Goal: Task Accomplishment & Management: Use online tool/utility

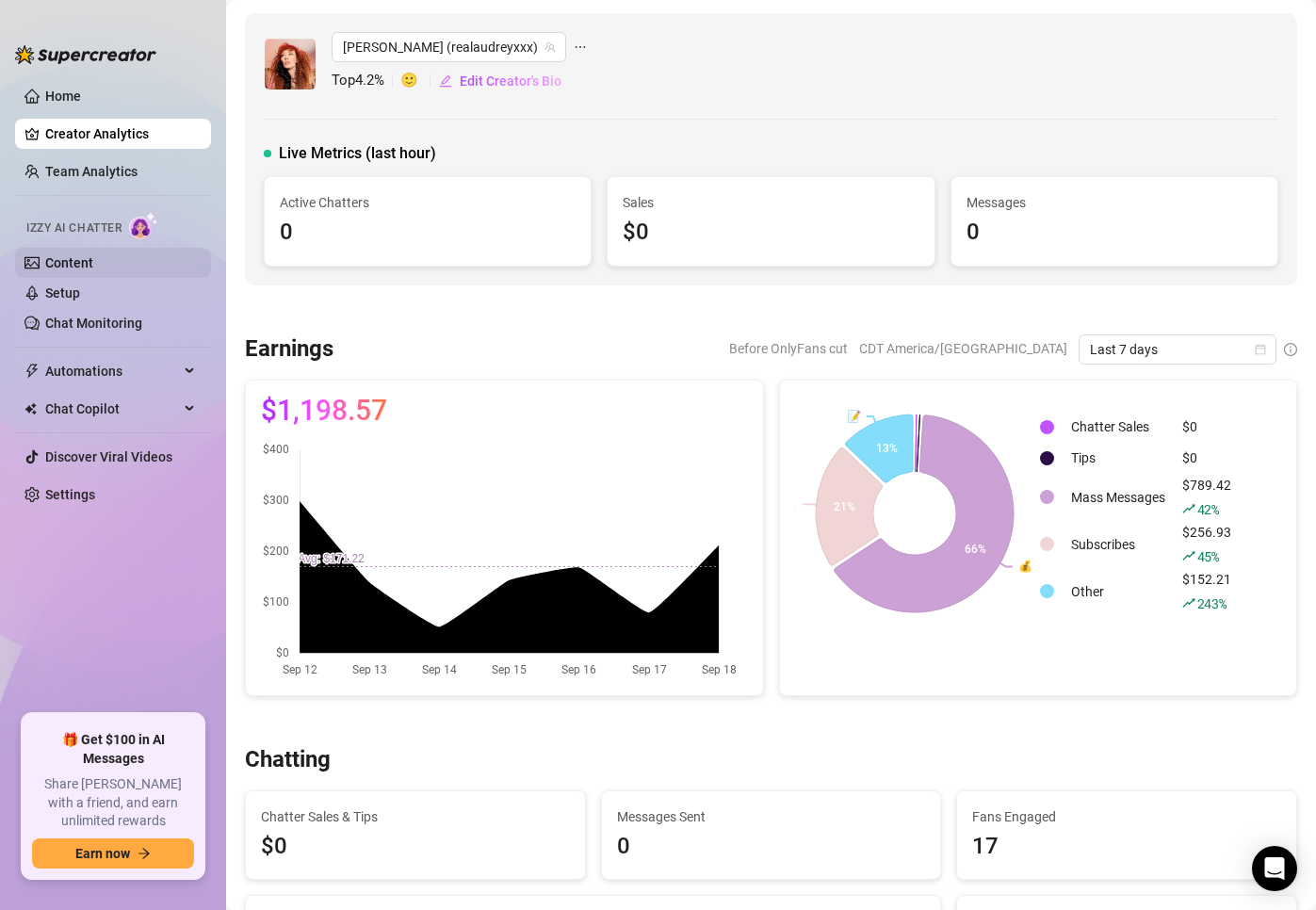
click at [94, 256] on link "Content" at bounding box center [69, 263] width 48 height 15
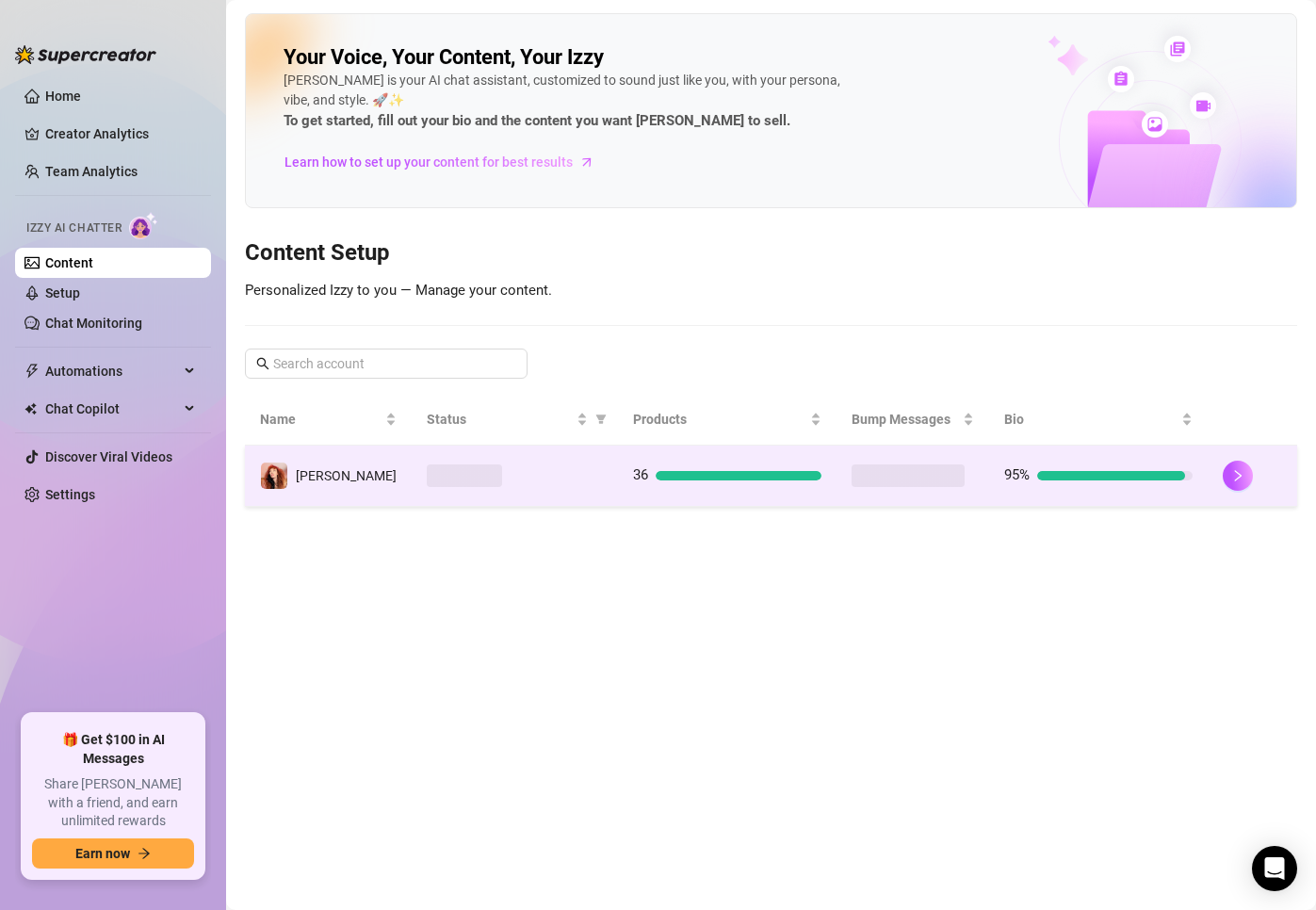
click at [359, 480] on td "[PERSON_NAME]" at bounding box center [328, 476] width 167 height 62
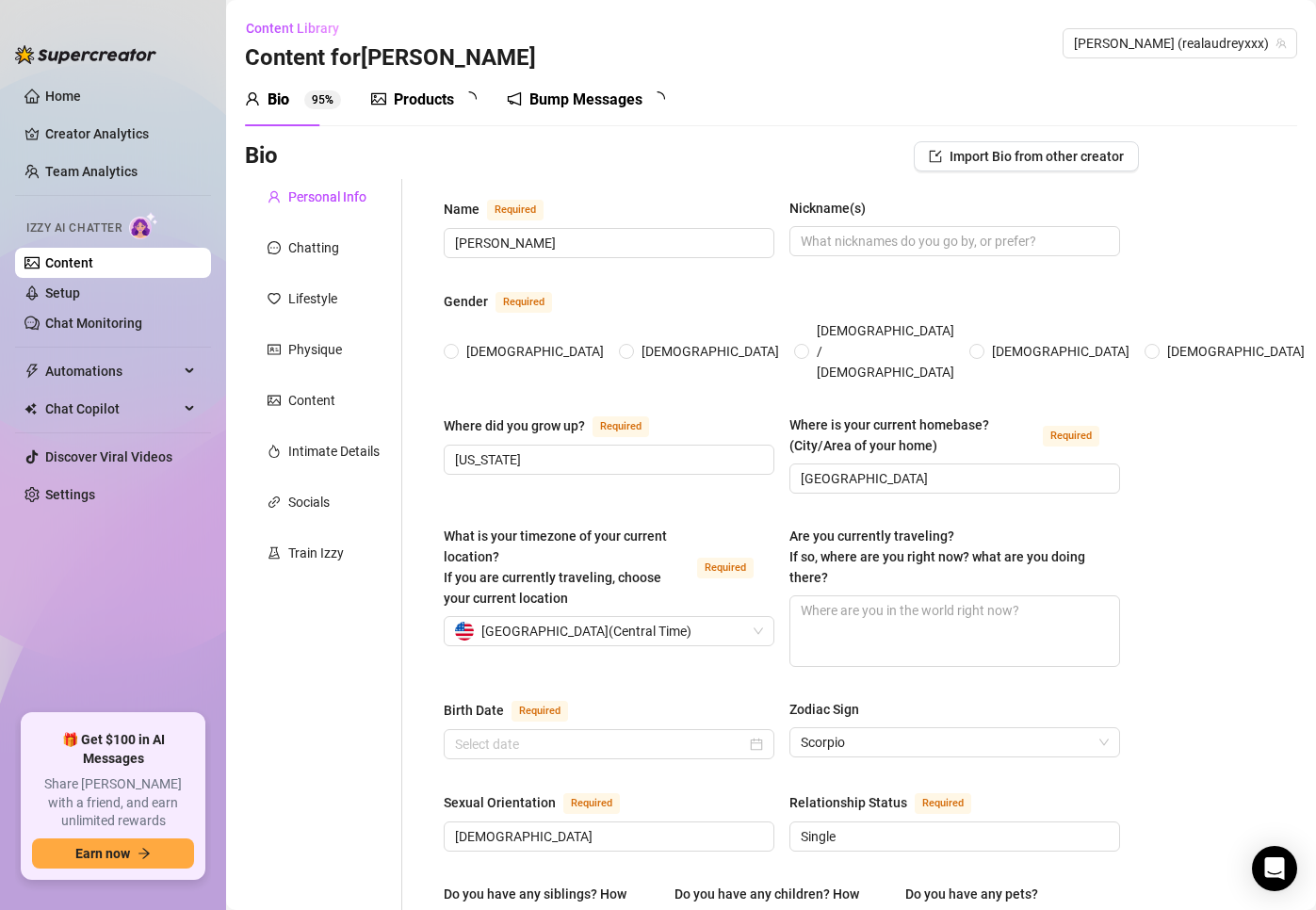
radio input "true"
type input "[DATE]"
click at [641, 97] on div "Bump Messages" at bounding box center [600, 99] width 113 height 23
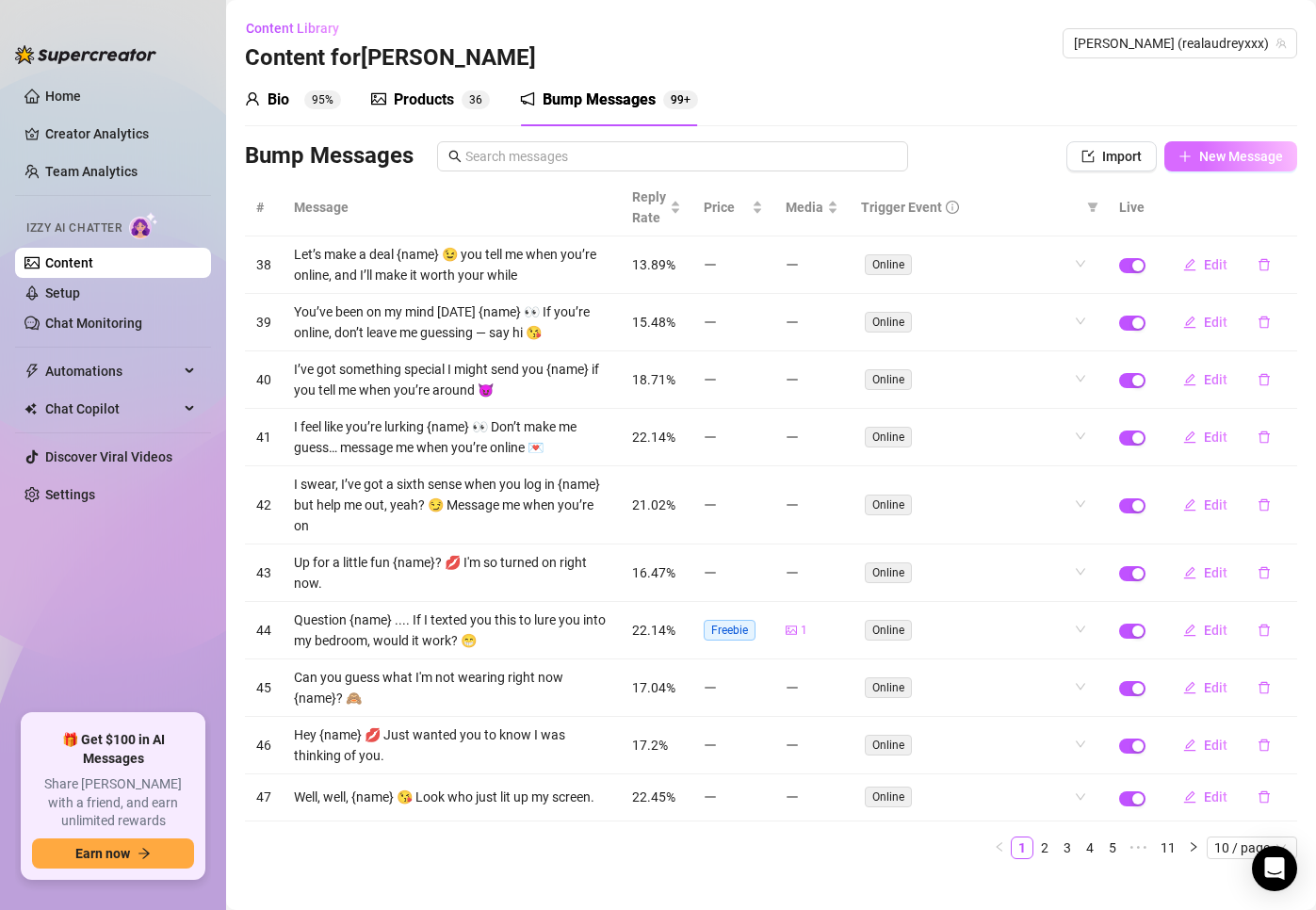
click at [1073, 155] on button "New Message" at bounding box center [1231, 156] width 133 height 30
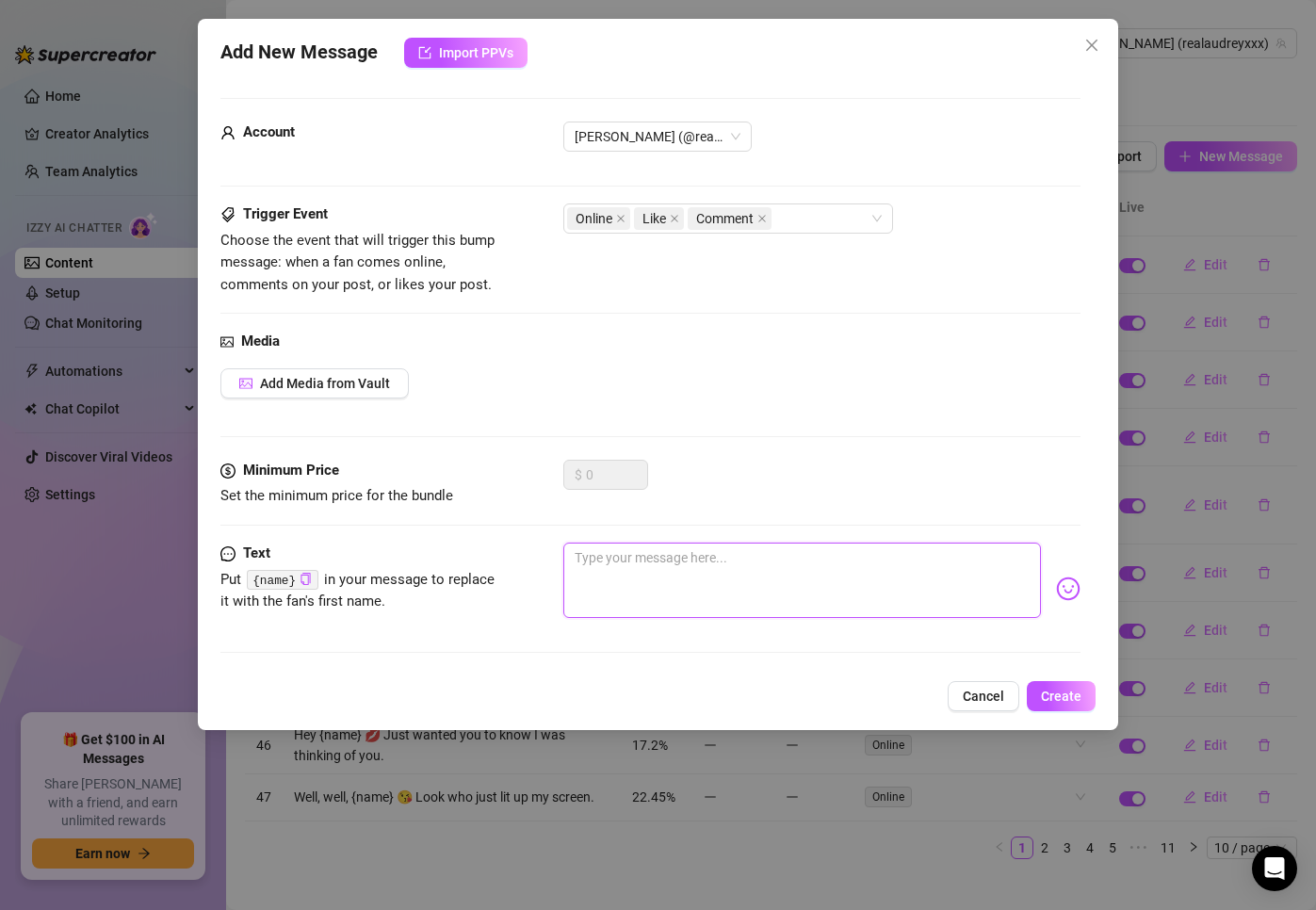
click at [668, 553] on textarea at bounding box center [802, 581] width 478 height 76
click at [635, 590] on textarea at bounding box center [802, 581] width 478 height 76
click at [642, 574] on textarea at bounding box center [802, 581] width 478 height 76
type textarea "W"
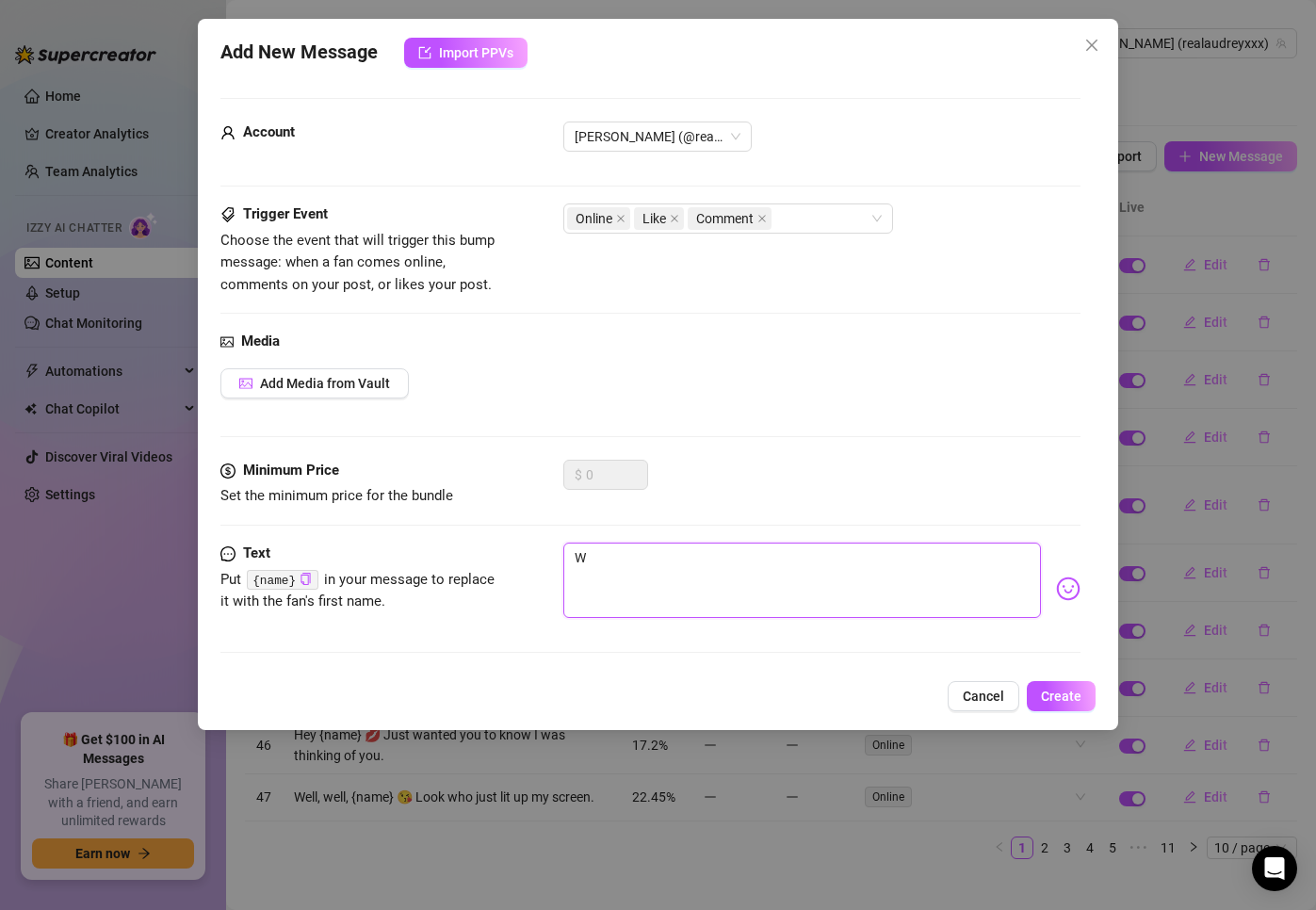
type textarea "Wh"
type textarea "Wha"
type textarea "What"
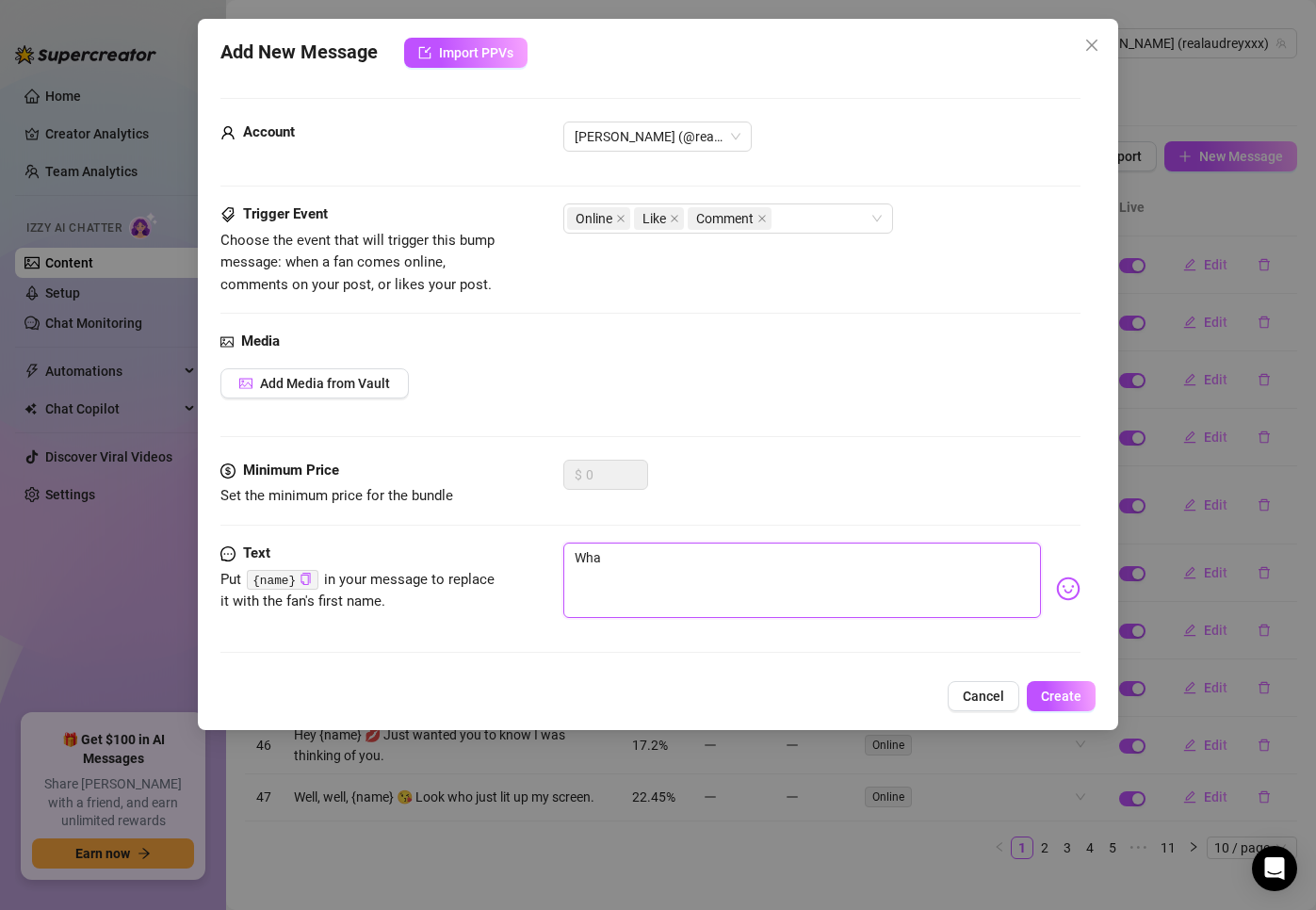
type textarea "What"
type textarea "What a"
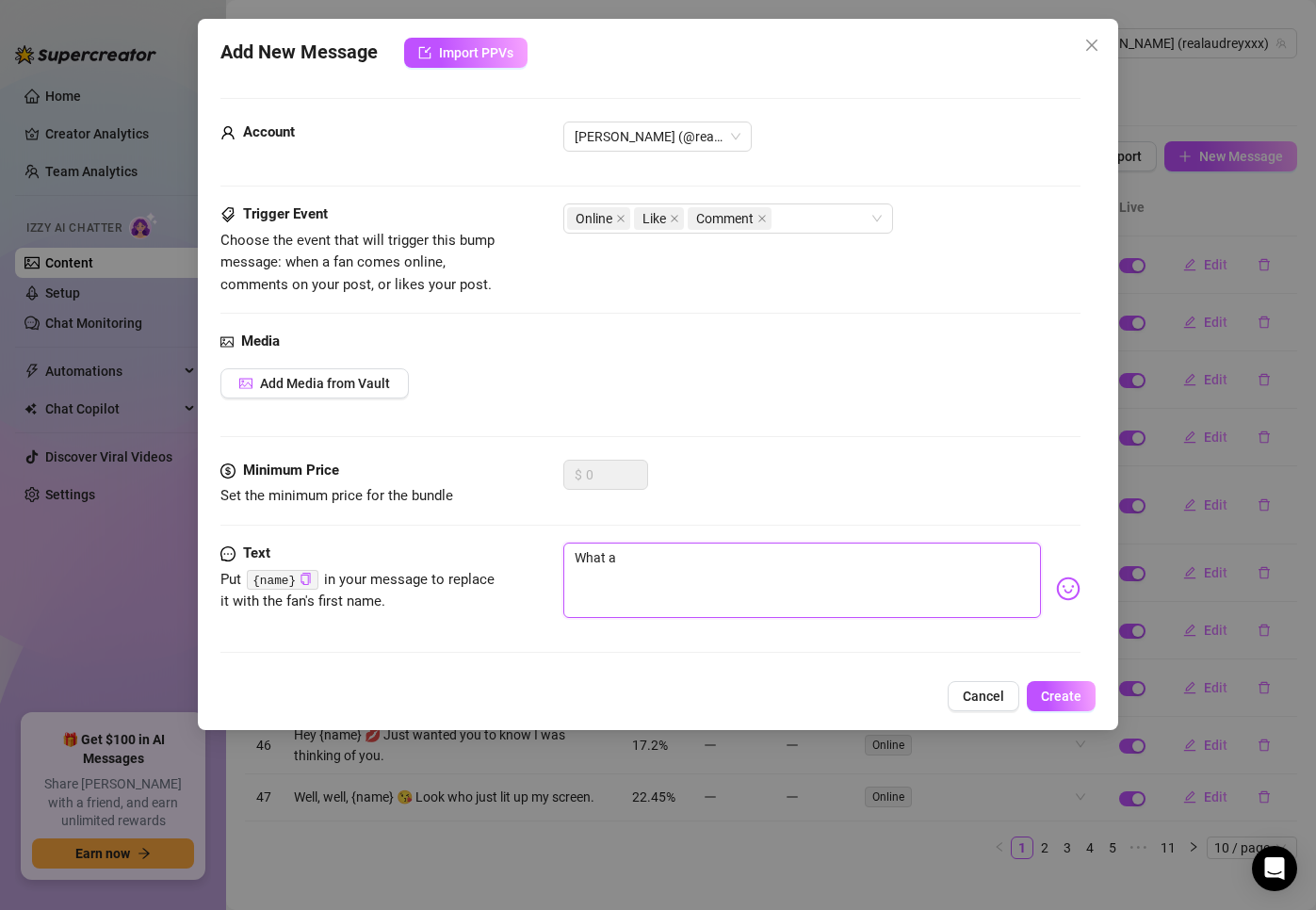
type textarea "What ar"
type textarea "What are"
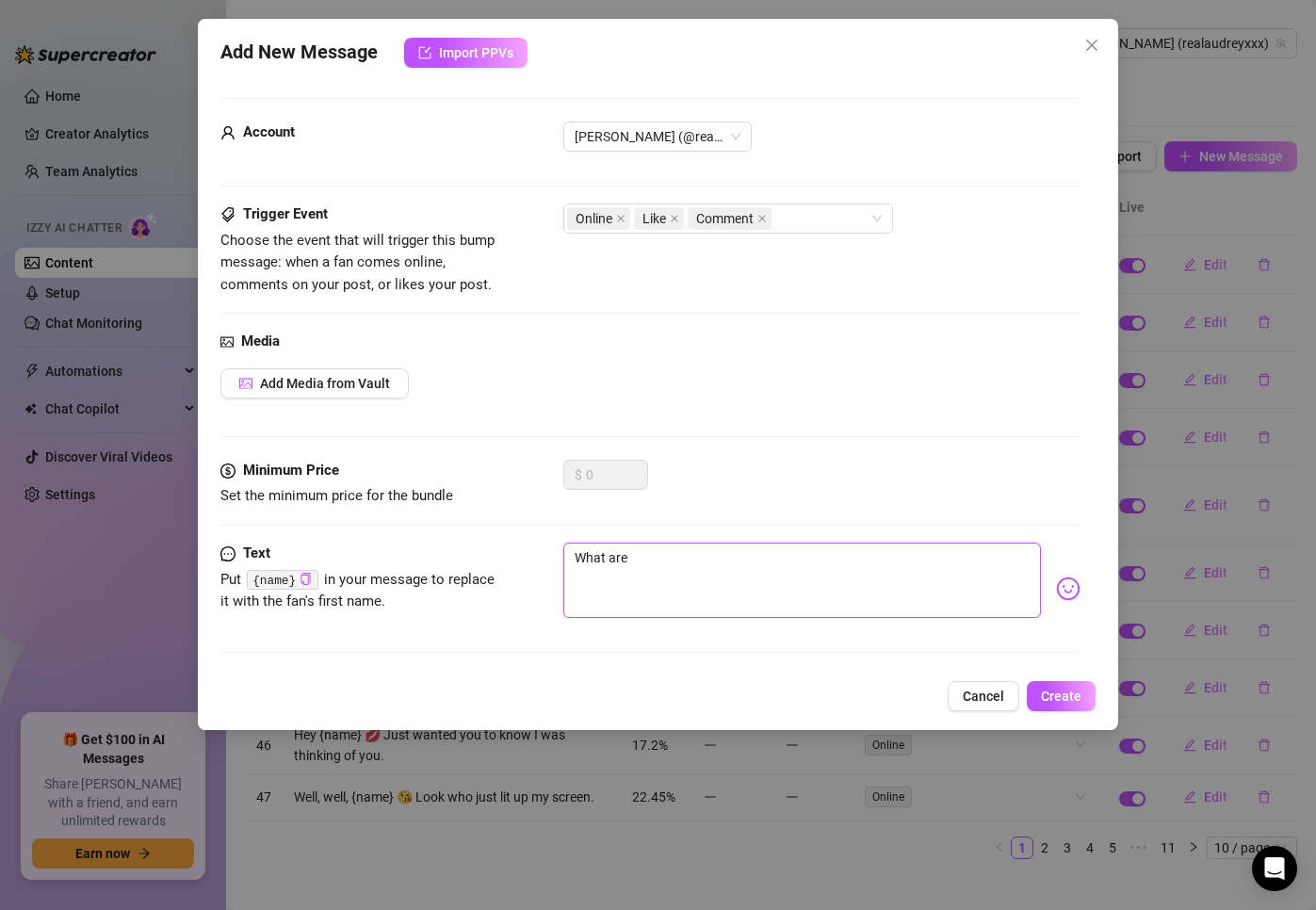
type textarea "What are y"
type textarea "What are yo"
type textarea "What are you"
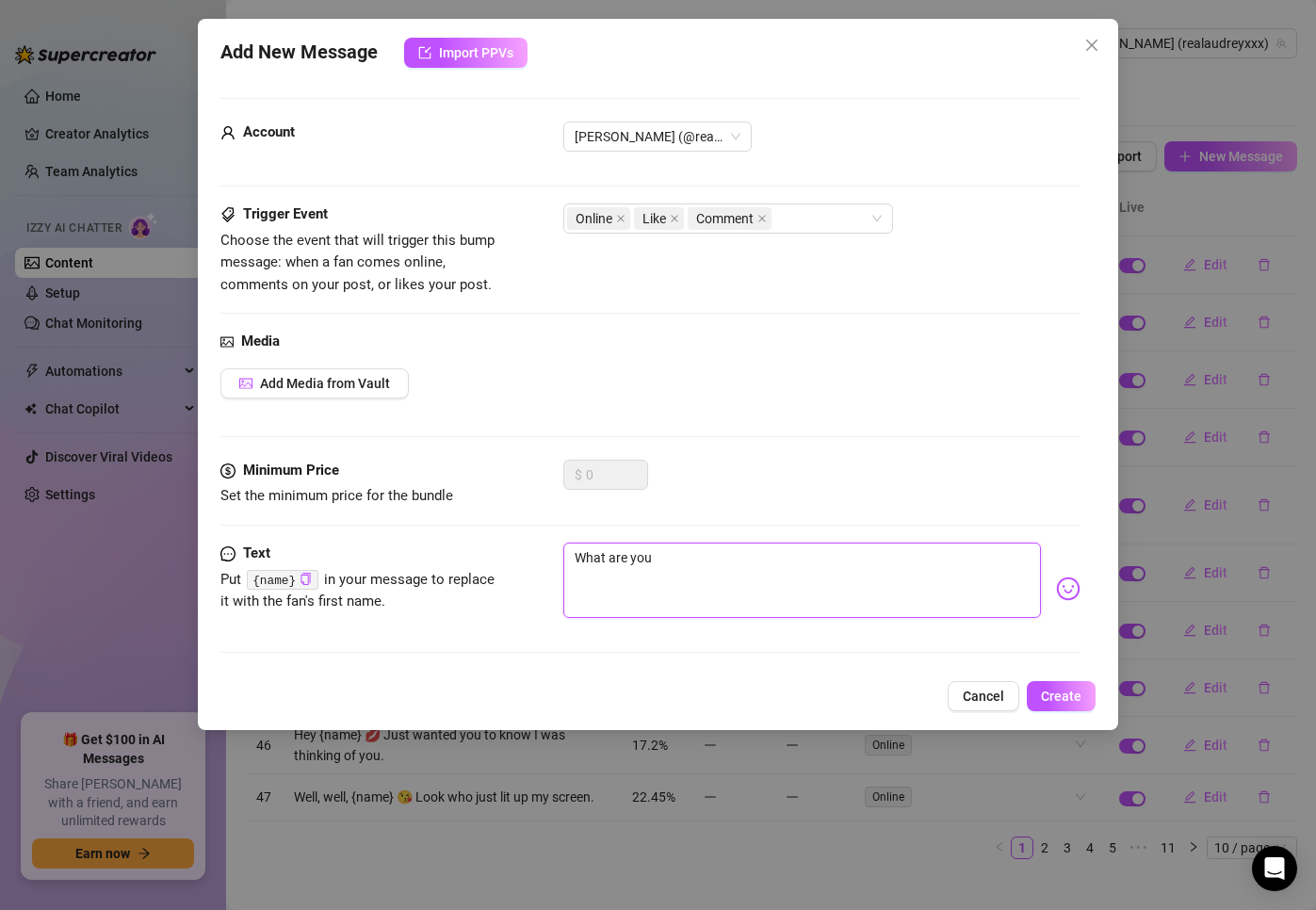
type textarea "What are you"
type textarea "What are you u"
type textarea "What are you up"
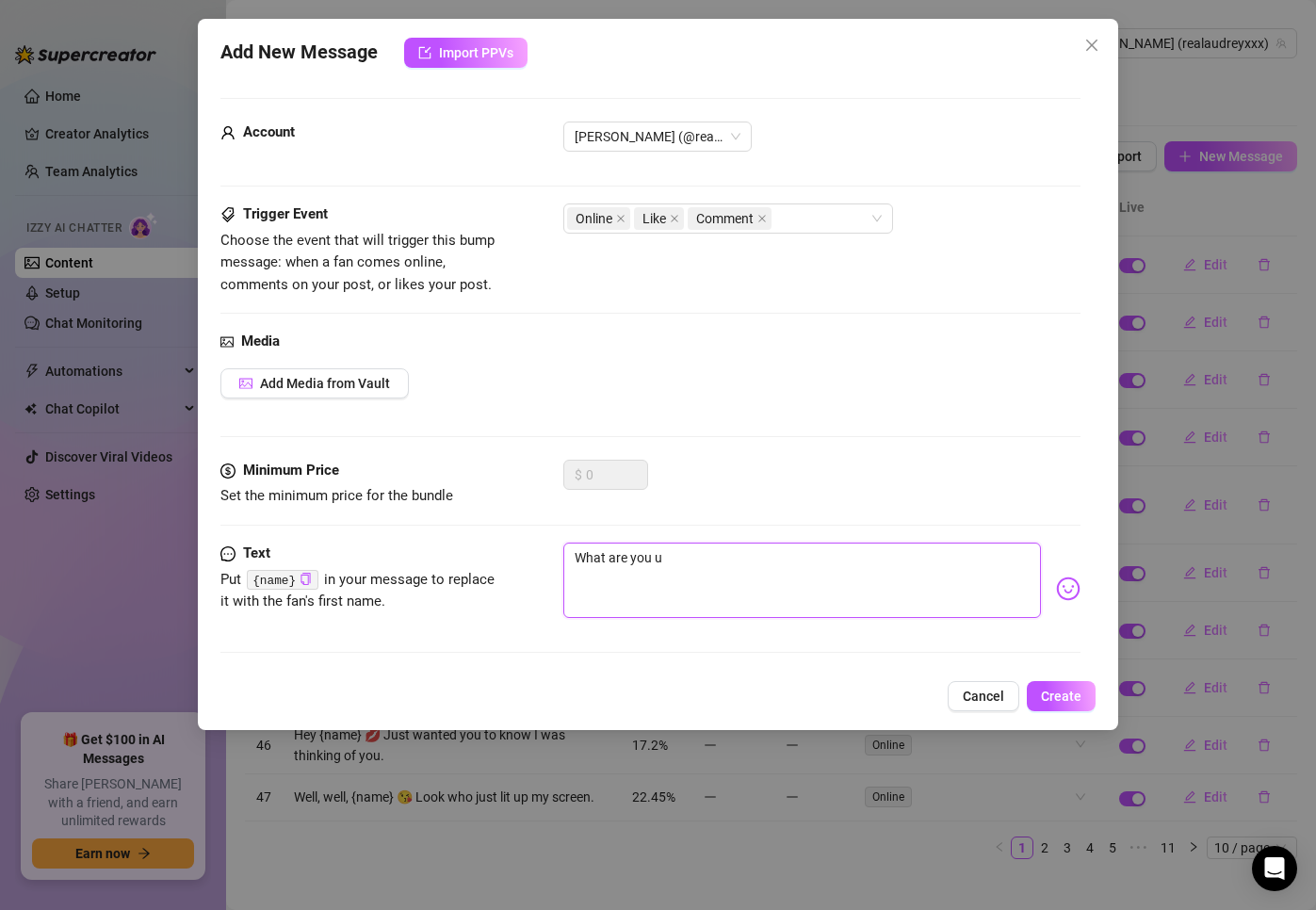
type textarea "What are you up"
type textarea "What are you up t"
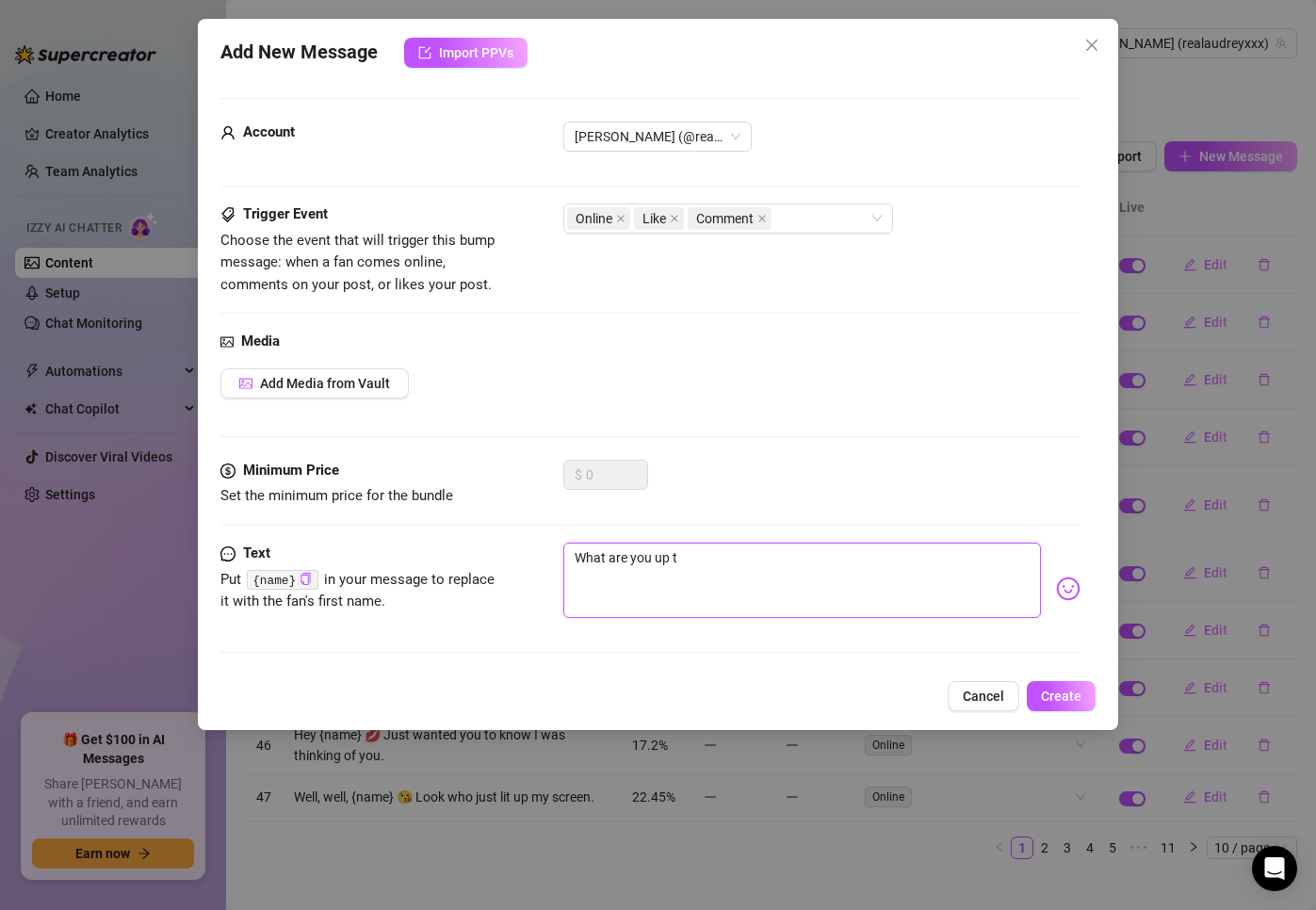
type textarea "What are you up to"
type textarea "What are you up to r"
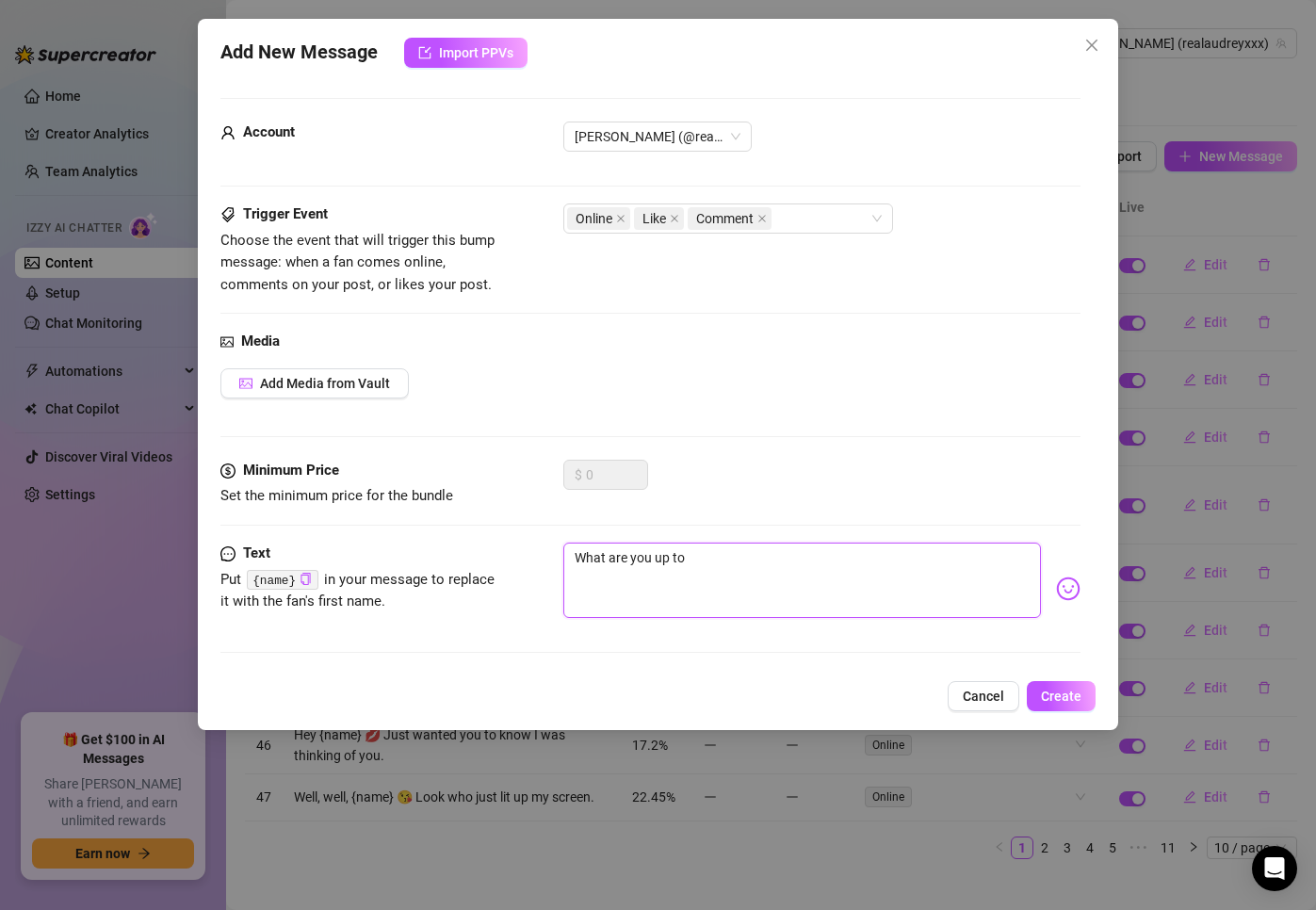
type textarea "What are you up to r"
type textarea "What are you up to ri"
type textarea "What are you up to rig"
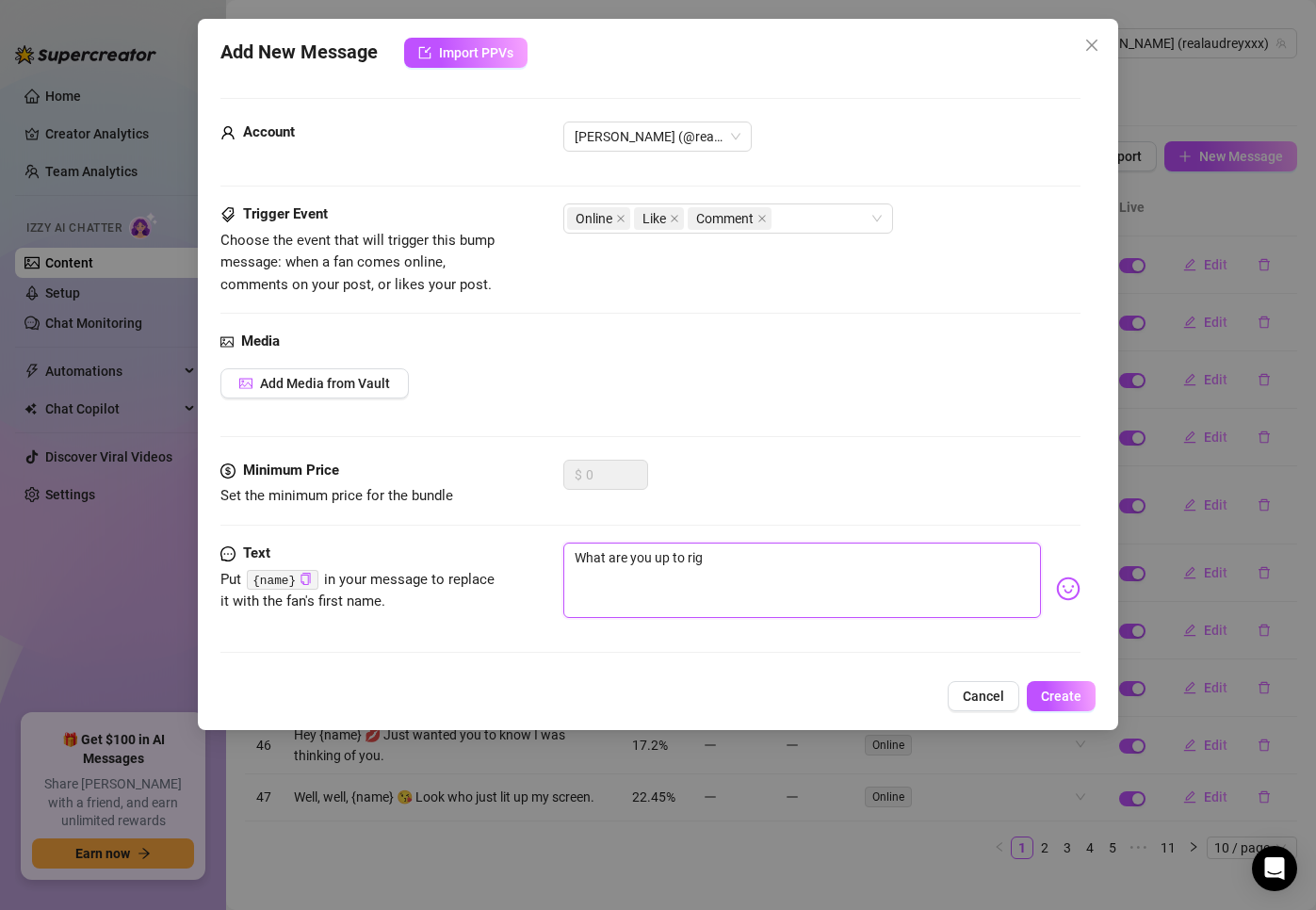
type textarea "What are you up to righ"
type textarea "What are you up to right"
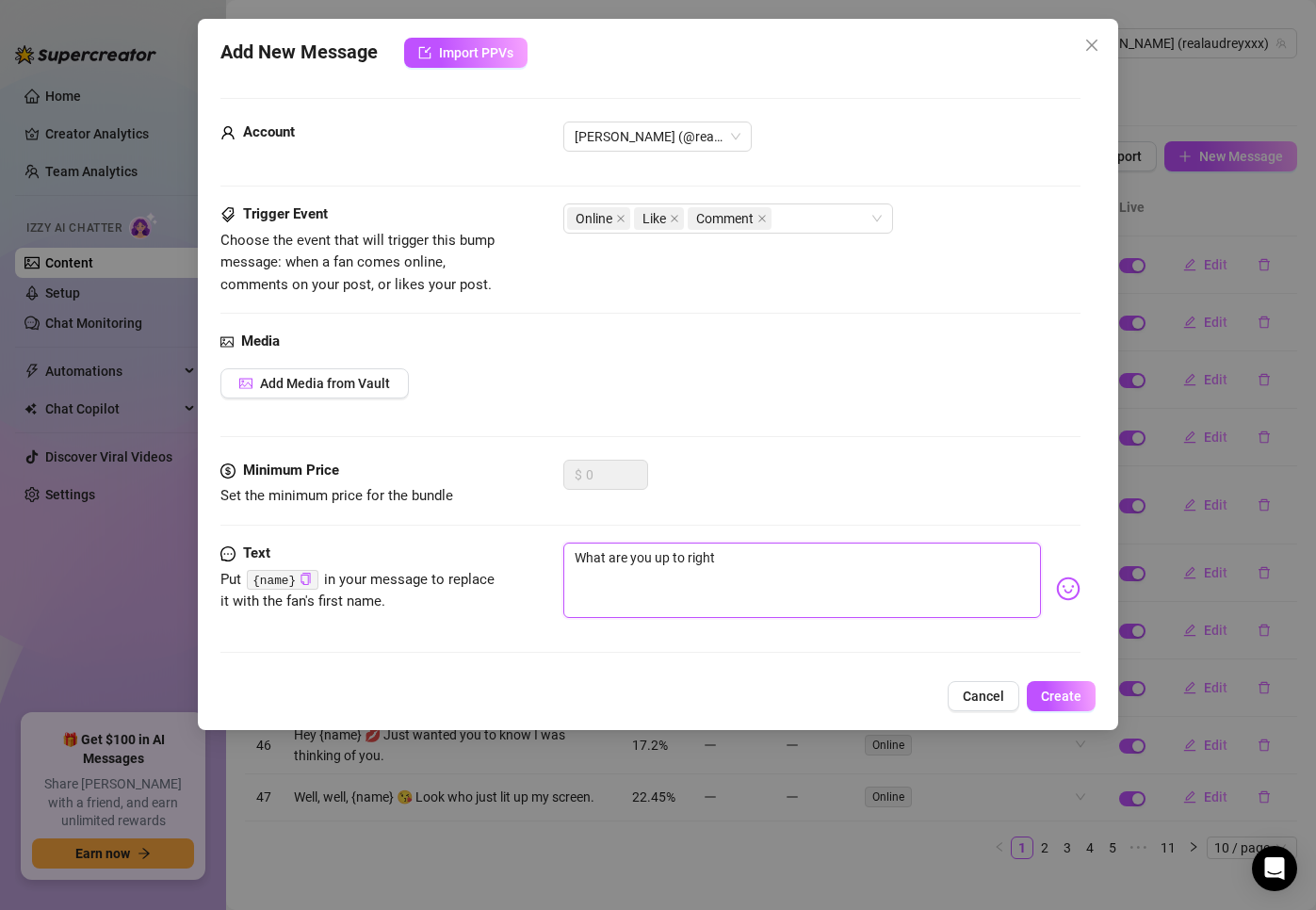
type textarea "What are you up to right"
type textarea "What are you up to right n"
type textarea "What are you up to right no"
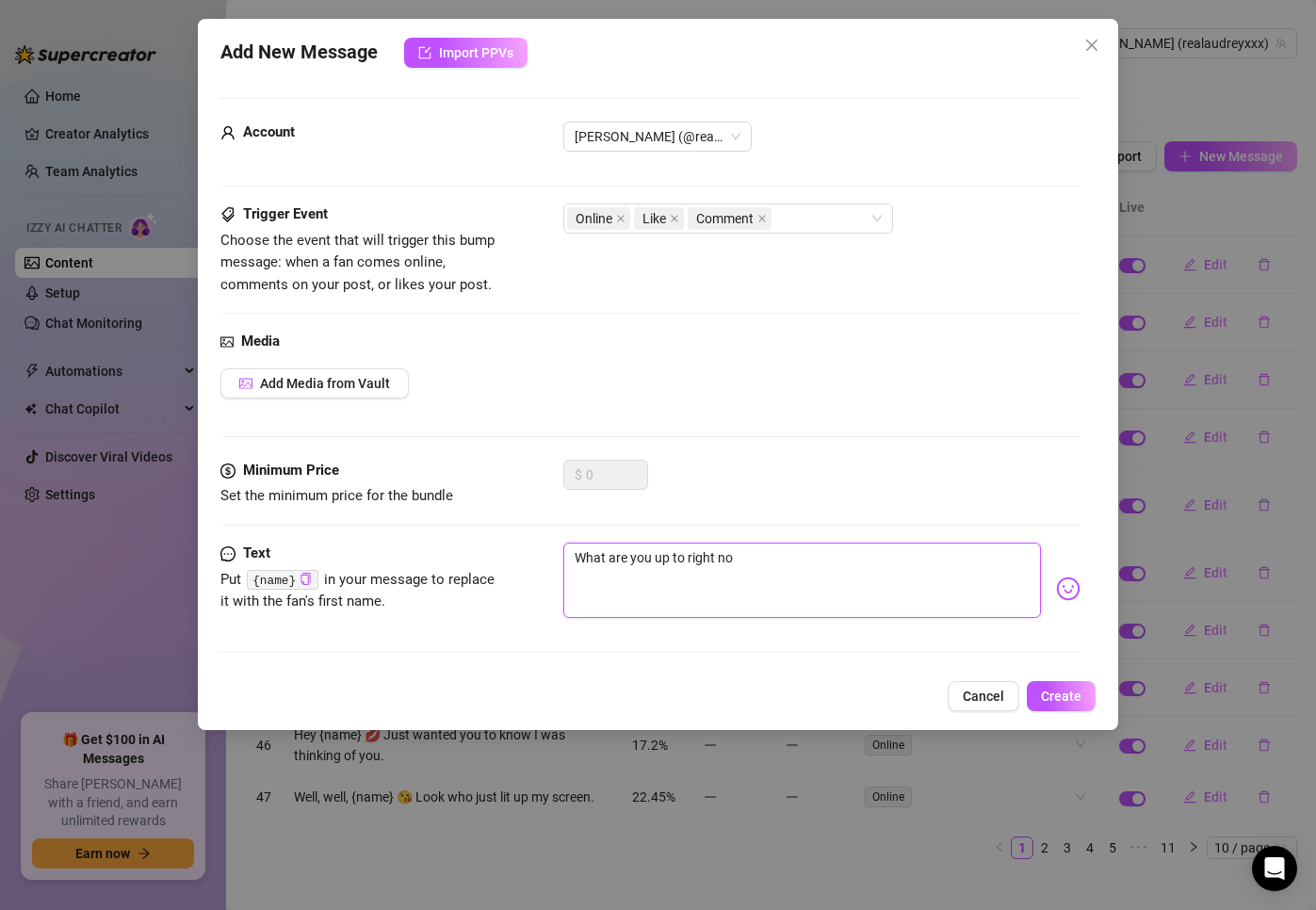
type textarea "What are you up to right now"
type textarea "What are you up to right now?"
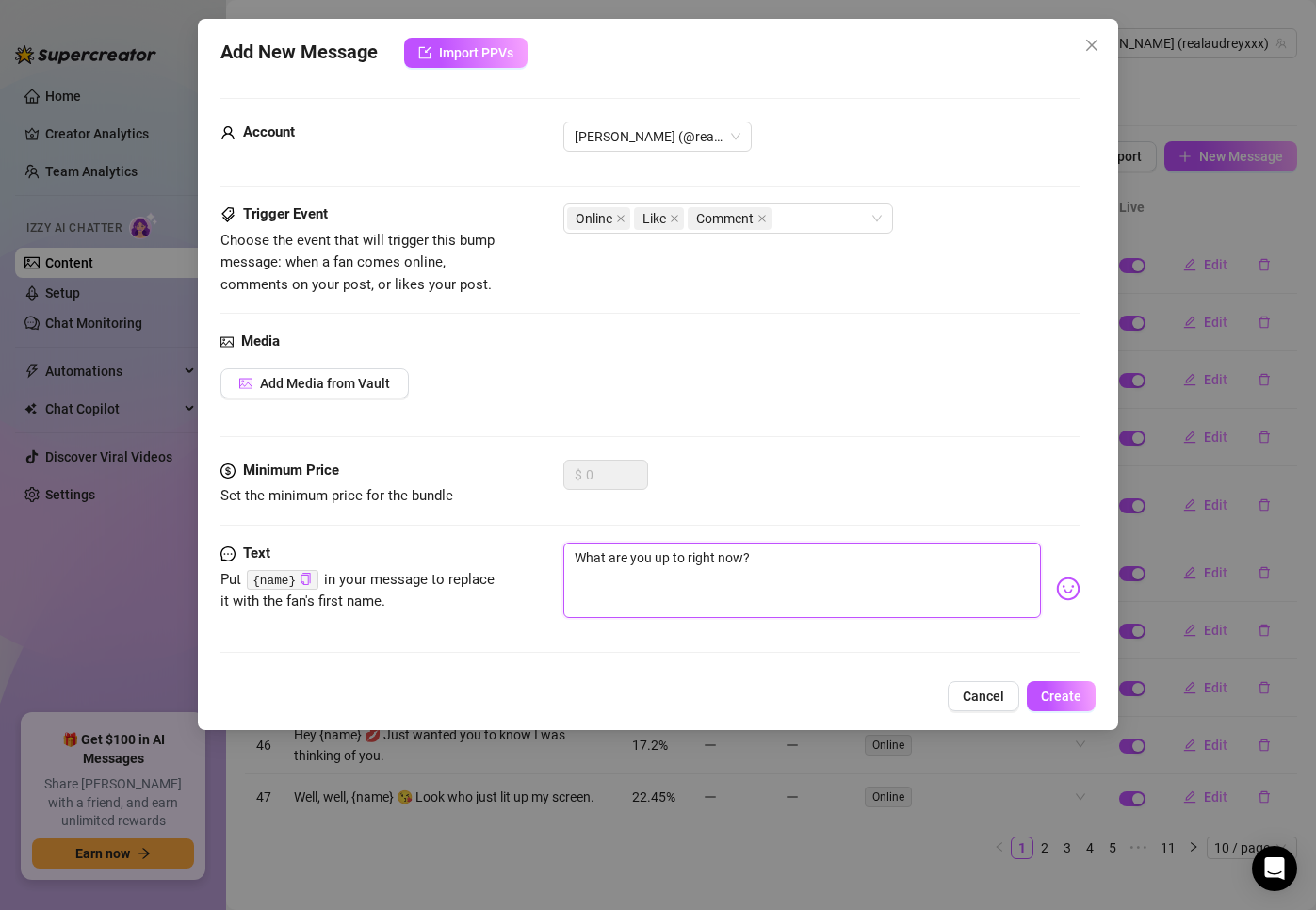
type textarea "What are you up to right now?"
drag, startPoint x: 822, startPoint y: 580, endPoint x: 789, endPoint y: 568, distance: 35.1
click at [789, 569] on textarea "What are you up to right now?" at bounding box center [802, 581] width 478 height 76
type textarea "What are you up to right now?"
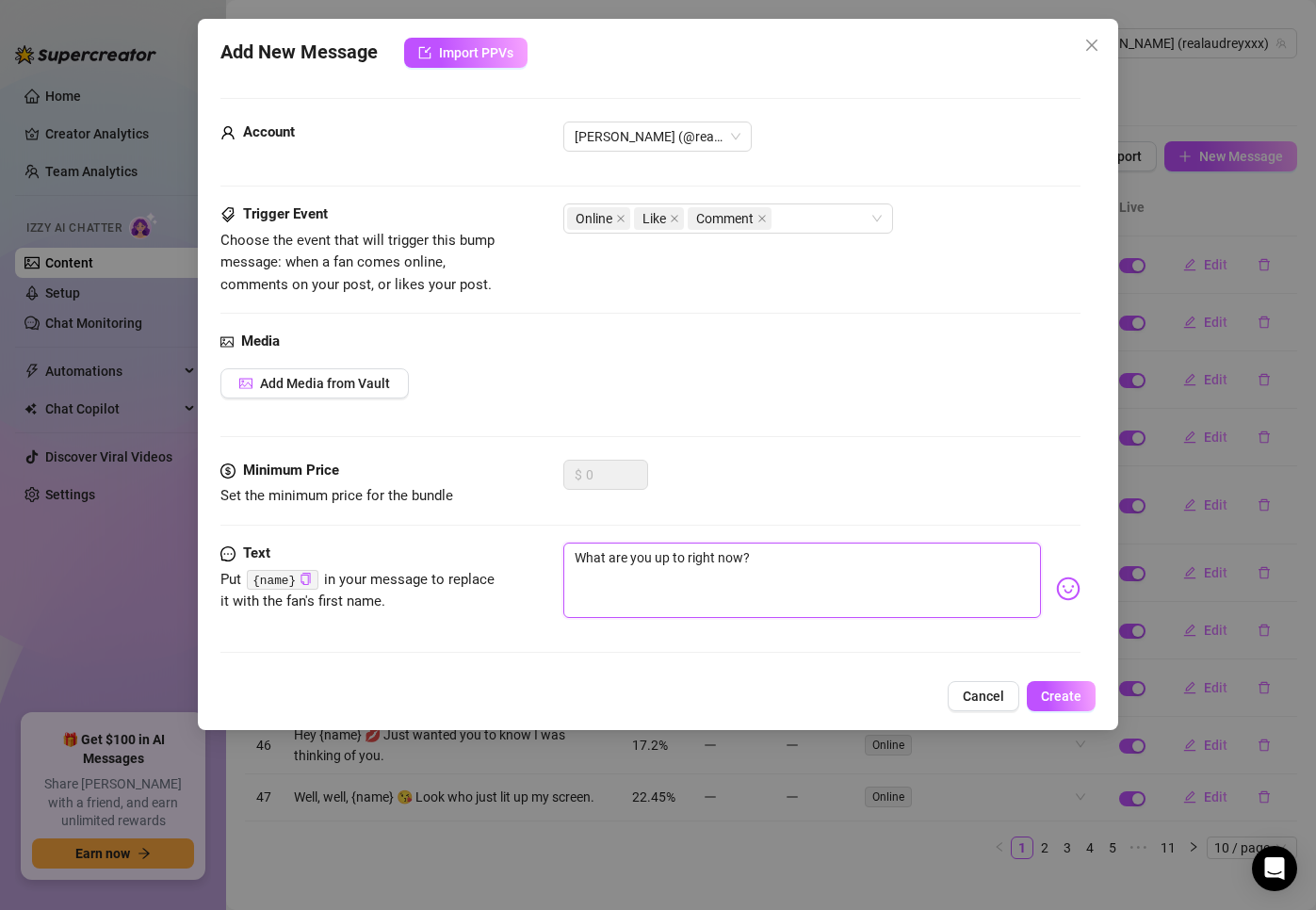
type textarea "What are you up to right now"
click at [300, 581] on icon "copy" at bounding box center [305, 579] width 12 height 12
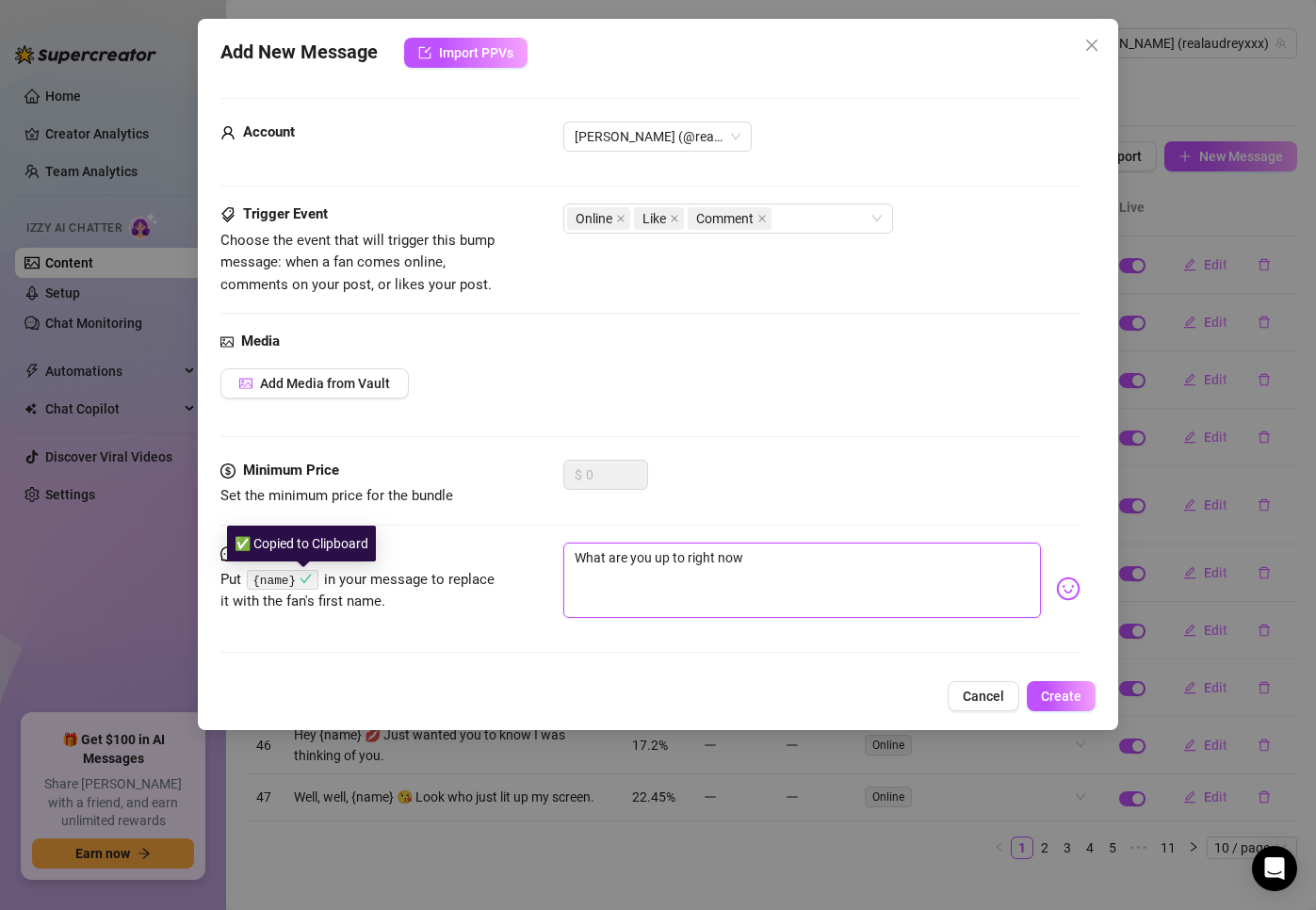
click at [773, 582] on textarea "What are you up to right now" at bounding box center [802, 581] width 478 height 76
paste textarea "{name}"
type textarea "What are you up to right now {name}"
type textarea "What are you up to right now {name}?"
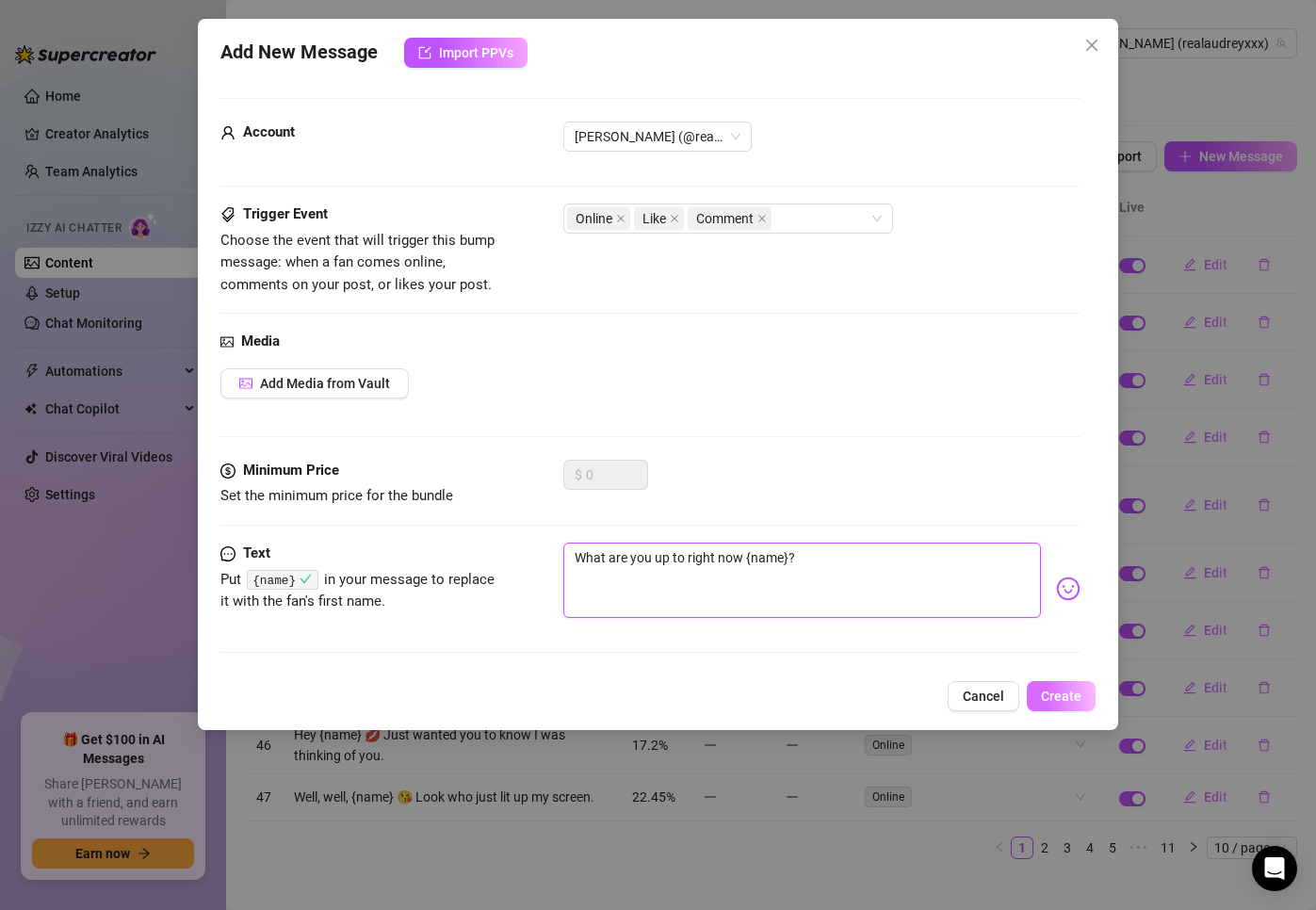
type textarea "What are you up to right now {name}?"
click at [1044, 690] on span "Create" at bounding box center [1061, 695] width 41 height 15
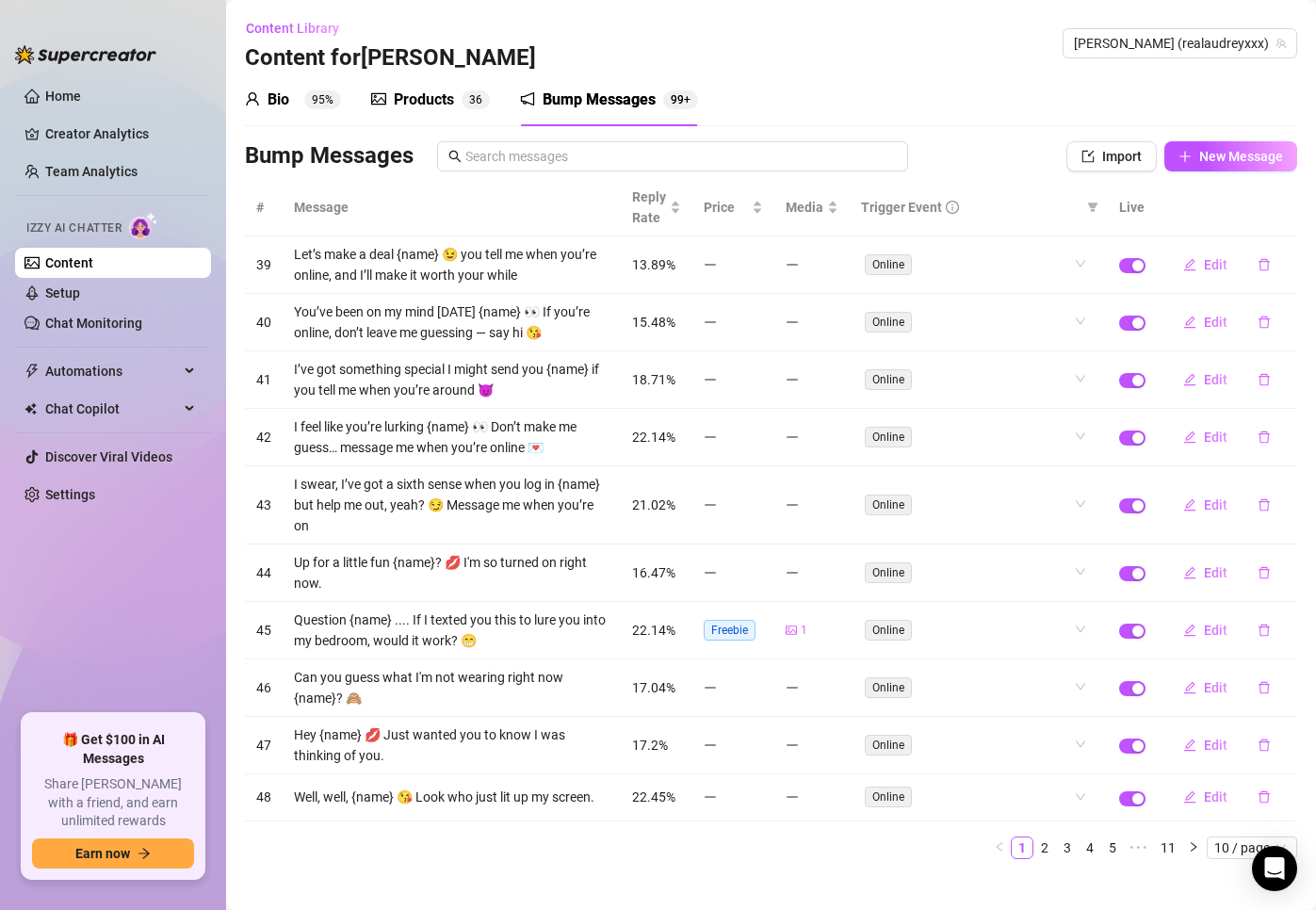
click at [132, 645] on ul "Home Creator Analytics Team Analytics Izzy AI Chatter Content Setup Chat Monito…" at bounding box center [112, 390] width 196 height 633
click at [1073, 152] on span "New Message" at bounding box center [1241, 156] width 84 height 15
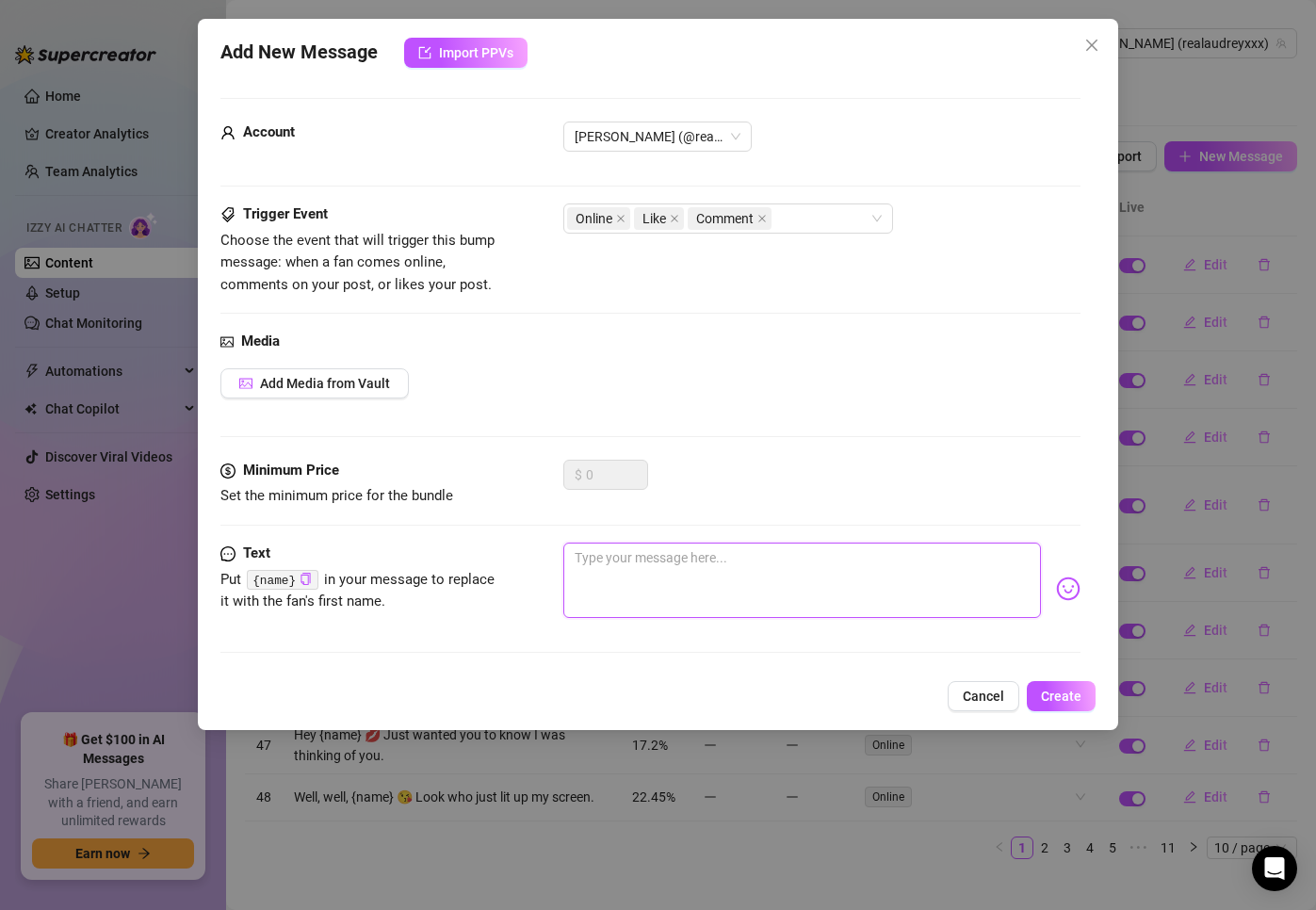
click at [679, 555] on textarea at bounding box center [802, 581] width 478 height 76
paste textarea "I'm sitting here waiting to film for you babe ... tell me what you would like t…"
type textarea "I'm sitting here waiting to film for you babe ... tell me what you would like t…"
click at [730, 573] on textarea "I'm sitting here waiting to film for you babe ... tell me what you would like t…" at bounding box center [802, 581] width 478 height 76
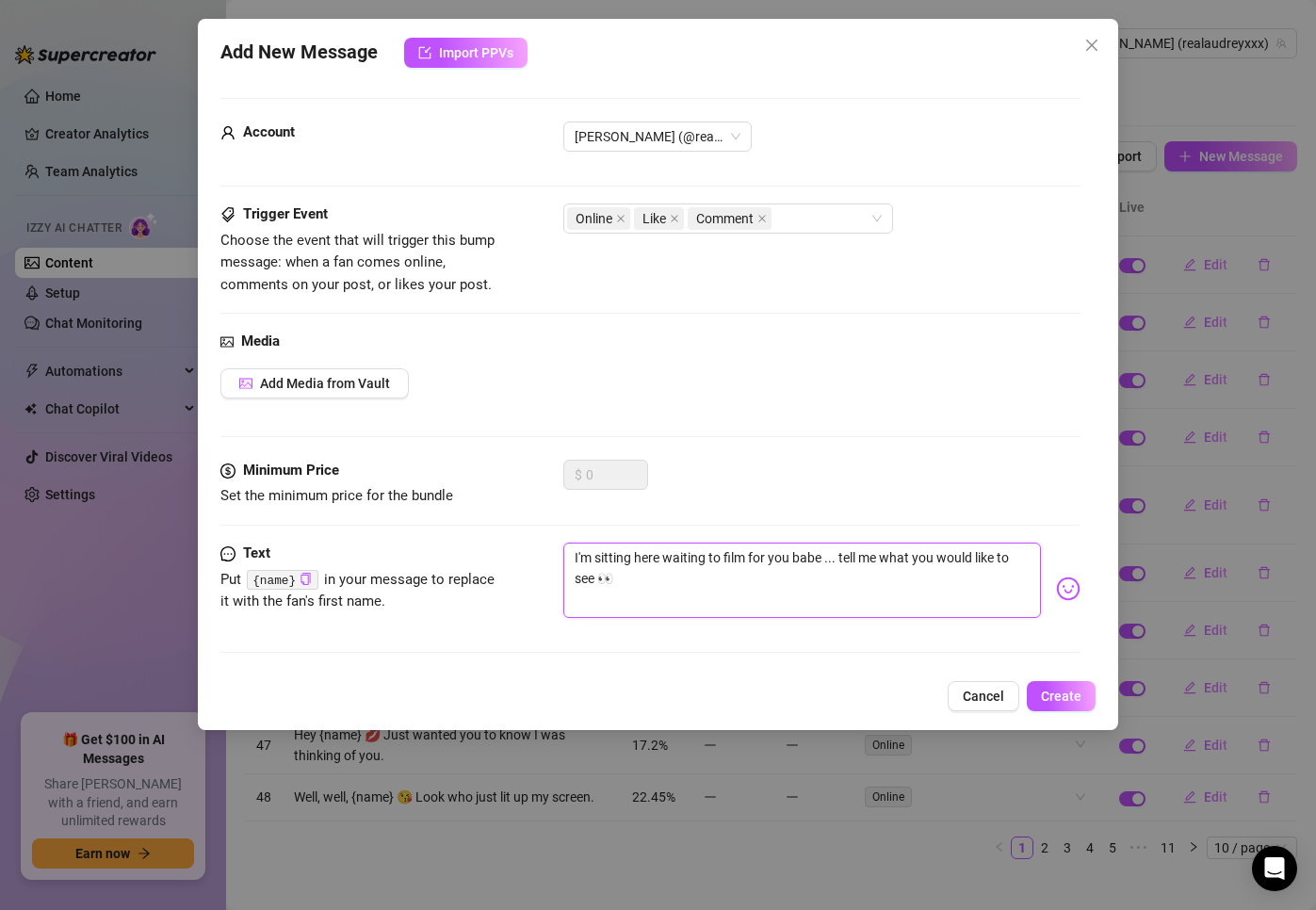
type textarea "I'm sitting here waiting to film for you babe ... tell me what you would like t…"
click at [676, 213] on span at bounding box center [673, 218] width 9 height 21
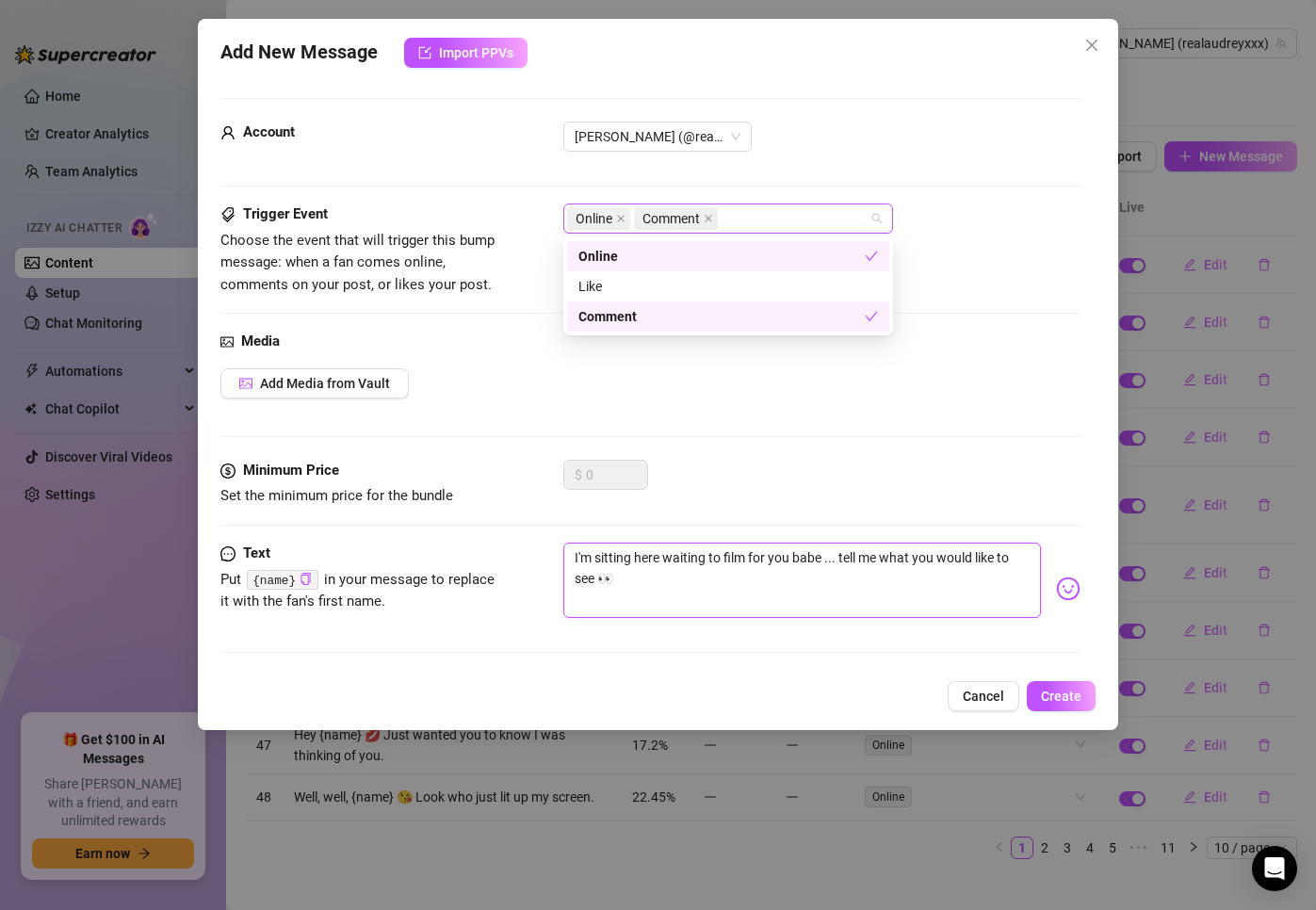
click at [738, 218] on div "Online Comment" at bounding box center [718, 218] width 302 height 27
type textarea "I'm sitting here waiting to film for you babe ... tell me what you would like t…"
click at [692, 281] on div "Like" at bounding box center [728, 286] width 299 height 21
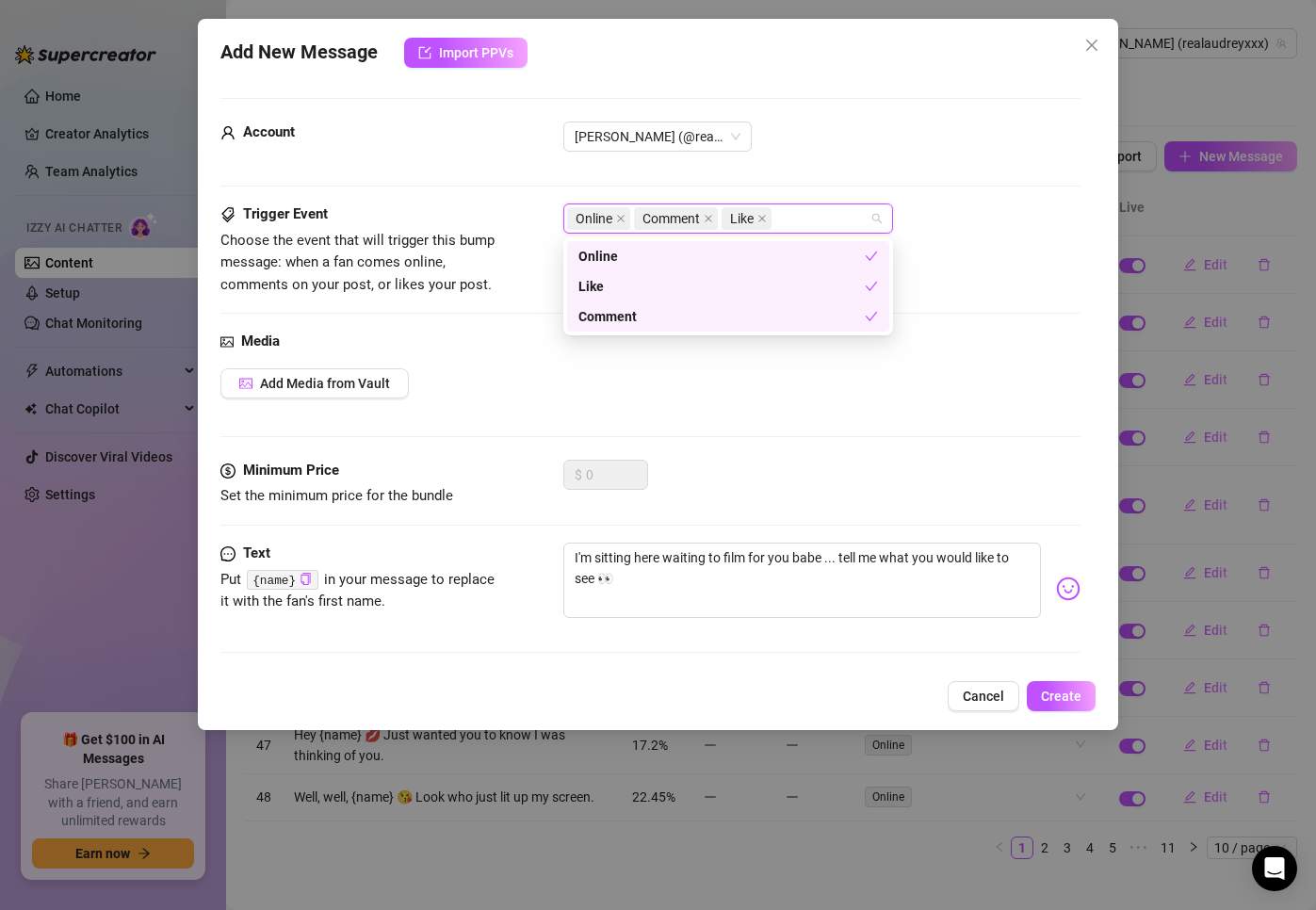
click at [789, 388] on div "Add Media from Vault" at bounding box center [652, 383] width 861 height 30
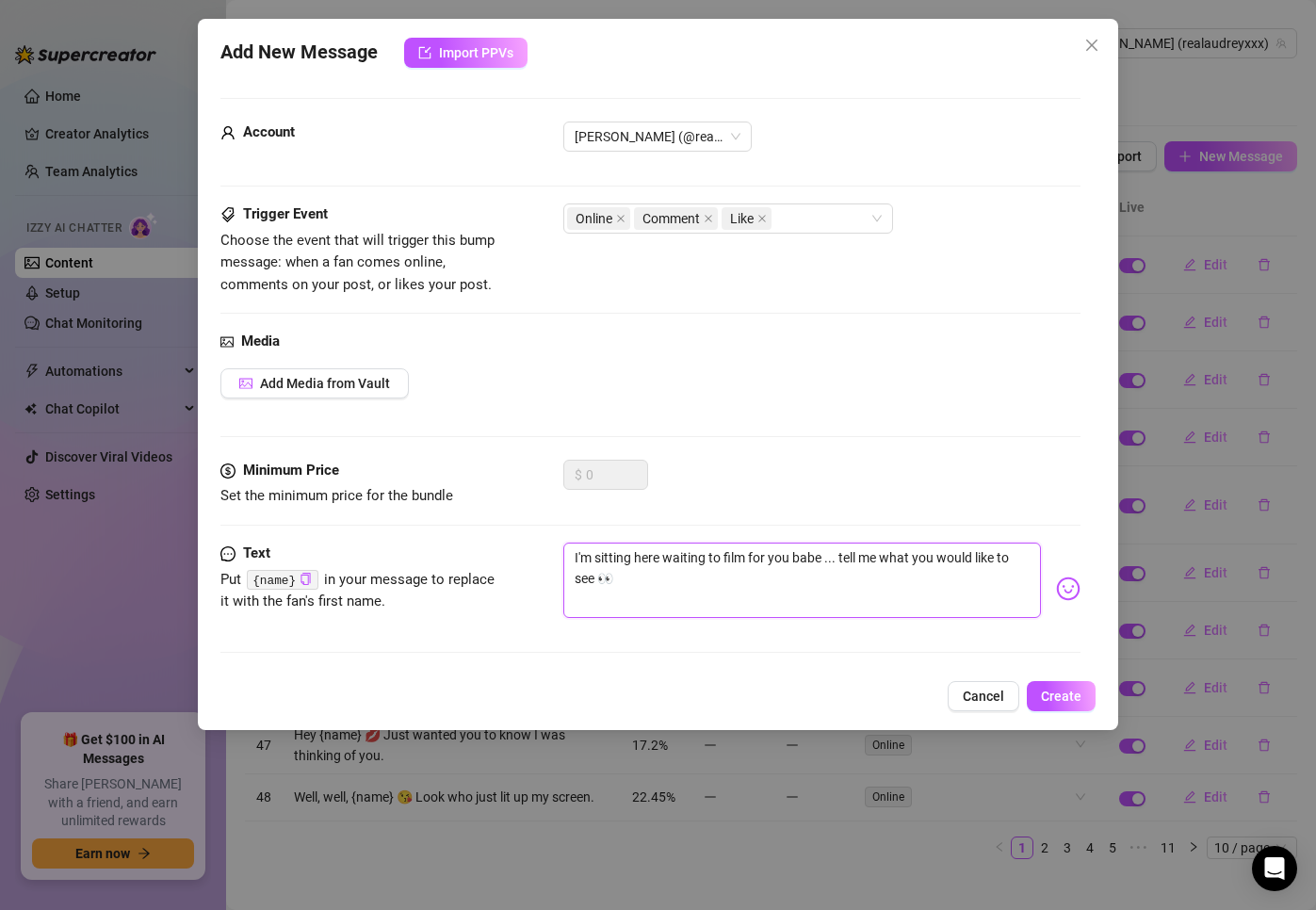
click at [808, 575] on textarea "I'm sitting here waiting to film for you babe ... tell me what you would like t…" at bounding box center [802, 581] width 478 height 76
click at [736, 559] on textarea "I'm sitting here waiting to film for you babe ... tell me what you would like t…" at bounding box center [802, 581] width 478 height 76
drag, startPoint x: 746, startPoint y: 558, endPoint x: 827, endPoint y: 558, distance: 81.0
click at [827, 558] on textarea "I'm sitting here waiting to film for you babe ... tell me what you would like t…" at bounding box center [802, 581] width 478 height 76
type textarea "I'm sitting here waiting to film ... tell me what you would like to see 👀"
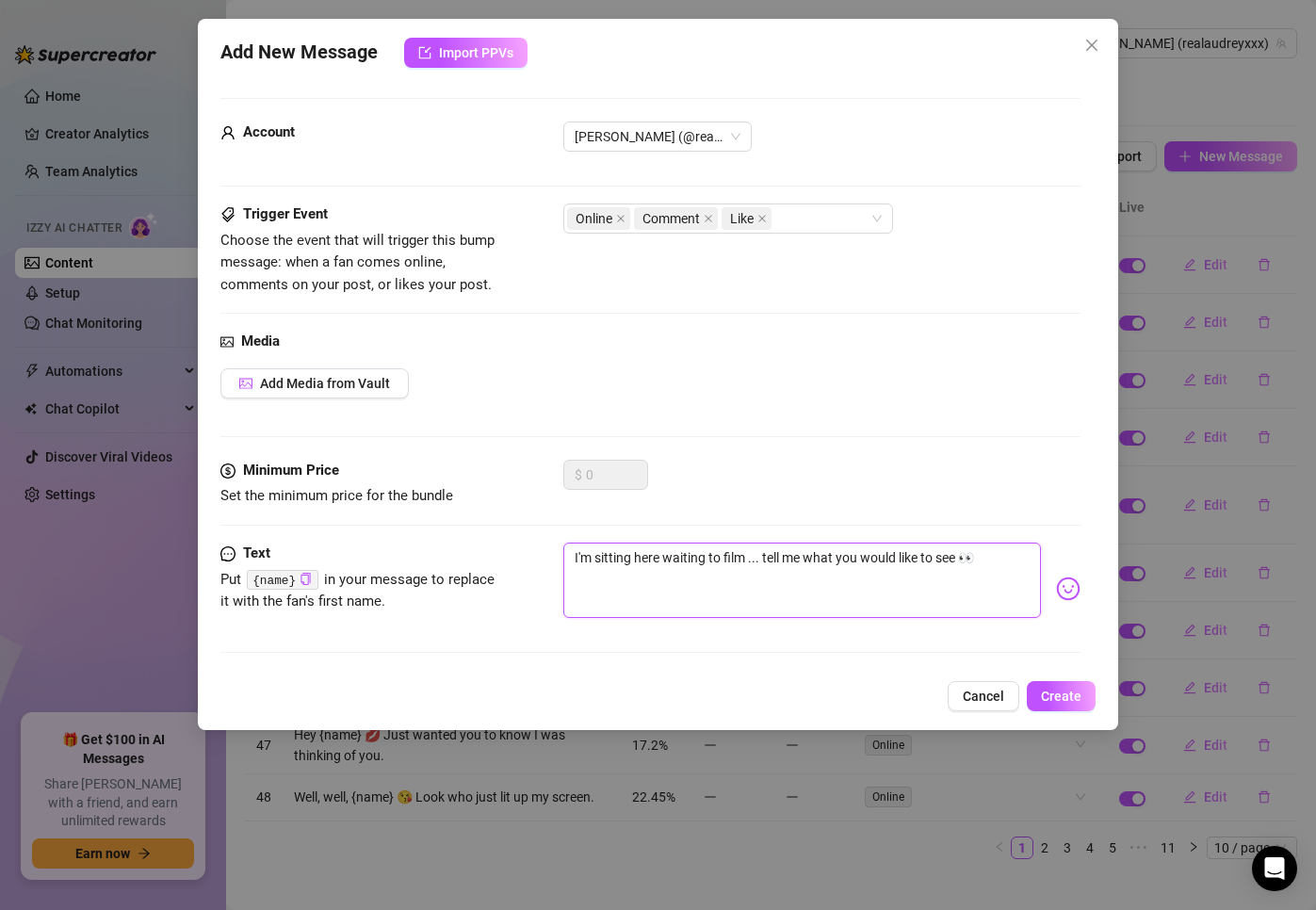
drag, startPoint x: 984, startPoint y: 562, endPoint x: 853, endPoint y: 563, distance: 131.0
click at [985, 561] on textarea "I'm sitting here waiting to film ... tell me what you would like to see 👀" at bounding box center [802, 581] width 478 height 76
type textarea "I'm sitting here waiting to film ... tell me what you would like to see 👀"
click at [1056, 581] on img at bounding box center [1068, 589] width 25 height 25
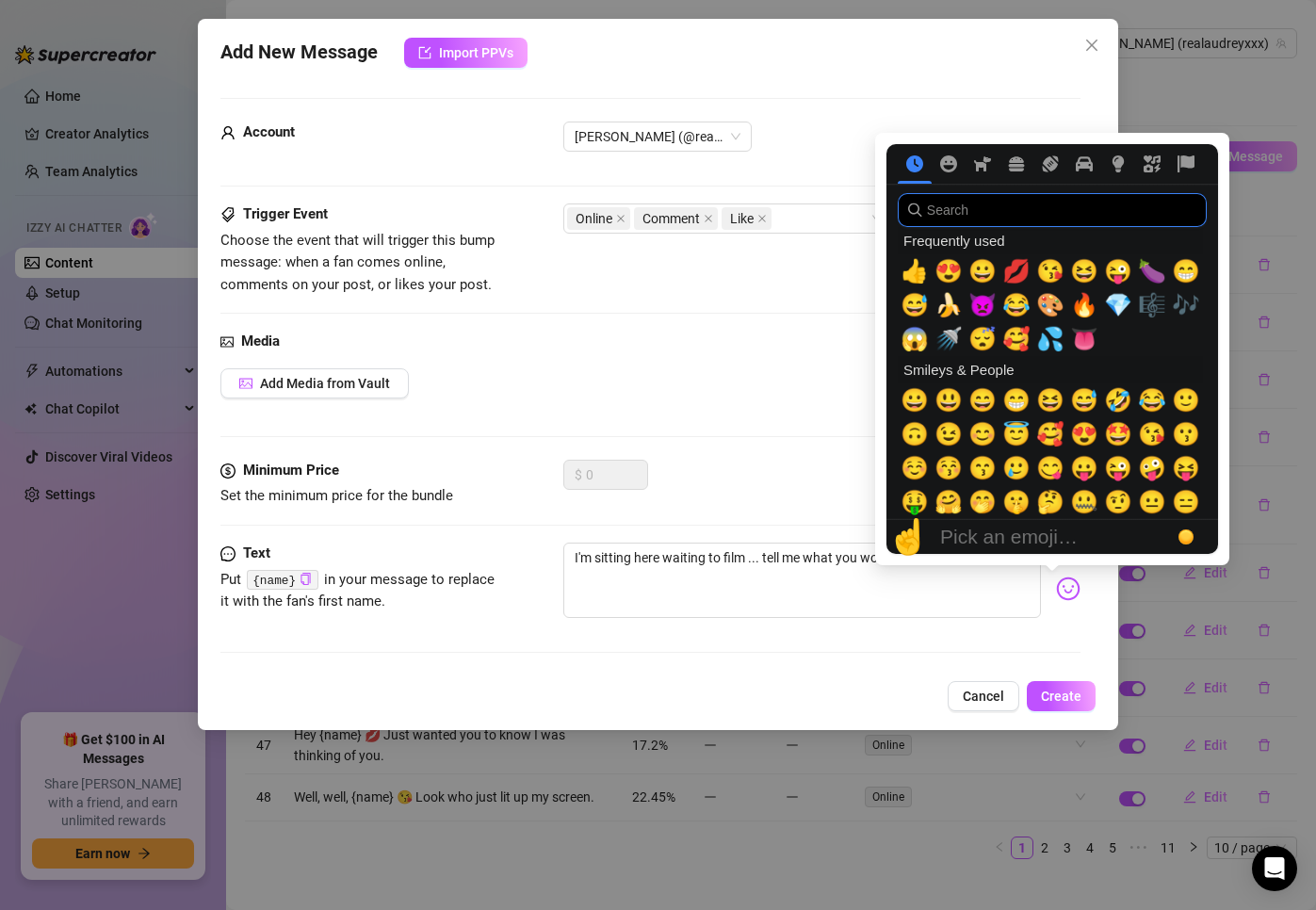
click at [935, 200] on input "search" at bounding box center [1052, 210] width 309 height 34
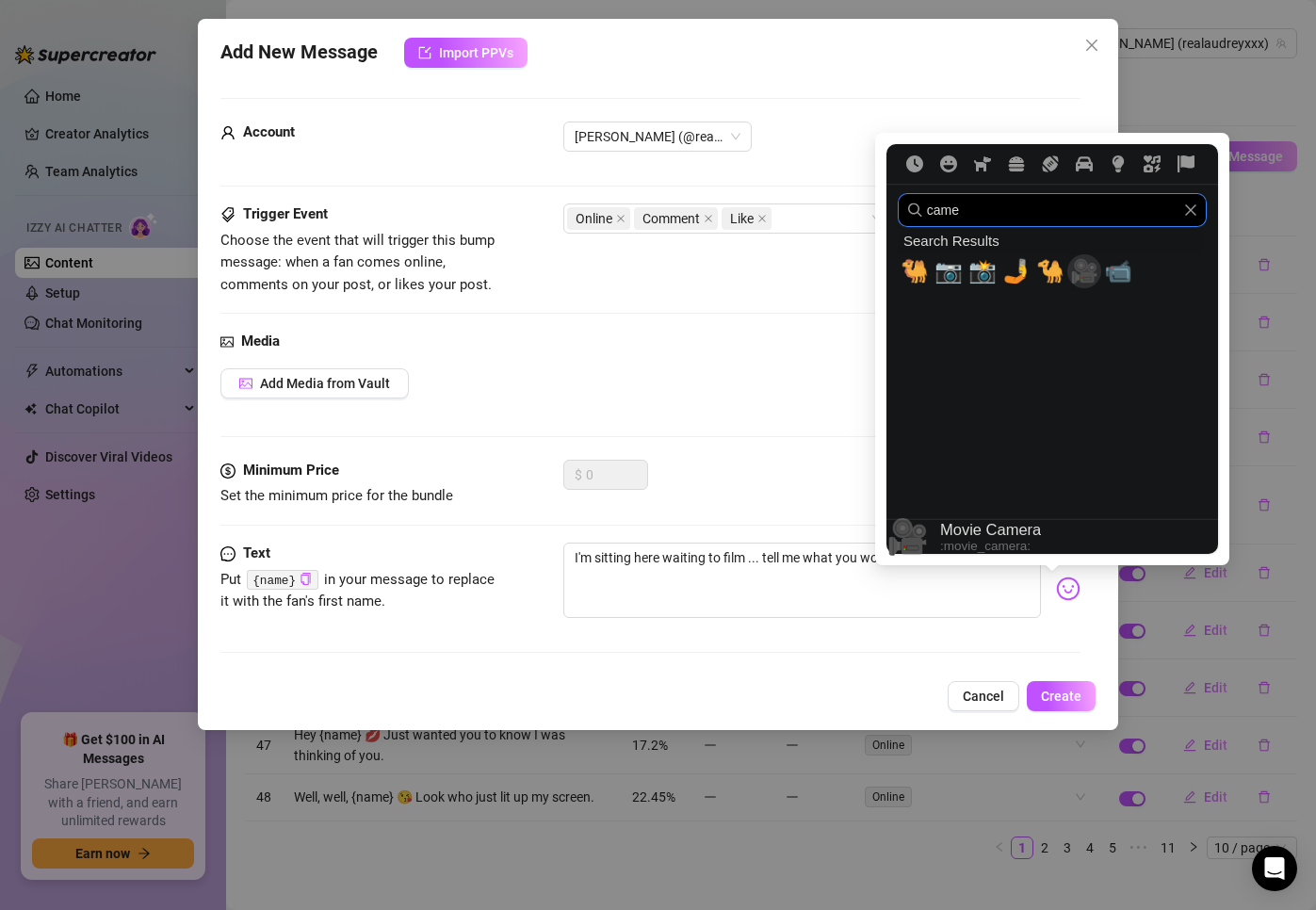
type input "came"
click at [1073, 266] on span "🎥" at bounding box center [1084, 272] width 28 height 27
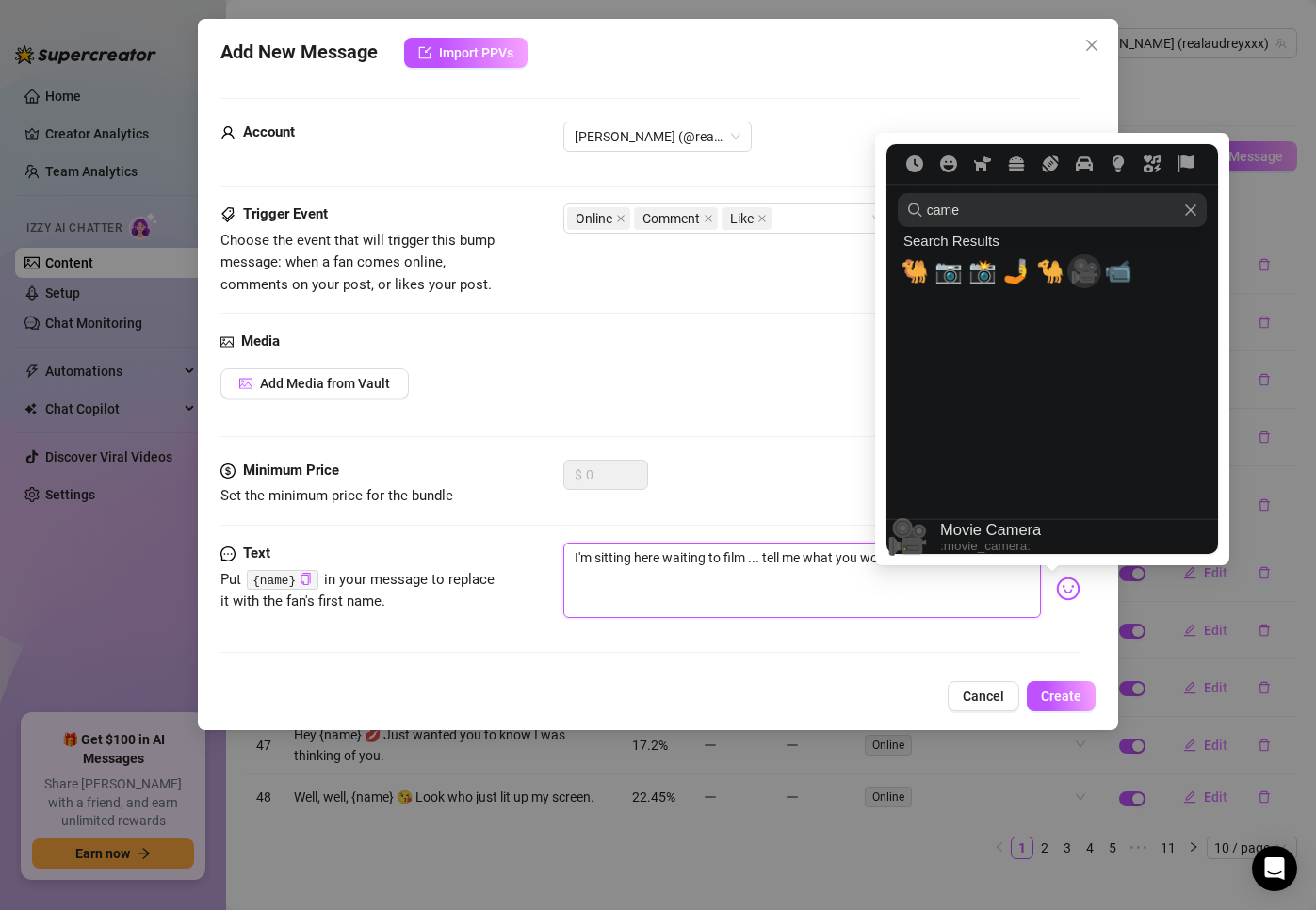
type textarea "I'm sitting here waiting to film ... tell me what you would like to see 👀🎥"
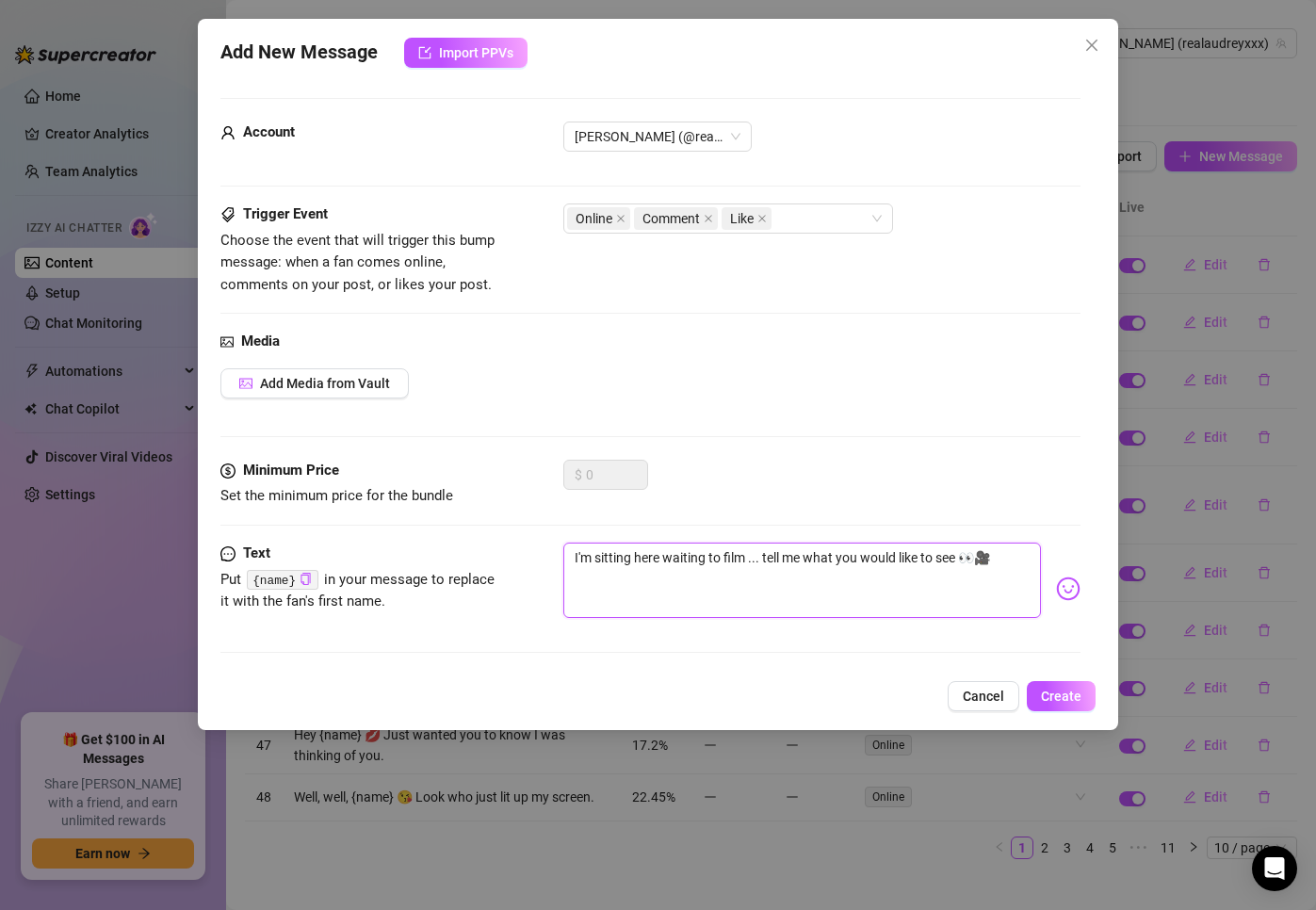
click at [803, 585] on textarea "I'm sitting here waiting to film ... tell me what you would like to see 👀🎥" at bounding box center [802, 581] width 478 height 76
drag, startPoint x: 1003, startPoint y: 562, endPoint x: 986, endPoint y: 561, distance: 17.0
click at [986, 561] on textarea "I'm sitting here waiting to film ... tell me what you would like to see 👀🎥" at bounding box center [802, 581] width 478 height 76
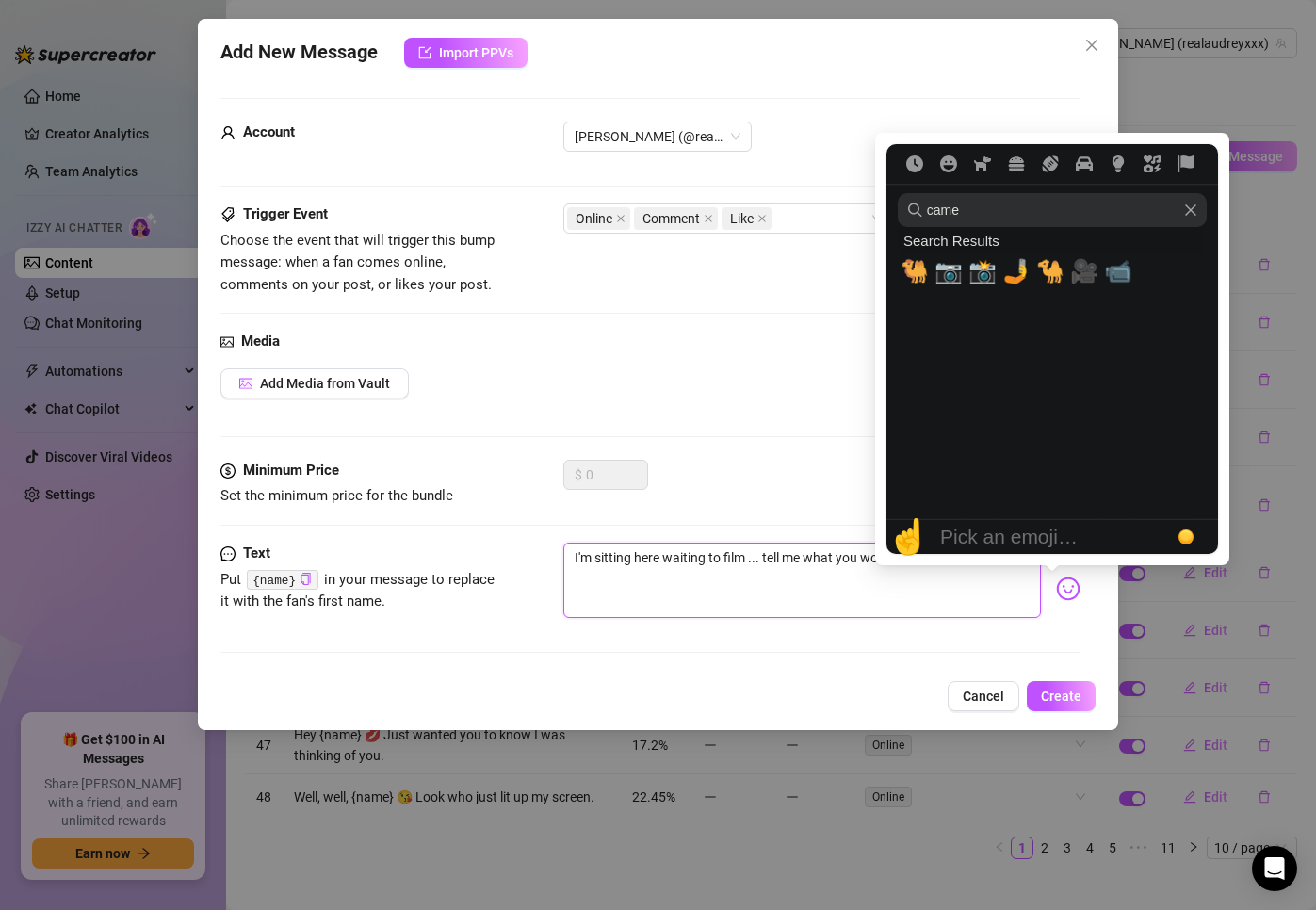
type textarea "I'm sitting here waiting to film ... tell me what you would like to see 👀"
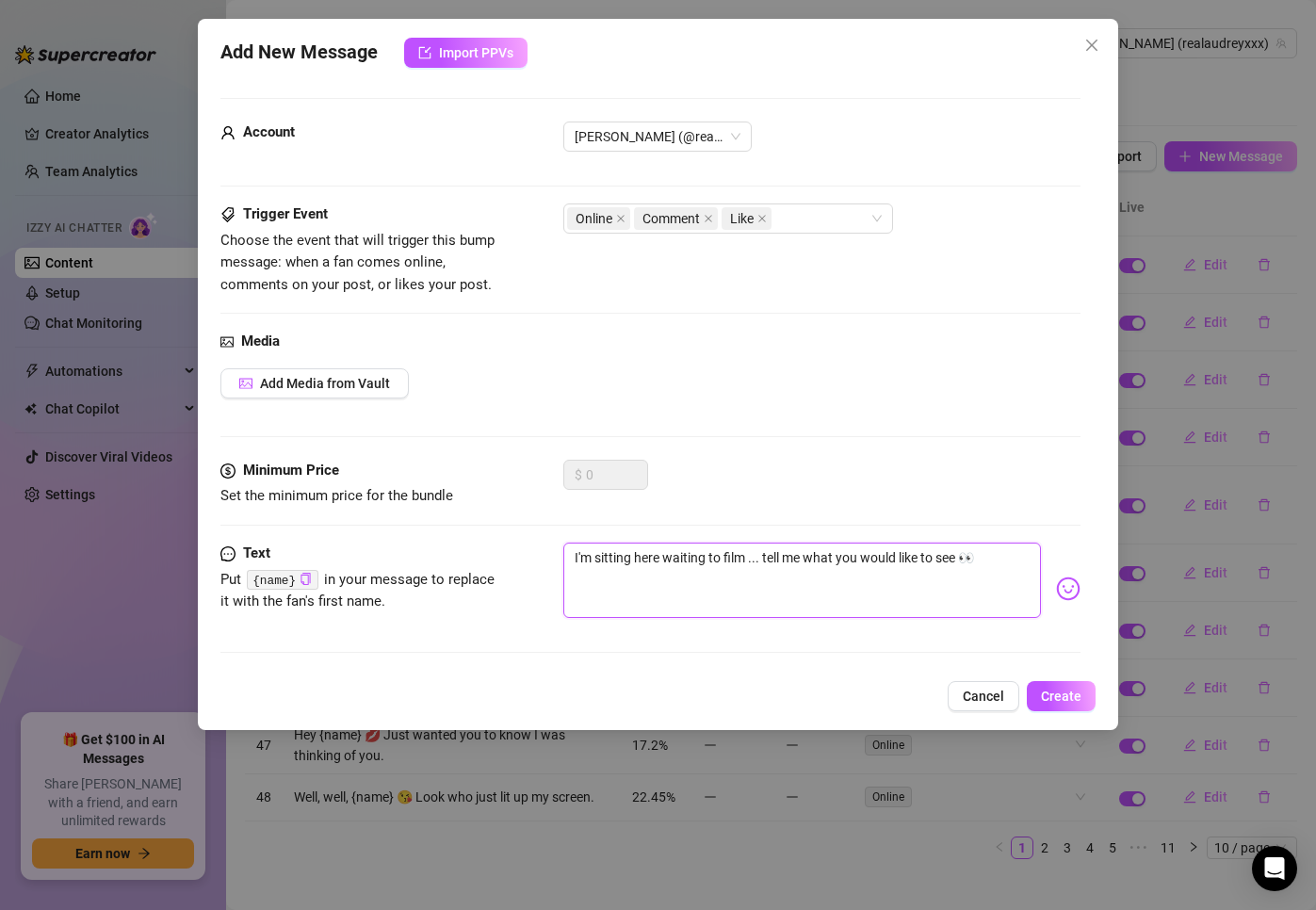
click at [772, 561] on textarea "I'm sitting here waiting to film ... tell me what you would like to see 👀" at bounding box center [802, 581] width 478 height 76
click at [748, 561] on textarea "I'm sitting here waiting to film ... tell me what you would like to see 👀" at bounding box center [802, 581] width 478 height 76
type textarea "I'm sitting here waiting to film .. tell me what you would like to see 👀"
type textarea "I'm sitting here waiting to film . tell me what you would like to see 👀"
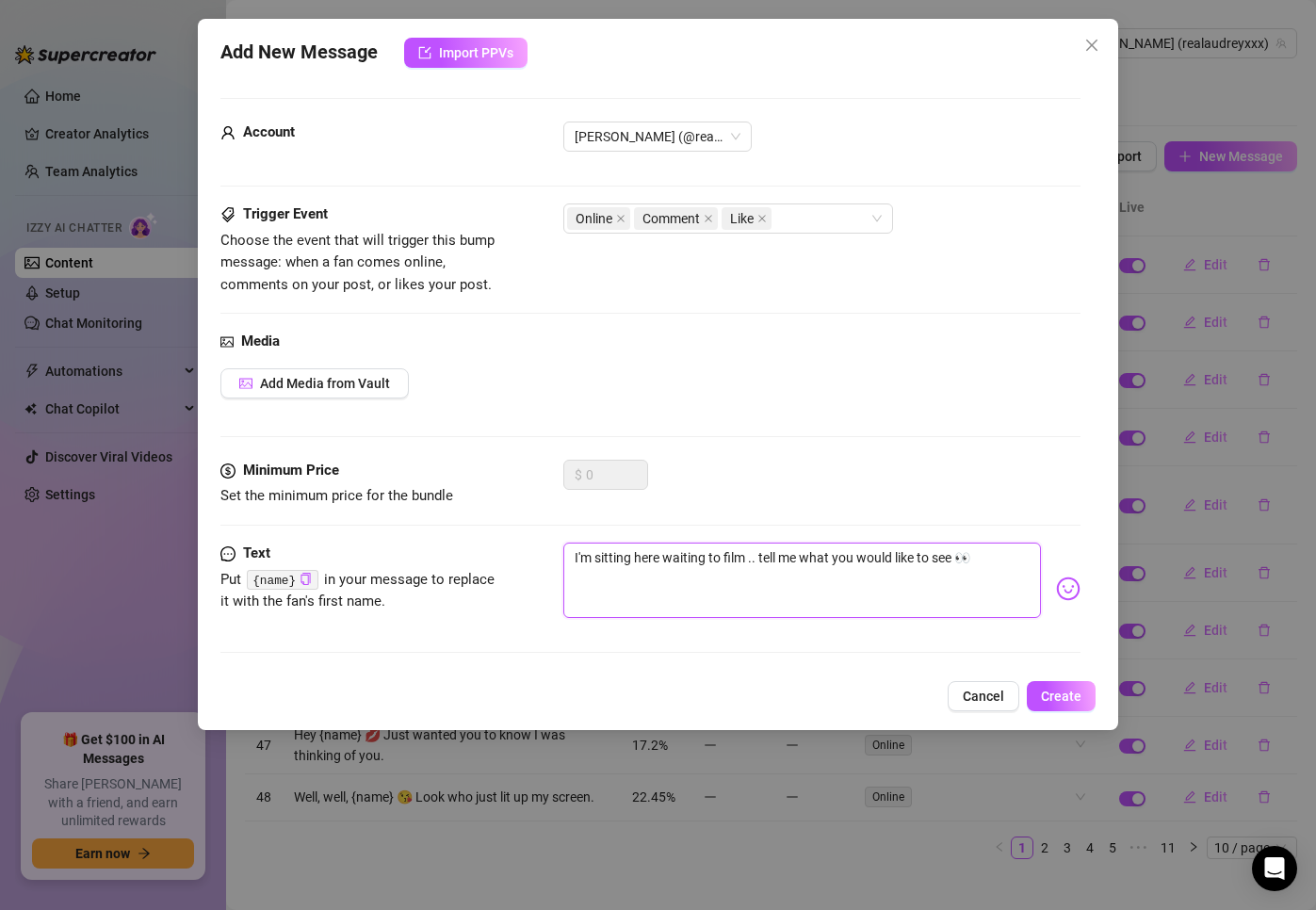
type textarea "I'm sitting here waiting to film . tell me what you would like to see 👀"
paste textarea "🎥"
type textarea "I'm sitting here waiting to film 🎥. tell me what you would like to see 👀"
type textarea "I'm sitting here waiting to film 🎥 tell me what you would like to see 👀"
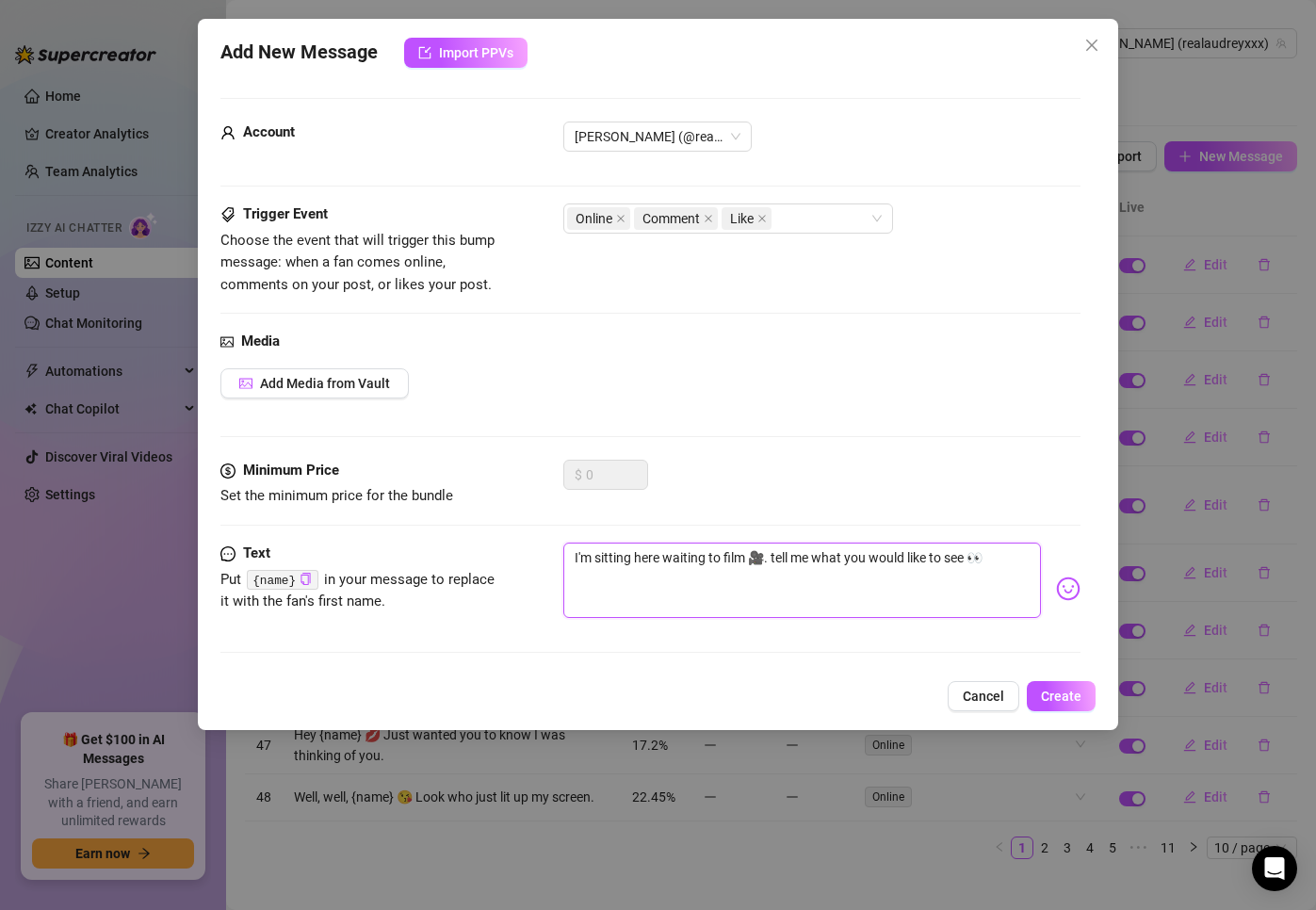
type textarea "I'm sitting here waiting to film 🎥 tell me what you would like to see 👀"
type textarea "I'm sitting here waiting to film 🎥 ell me what you would like to see 👀"
type textarea "I'm sitting here waiting to film 🎥 Tell me what you would like to see 👀"
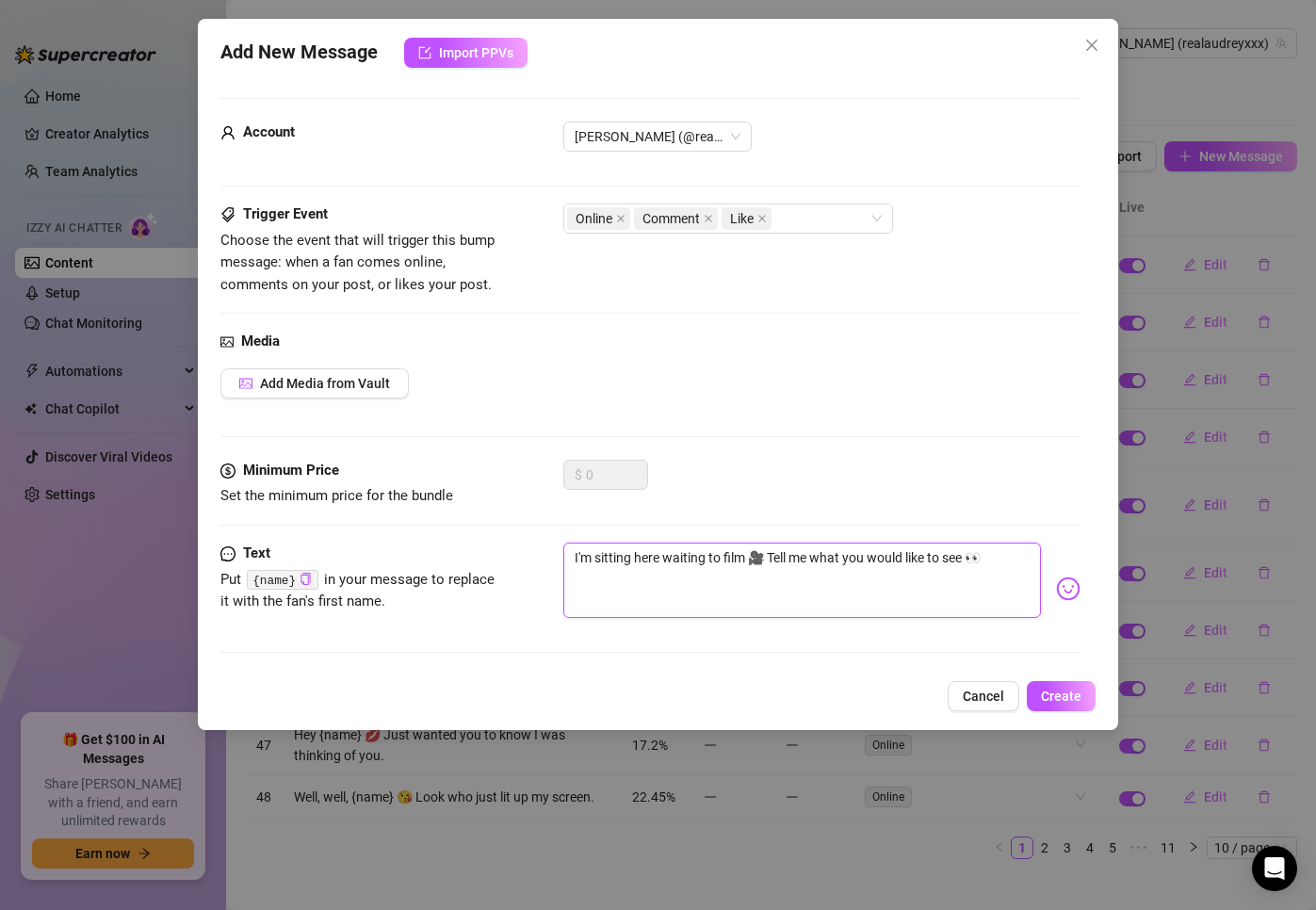
type textarea "I'm sitting here waiting to film 🎥 Tell me what you would like to see 👀"
click at [259, 369] on button "Add Media from Vault" at bounding box center [314, 383] width 188 height 30
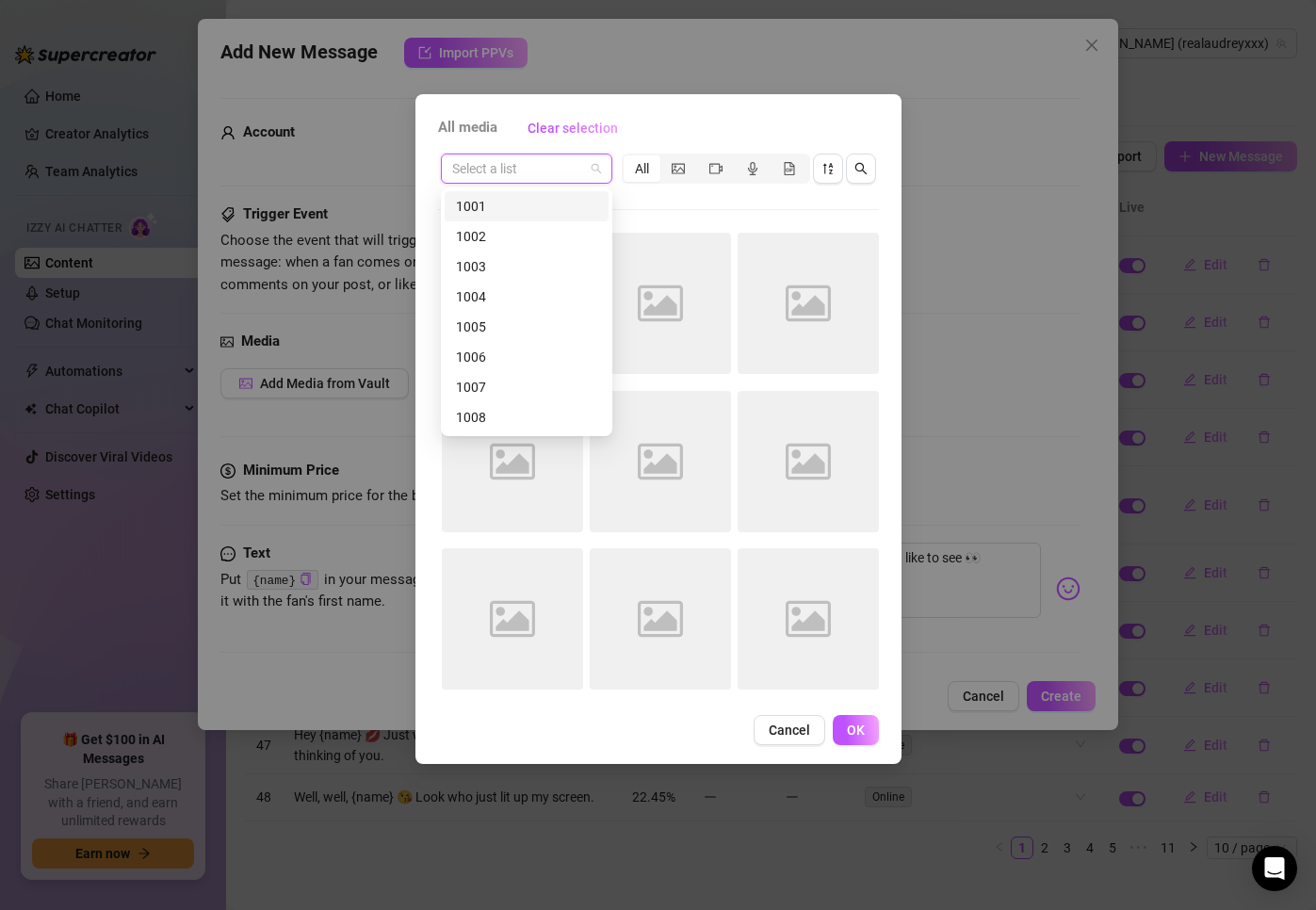
click at [531, 163] on input "search" at bounding box center [518, 168] width 132 height 28
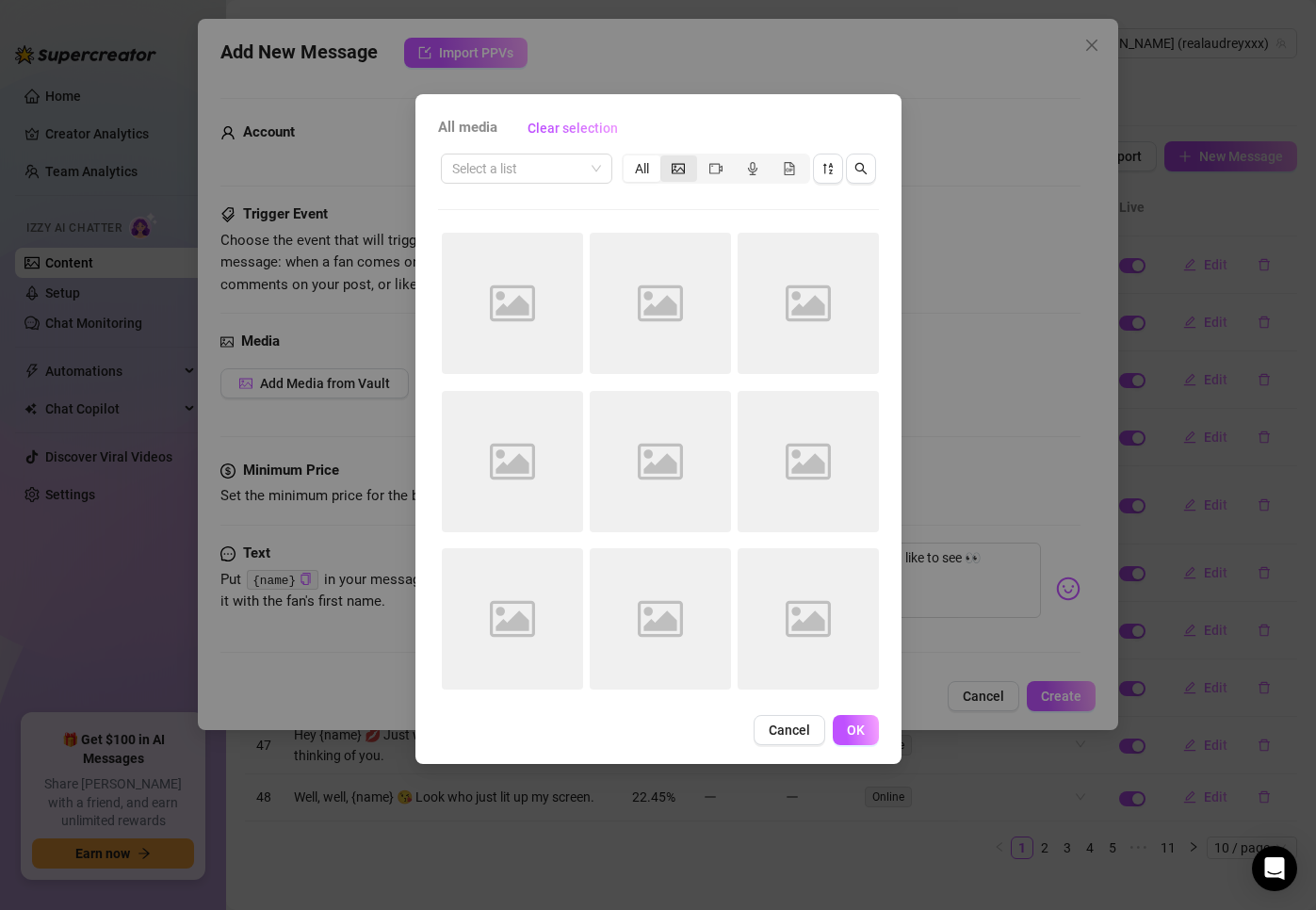
click at [689, 163] on div "segmented control" at bounding box center [678, 168] width 37 height 27
click at [665, 158] on input "segmented control" at bounding box center [665, 158] width 0 height 0
click at [689, 164] on div "segmented control" at bounding box center [678, 168] width 37 height 27
click at [665, 158] on input "segmented control" at bounding box center [665, 158] width 0 height 0
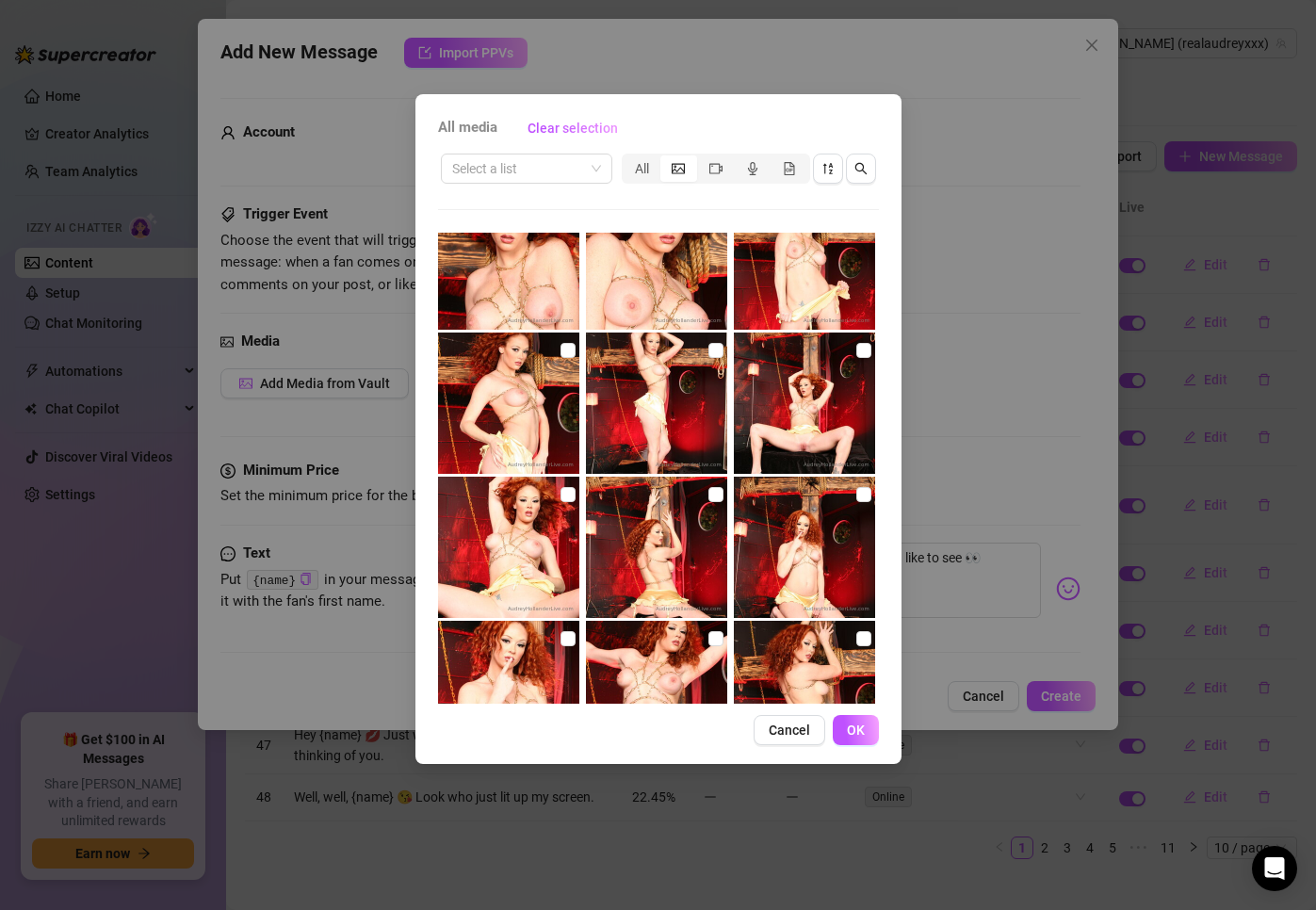
scroll to position [12194, 0]
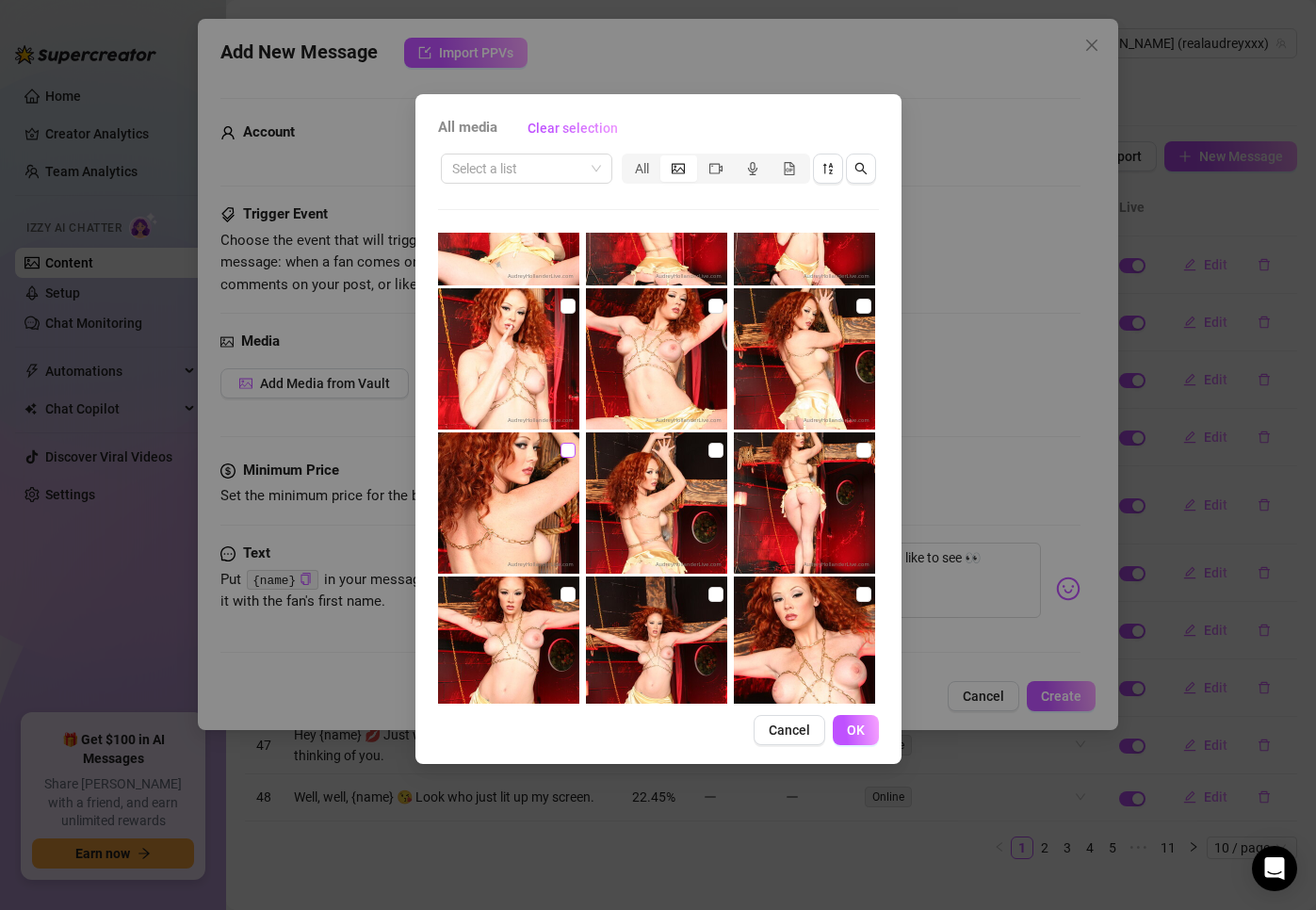
click at [568, 449] on input "checkbox" at bounding box center [568, 450] width 15 height 15
checkbox input "true"
click at [846, 728] on span "OK" at bounding box center [855, 729] width 18 height 15
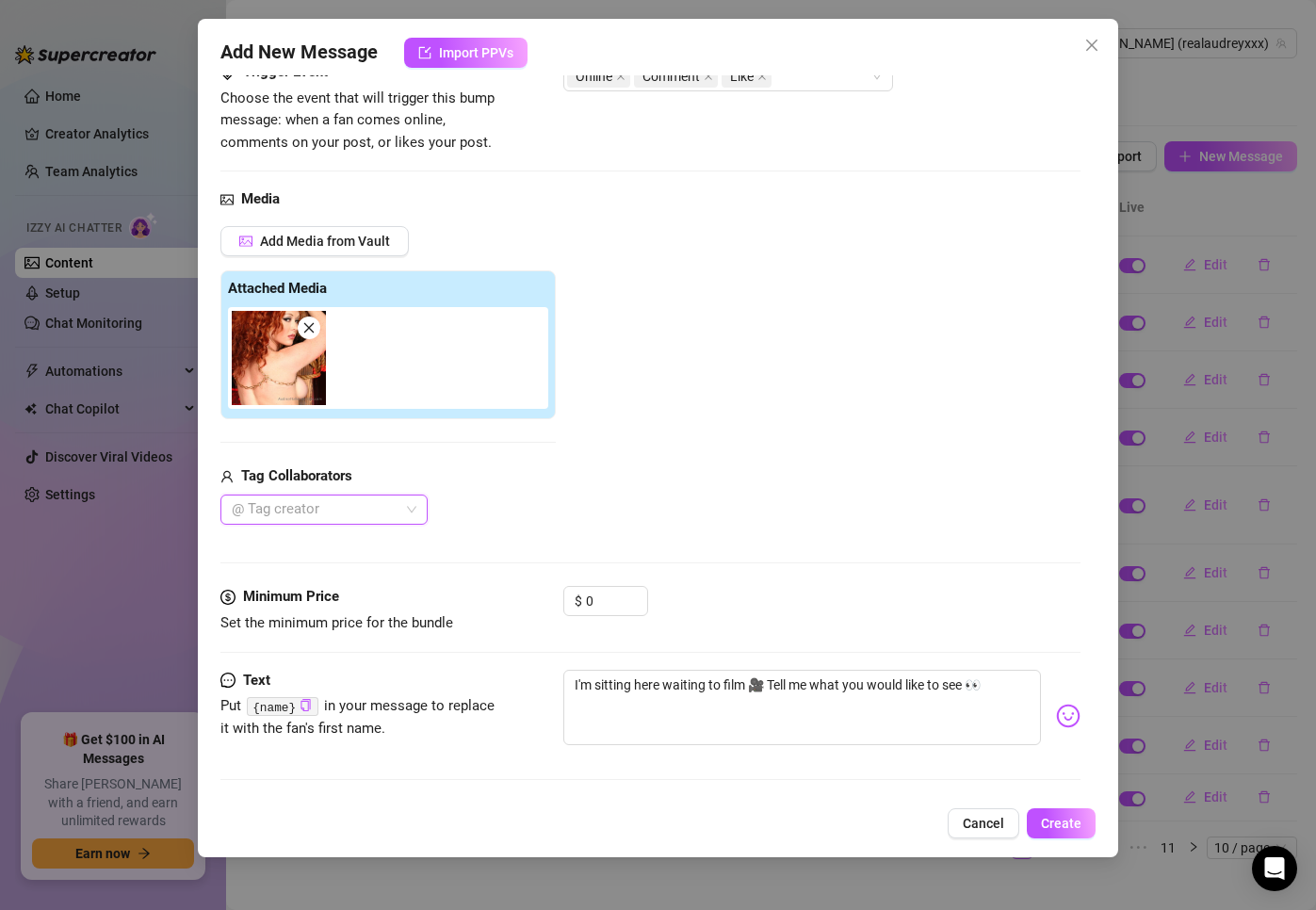
scroll to position [0, 0]
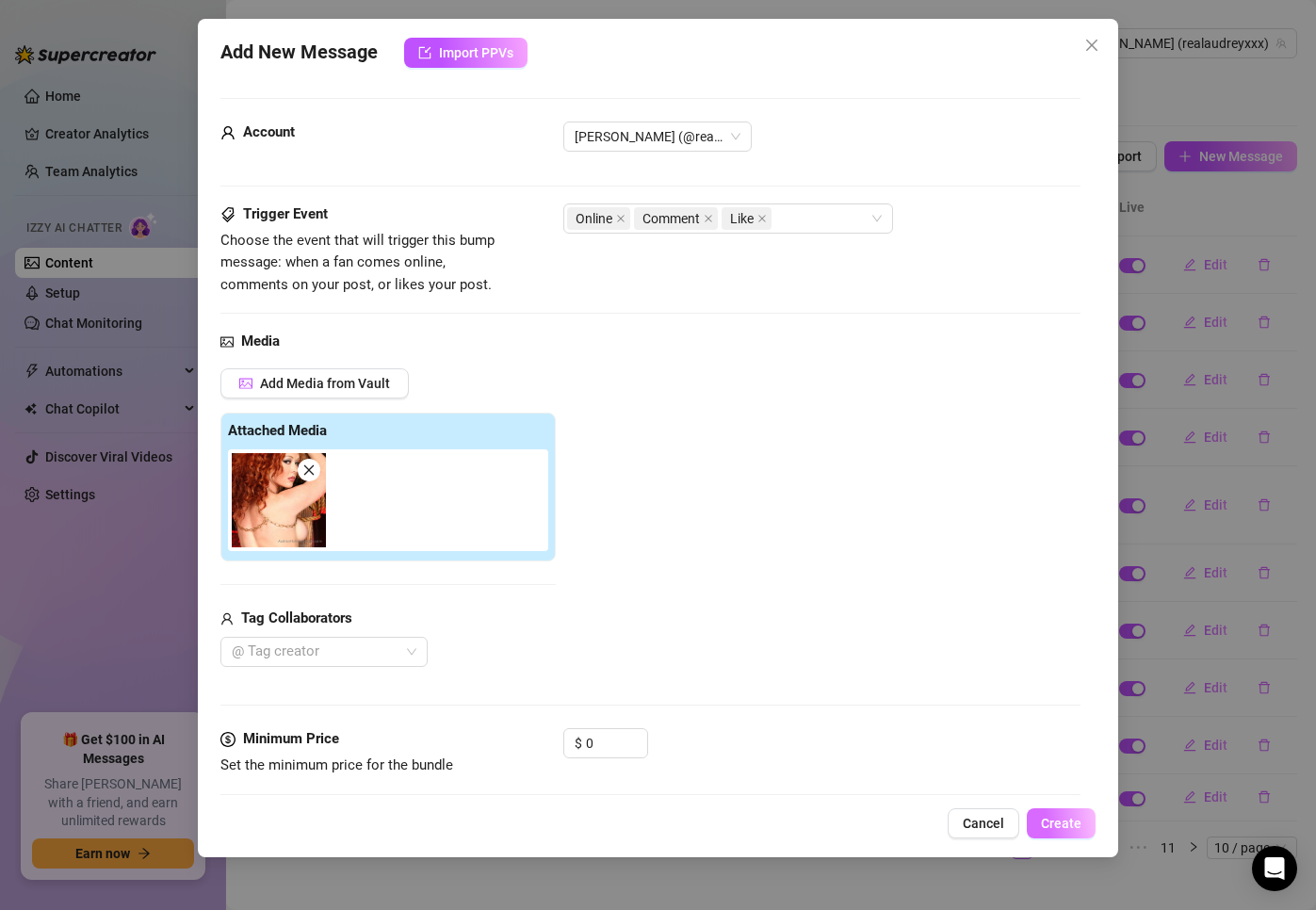
click at [1073, 830] on span "Create" at bounding box center [1061, 822] width 41 height 15
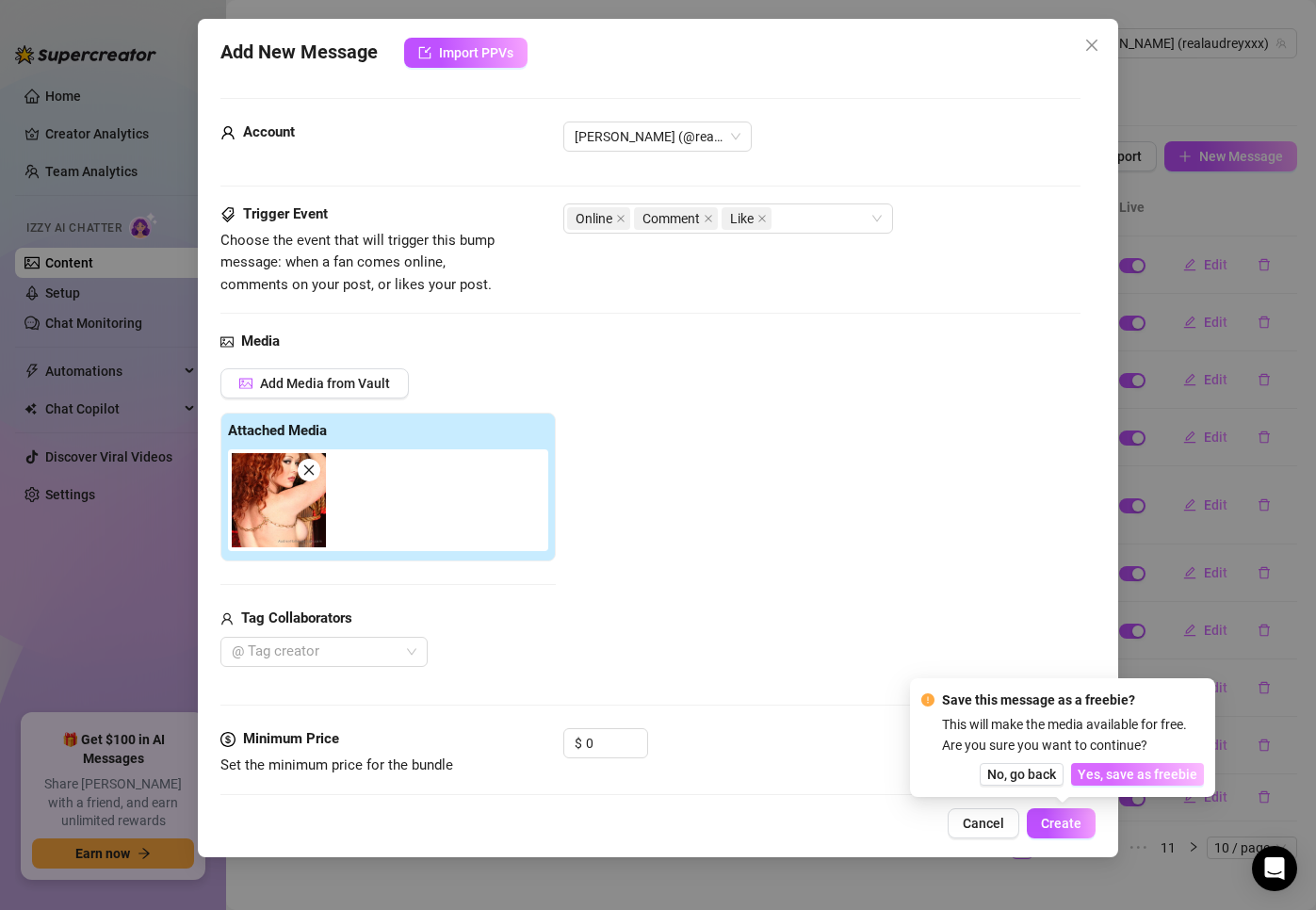
click at [1073, 781] on span "Yes, save as freebie" at bounding box center [1138, 774] width 119 height 15
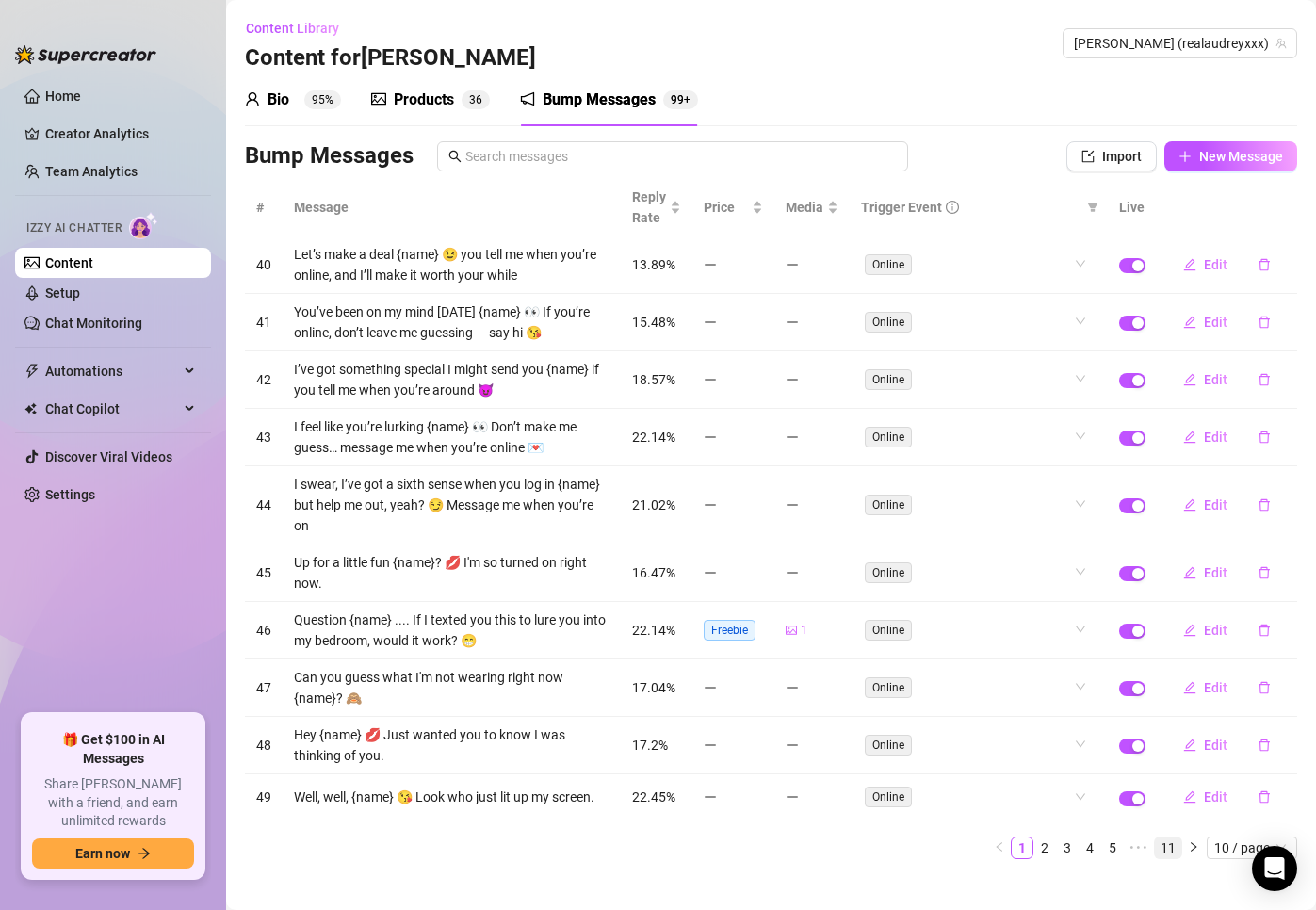
click at [1073, 858] on link "11" at bounding box center [1168, 847] width 27 height 21
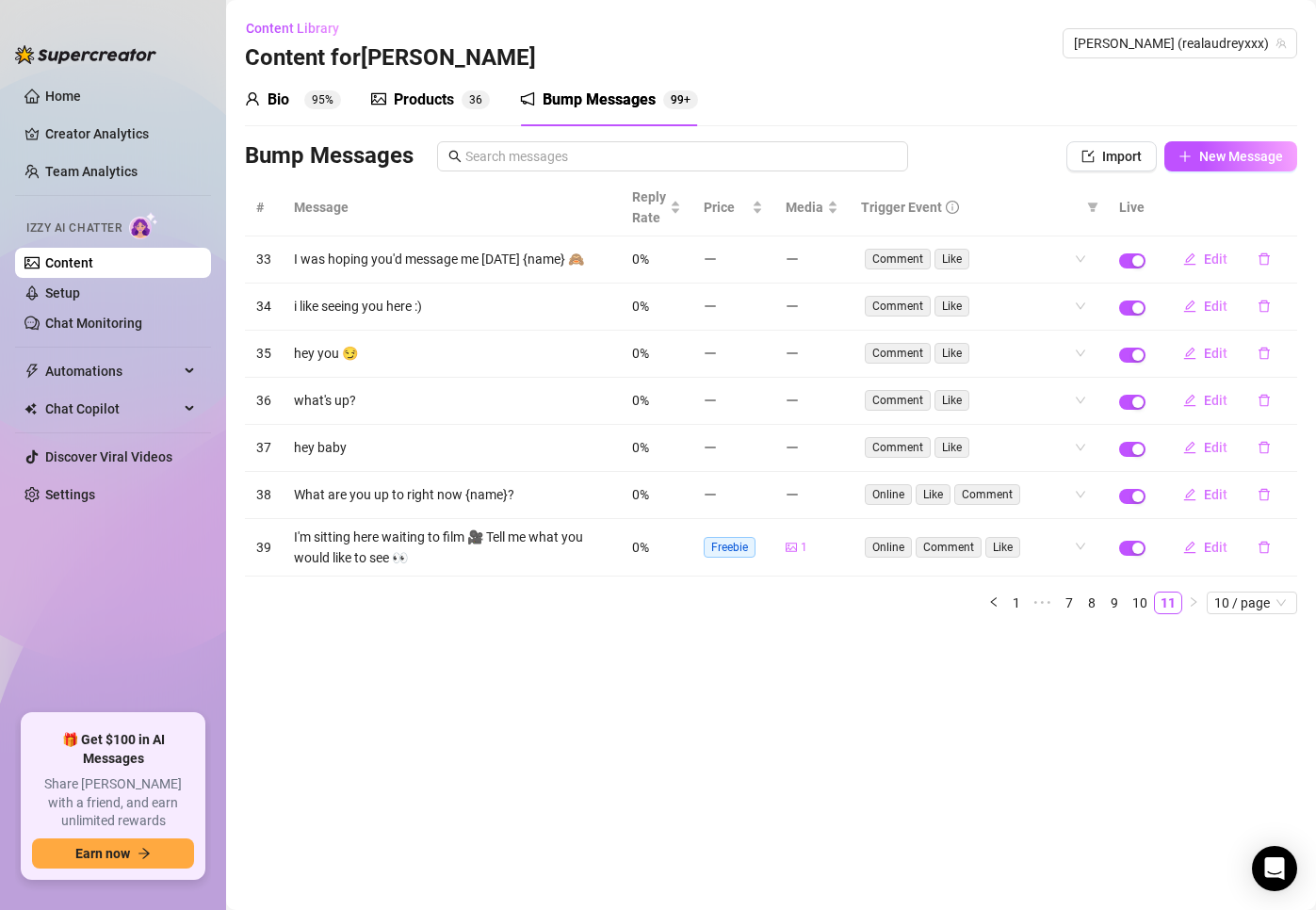
click at [1073, 607] on ul "1 ••• 7 8 9 10 11 10 / page" at bounding box center [771, 603] width 1052 height 23
click at [1073, 605] on span "10 / page" at bounding box center [1252, 603] width 76 height 21
drag, startPoint x: 1251, startPoint y: 727, endPoint x: 1126, endPoint y: 732, distance: 125.1
click at [1073, 727] on div "100 / page" at bounding box center [1252, 727] width 63 height 21
click at [1073, 609] on link "1" at bounding box center [1141, 603] width 21 height 21
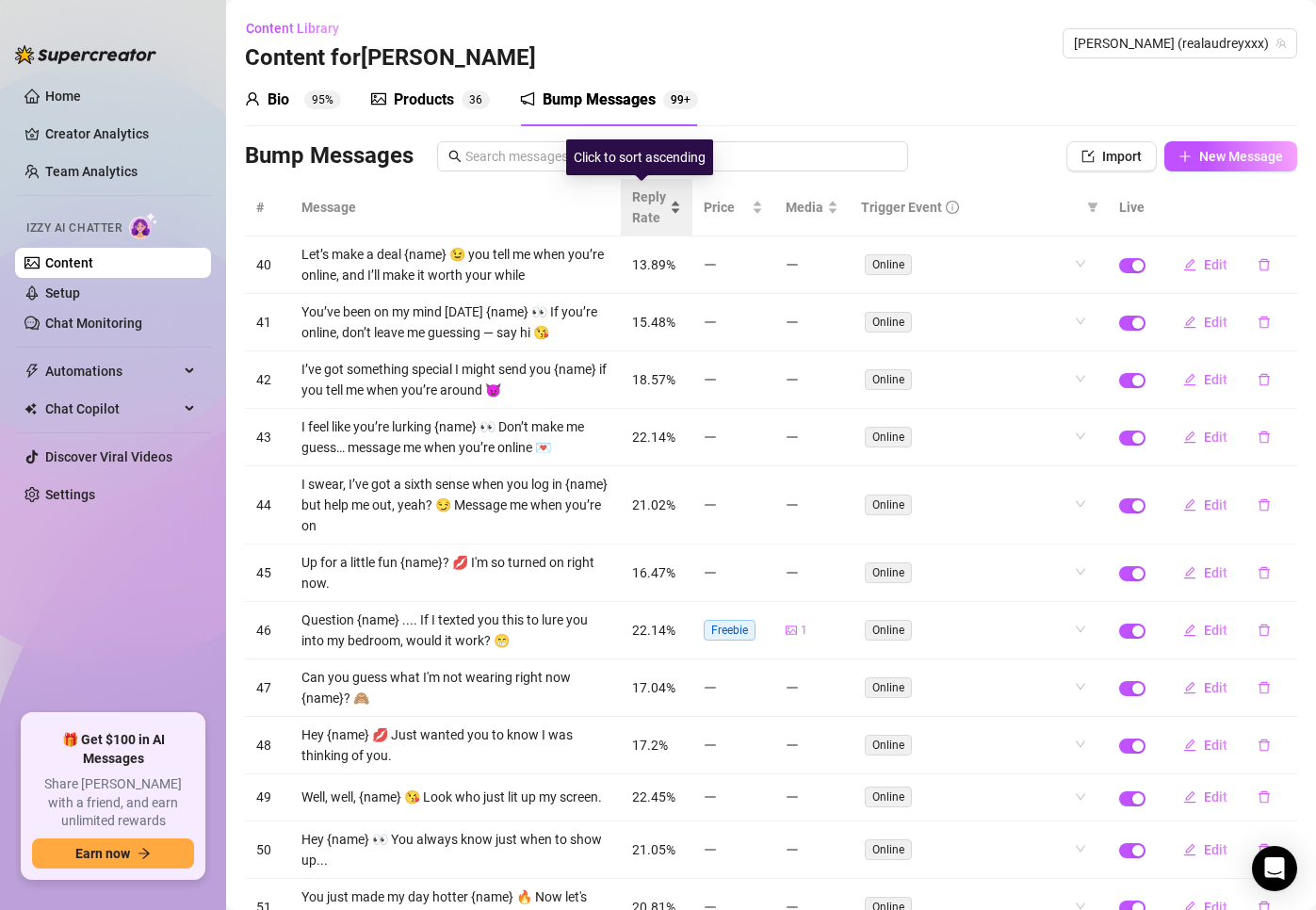
click at [633, 196] on span "Reply Rate" at bounding box center [650, 208] width 34 height 42
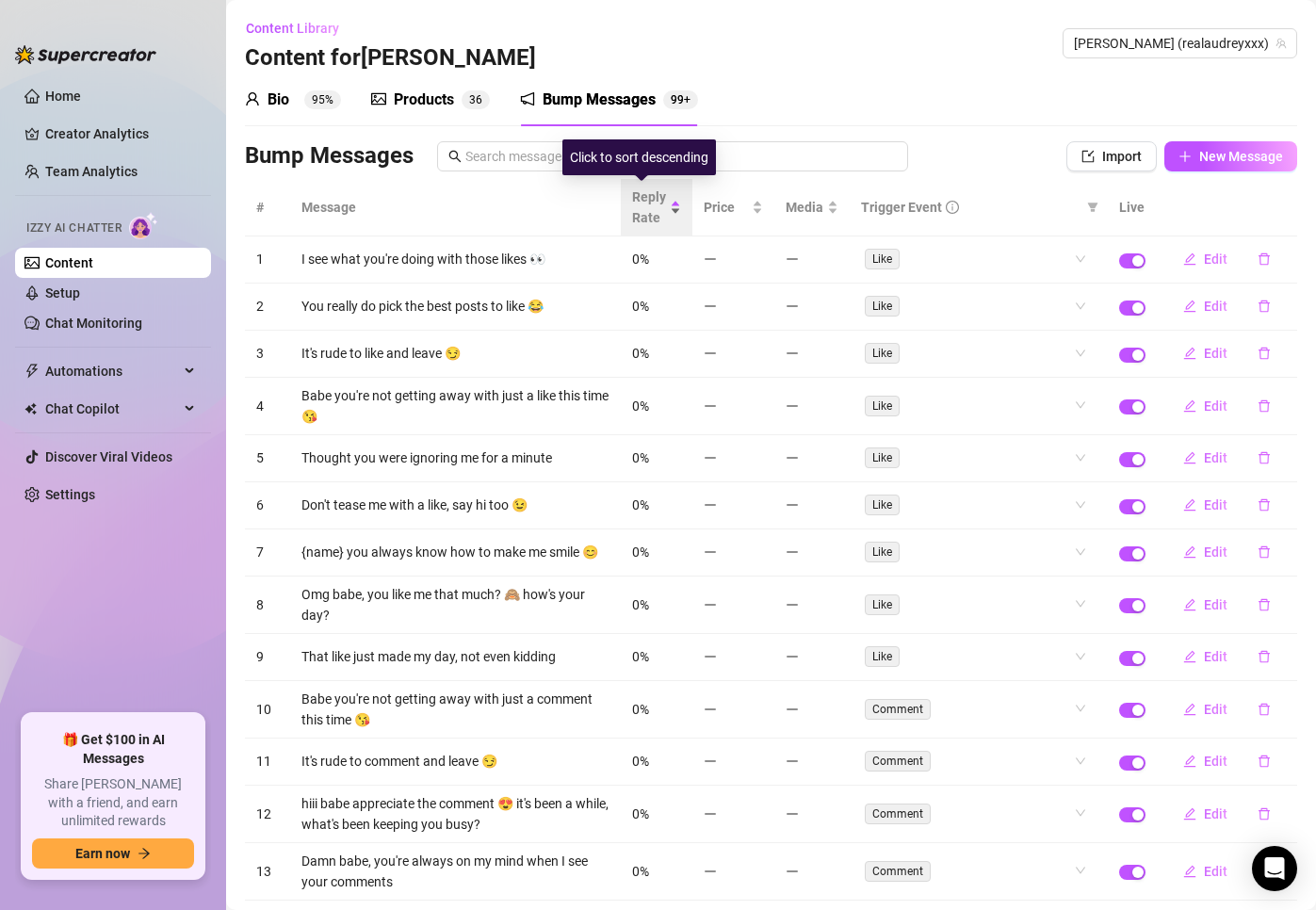
click at [633, 205] on span "Reply Rate" at bounding box center [650, 208] width 34 height 42
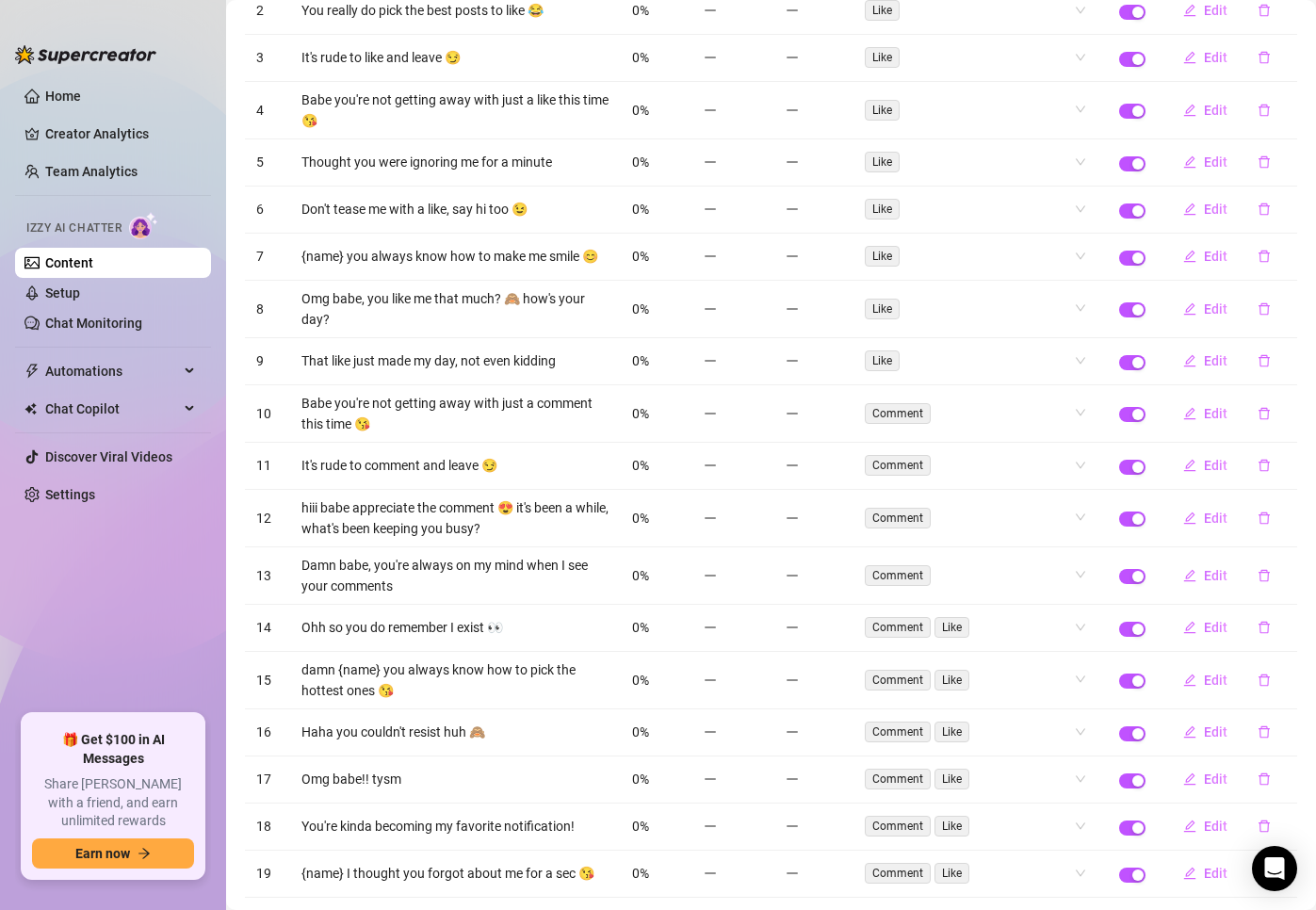
scroll to position [3956, 0]
click at [49, 633] on ul "Home Creator Analytics Team Analytics Izzy AI Chatter Content Setup Chat Monito…" at bounding box center [112, 390] width 196 height 633
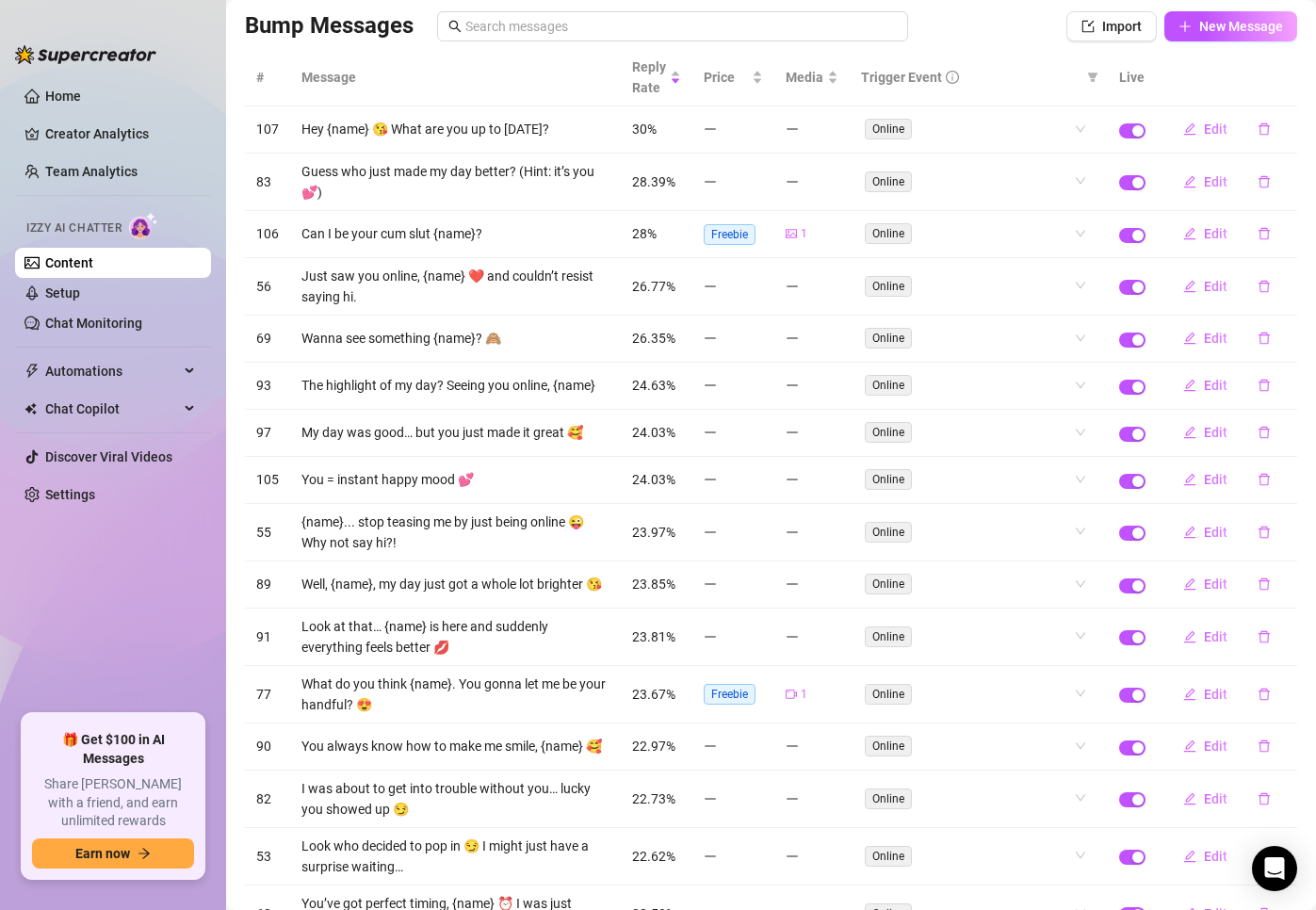
scroll to position [0, 0]
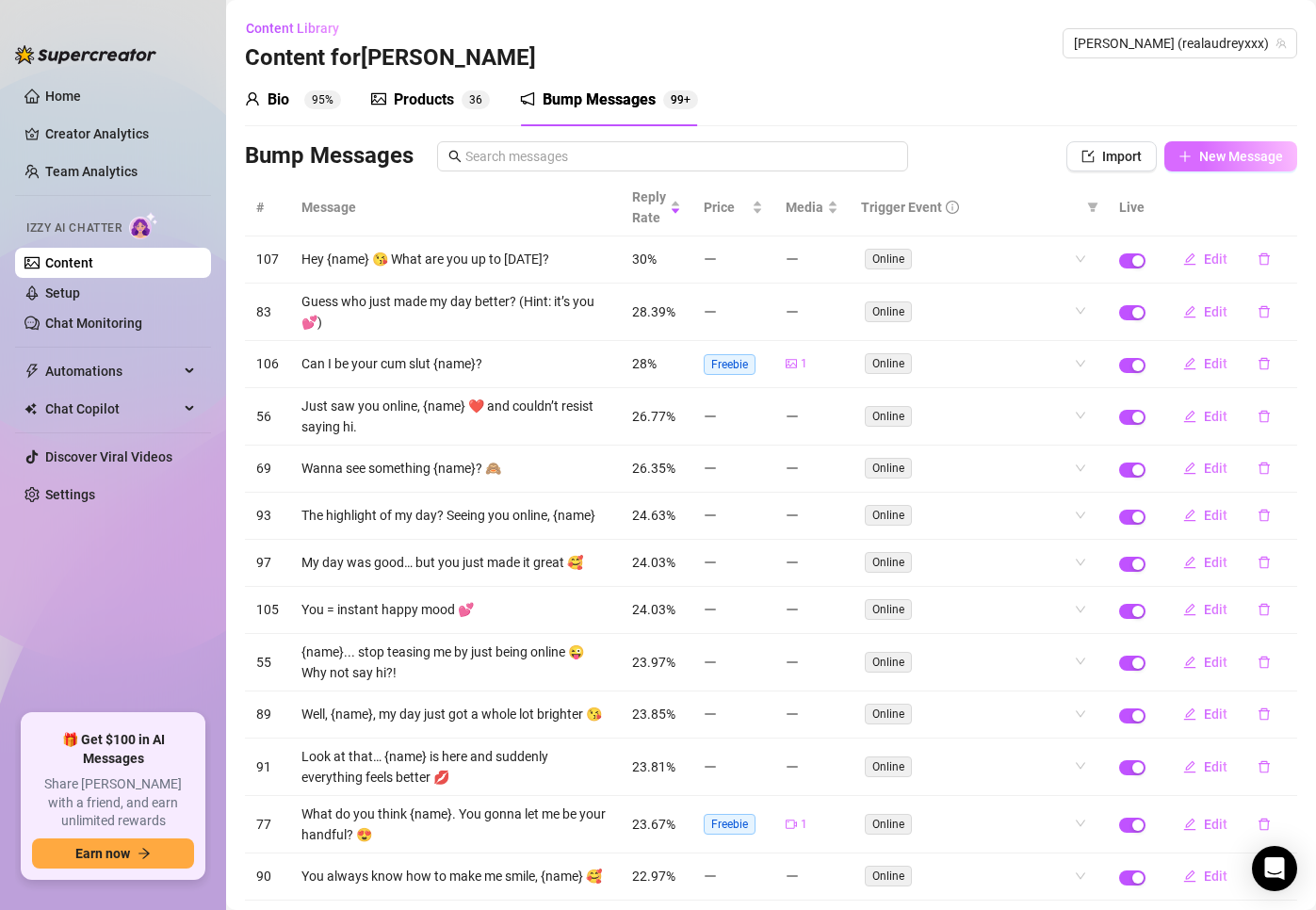
drag, startPoint x: 1201, startPoint y: 135, endPoint x: 1152, endPoint y: 152, distance: 51.9
click at [1073, 175] on div "Bump Messages Import New Message" at bounding box center [771, 160] width 1052 height 38
click at [1073, 160] on span "New Message" at bounding box center [1241, 156] width 84 height 15
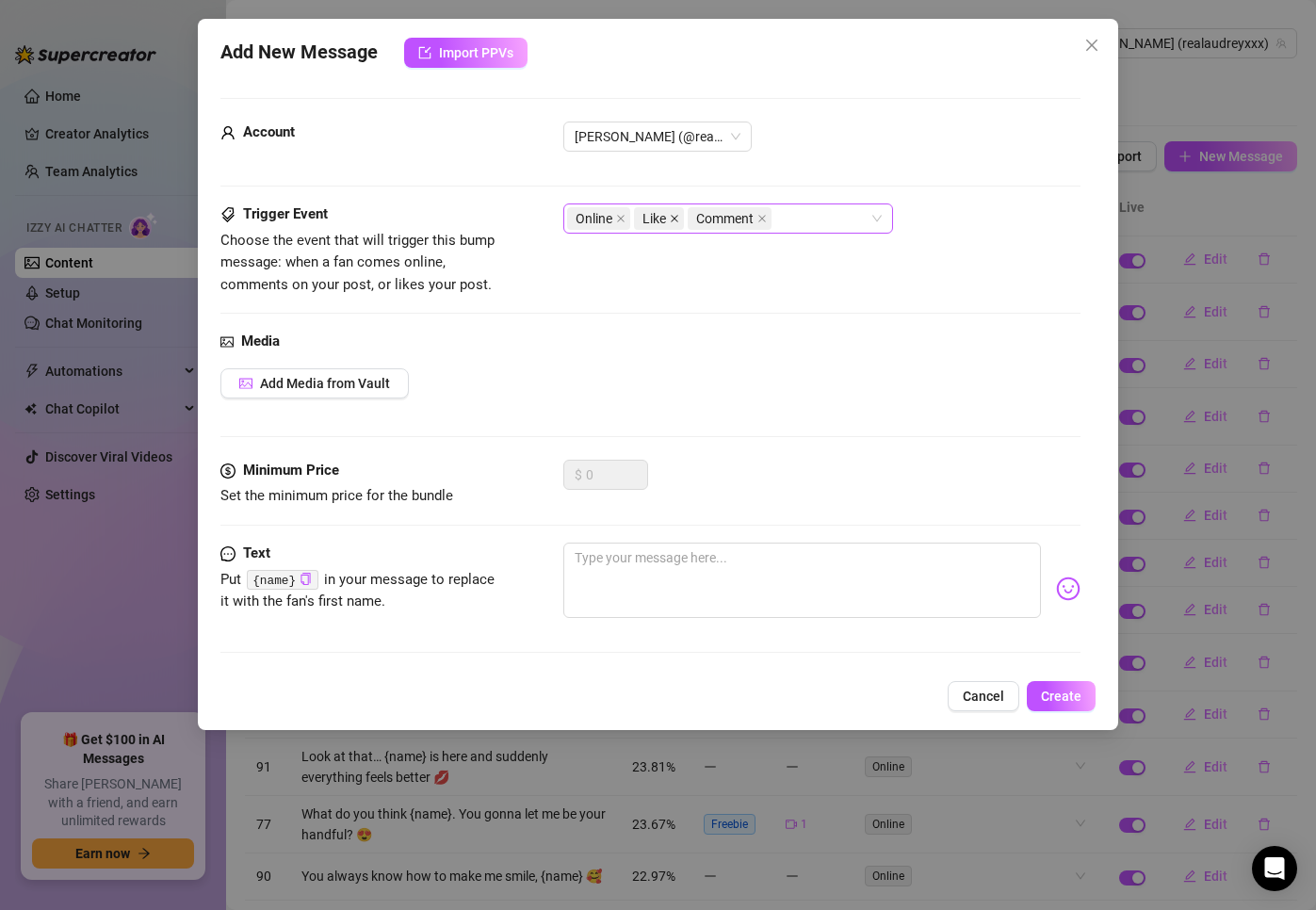
click at [679, 215] on icon "close" at bounding box center [673, 218] width 9 height 9
click at [703, 221] on span "Comment" at bounding box center [675, 218] width 84 height 23
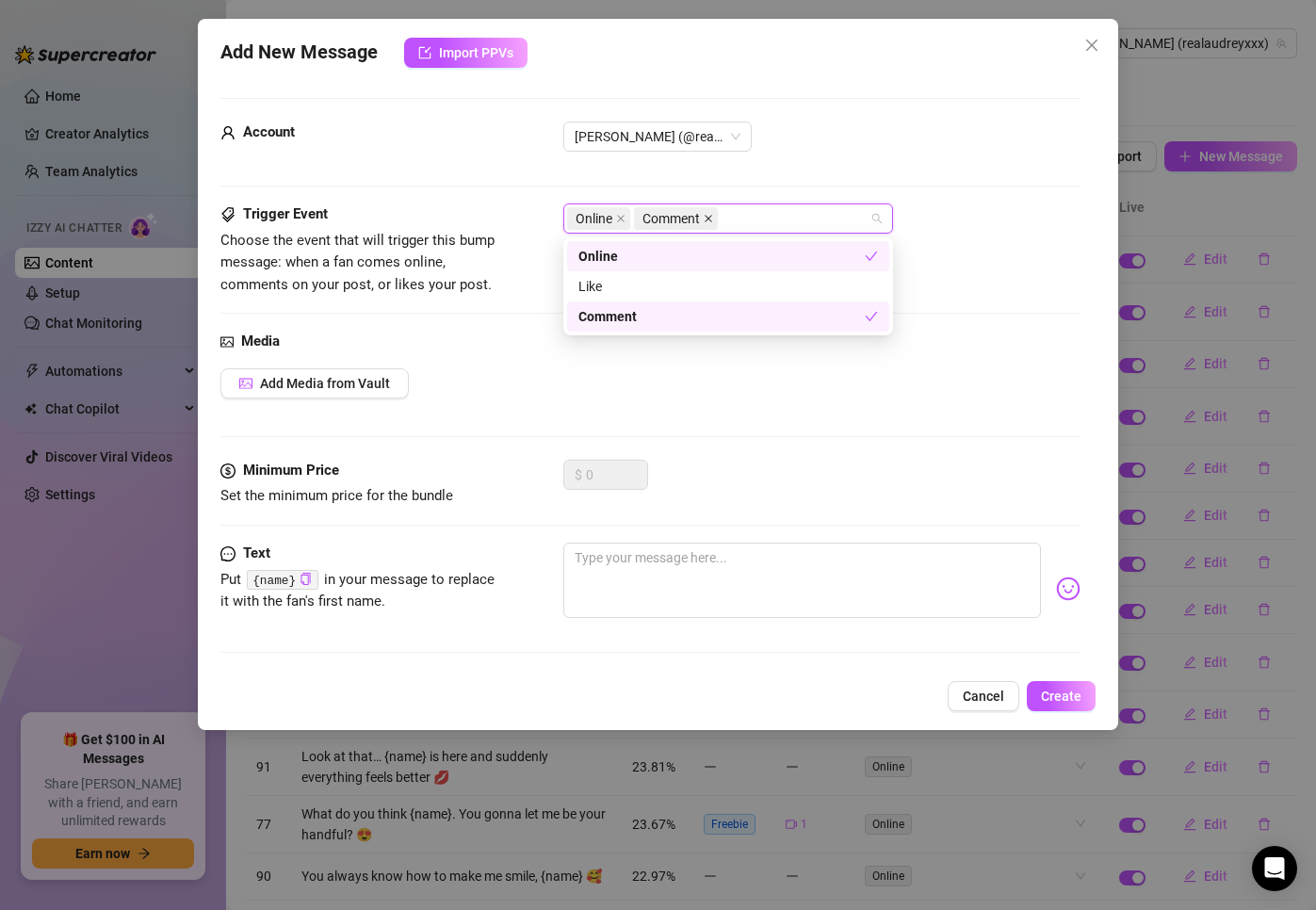
click at [707, 218] on icon "close" at bounding box center [707, 218] width 9 height 9
drag, startPoint x: 573, startPoint y: 531, endPoint x: 605, endPoint y: 573, distance: 52.8
click at [572, 532] on div "Minimum Price Set the minimum price for the bundle $ 0" at bounding box center [652, 500] width 861 height 83
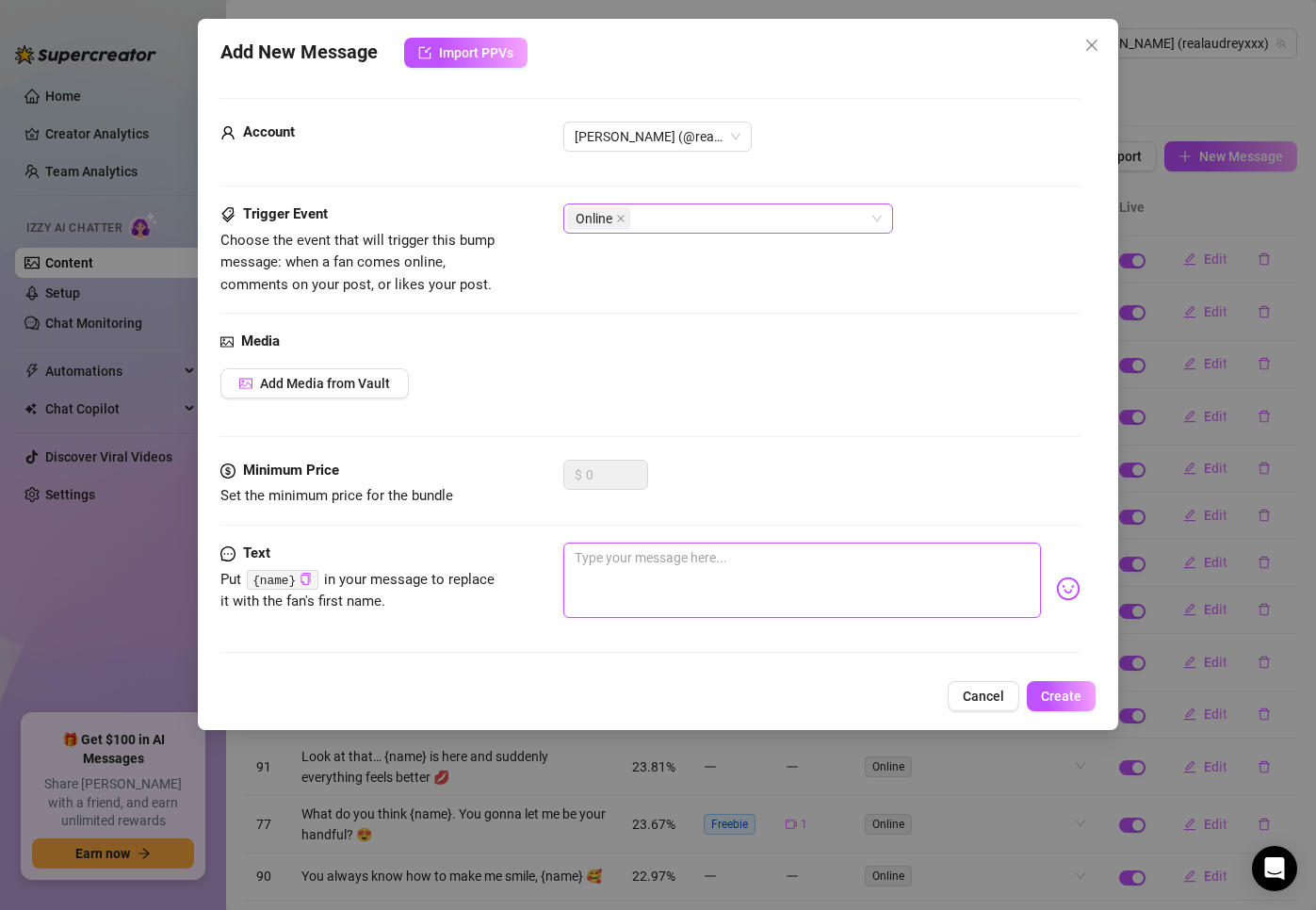
click at [606, 578] on textarea at bounding box center [802, 581] width 478 height 76
paste textarea "Let's have some fun [DATE] babe 😏"
type textarea "Let's have some fun [DATE] babe 😏"
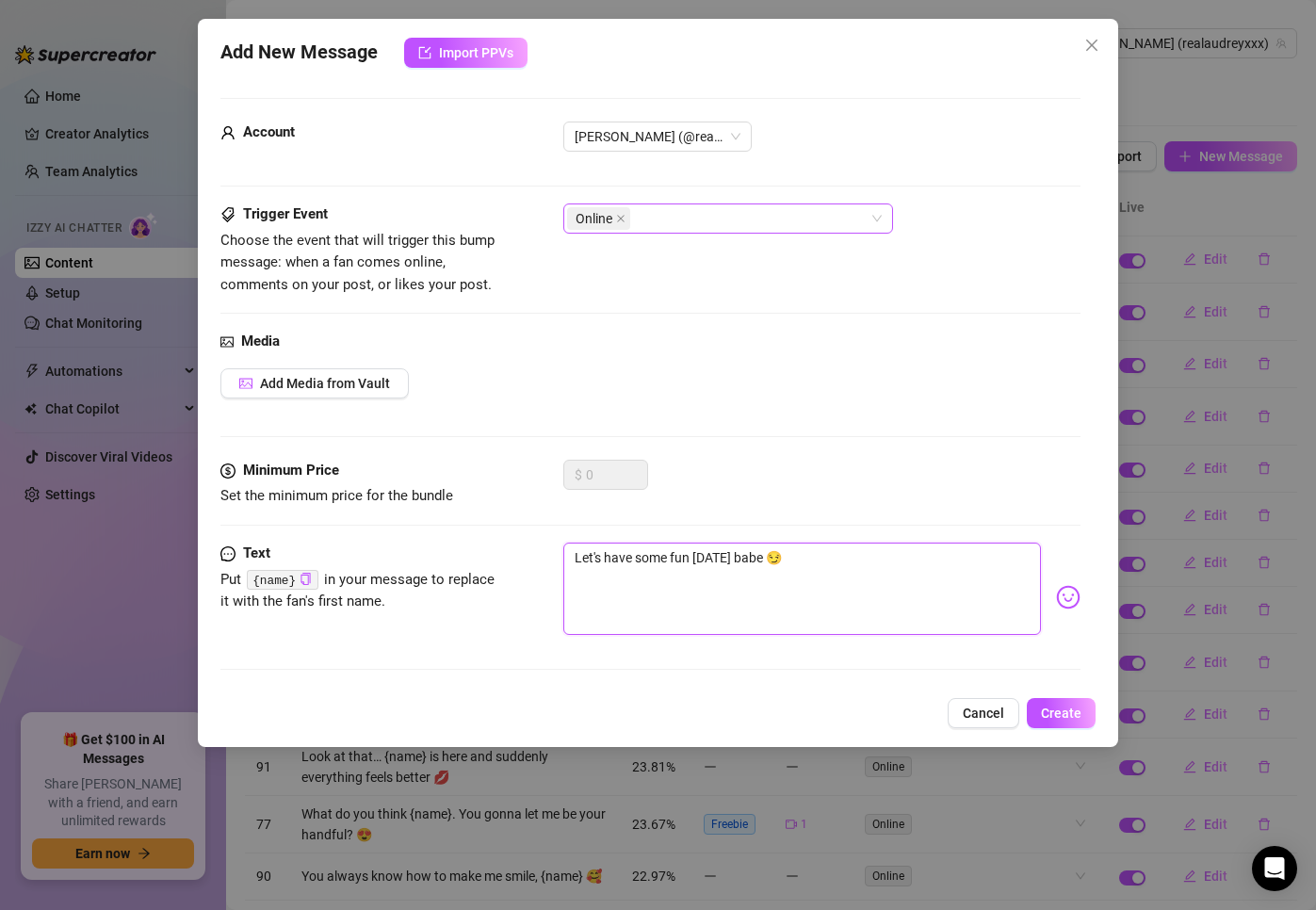
type textarea "Let's have some fun [DATE] babe 😏"
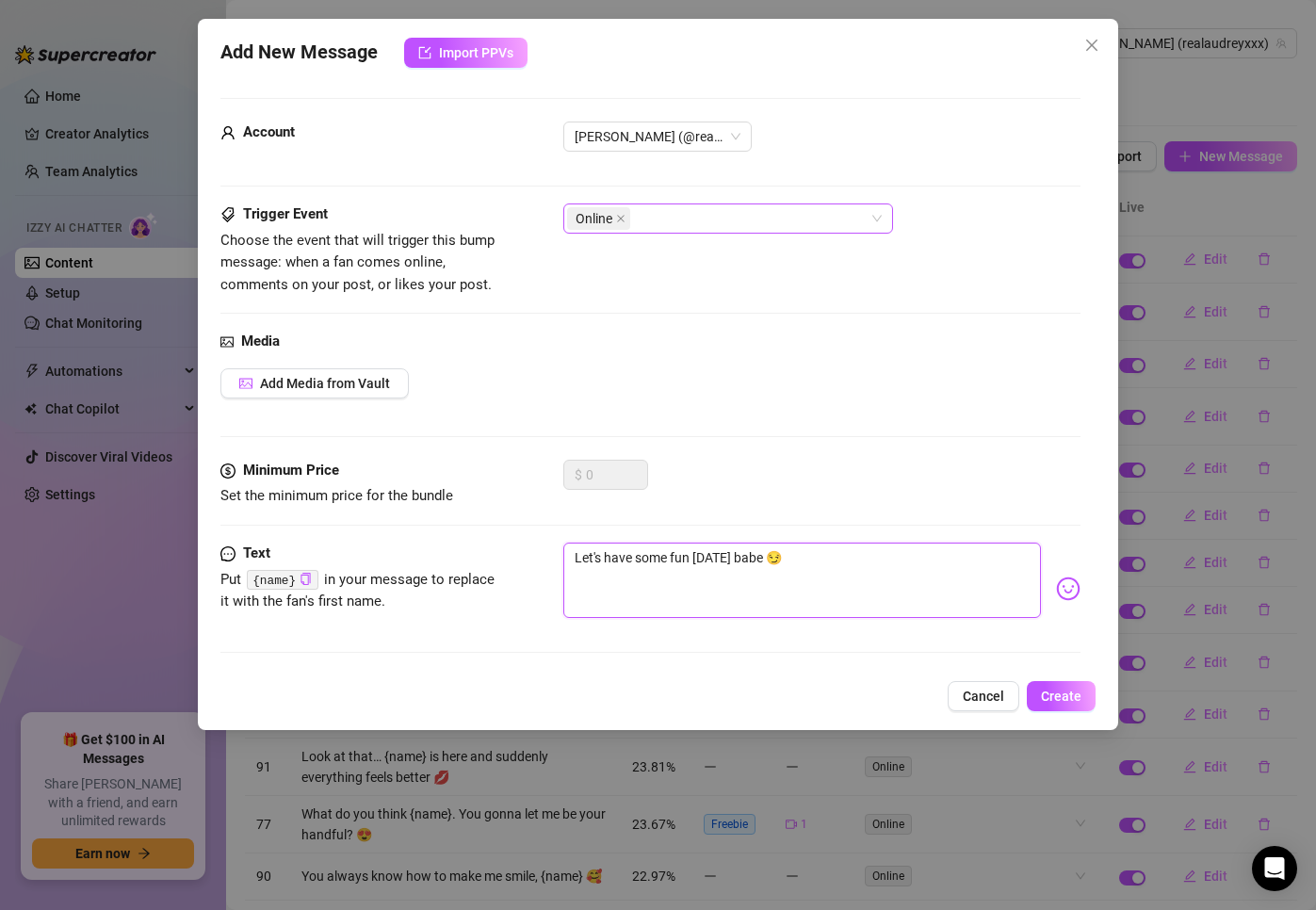
type textarea "Let's have some fun [DATE] babe 😏"
click at [1043, 701] on span "Create" at bounding box center [1061, 695] width 41 height 15
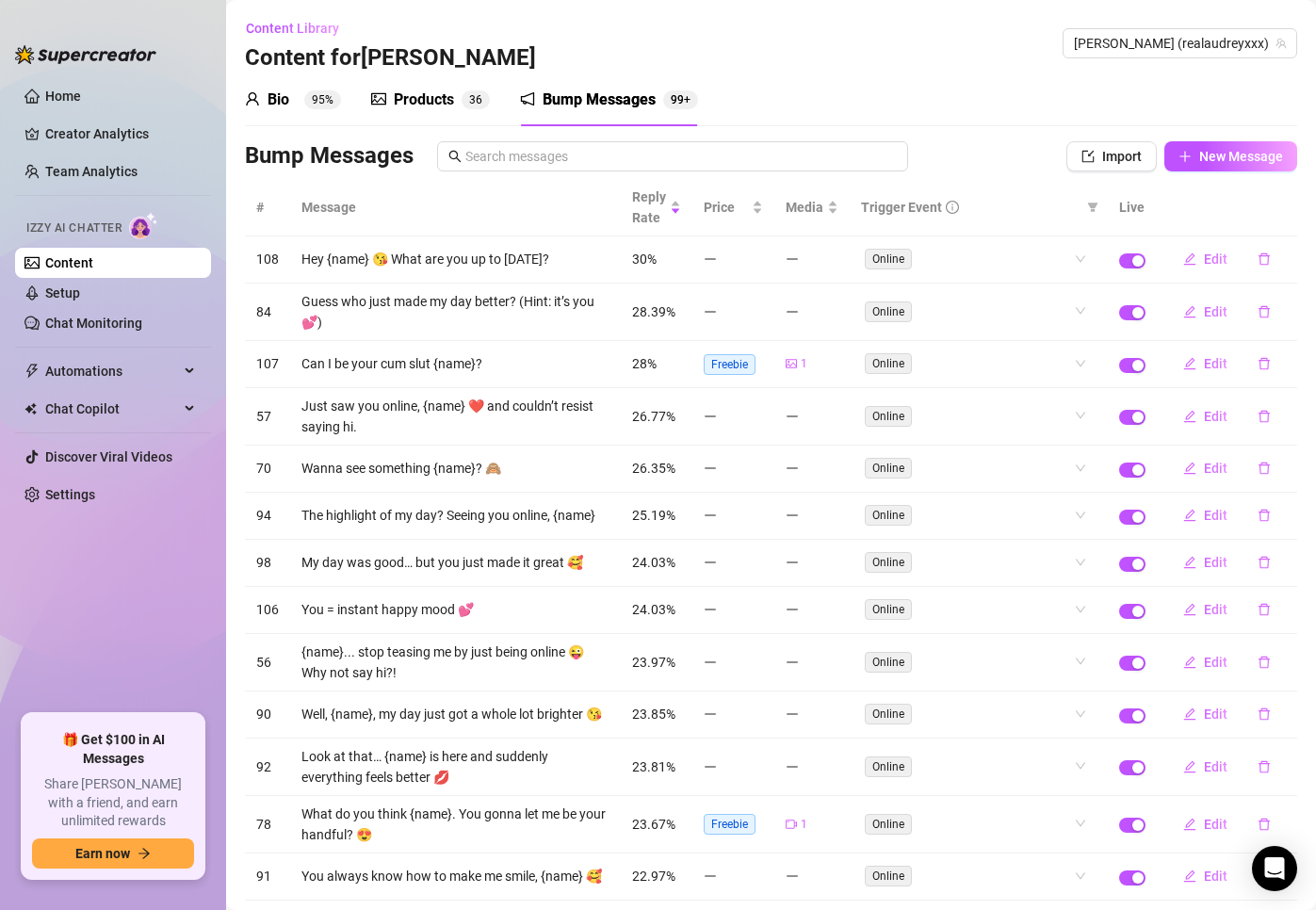
click at [864, 206] on span "Trigger Event" at bounding box center [901, 207] width 81 height 21
click at [925, 213] on div "Trigger Event" at bounding box center [971, 207] width 219 height 21
click at [946, 211] on icon "info-circle" at bounding box center [952, 207] width 13 height 13
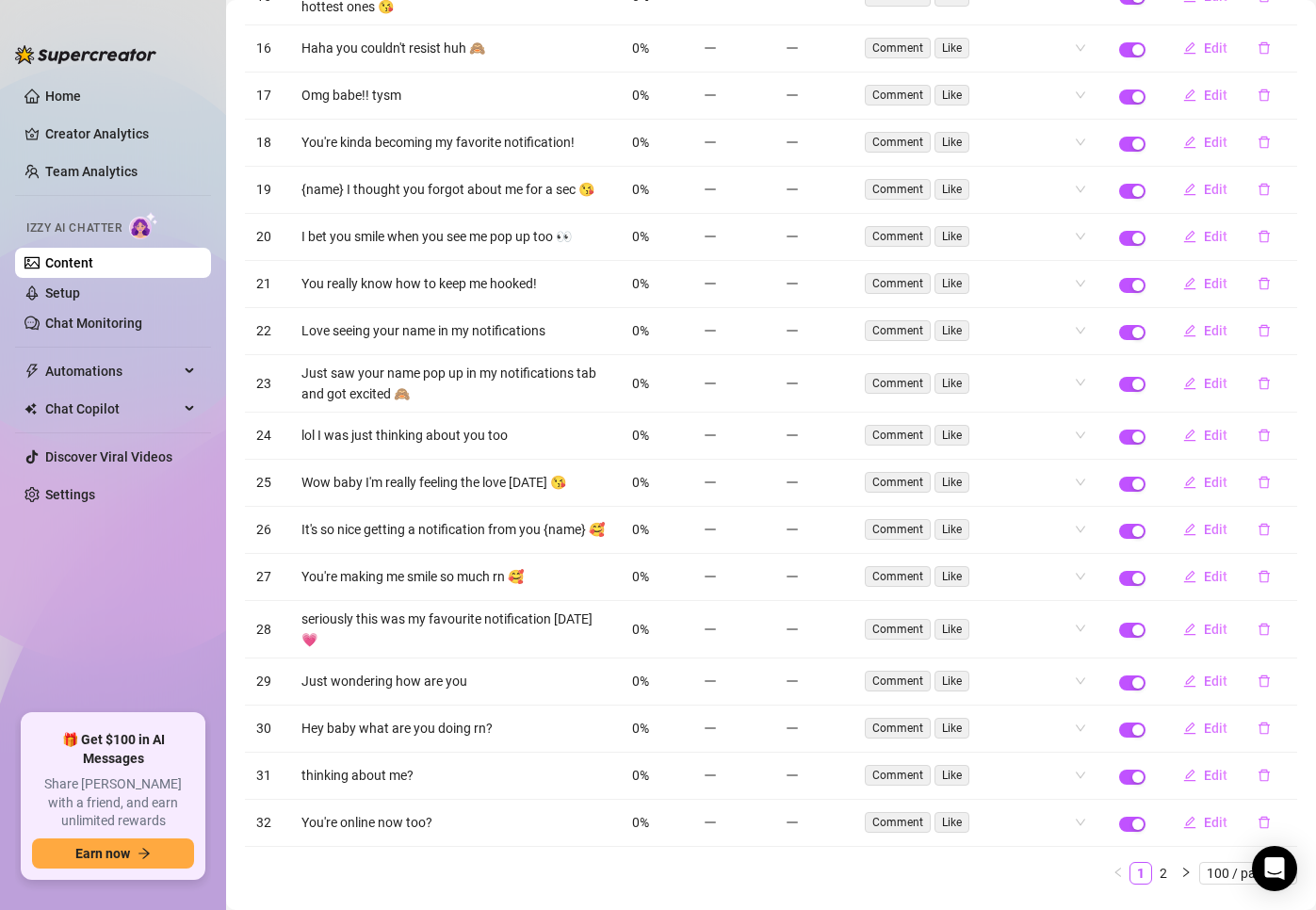
scroll to position [4829, 0]
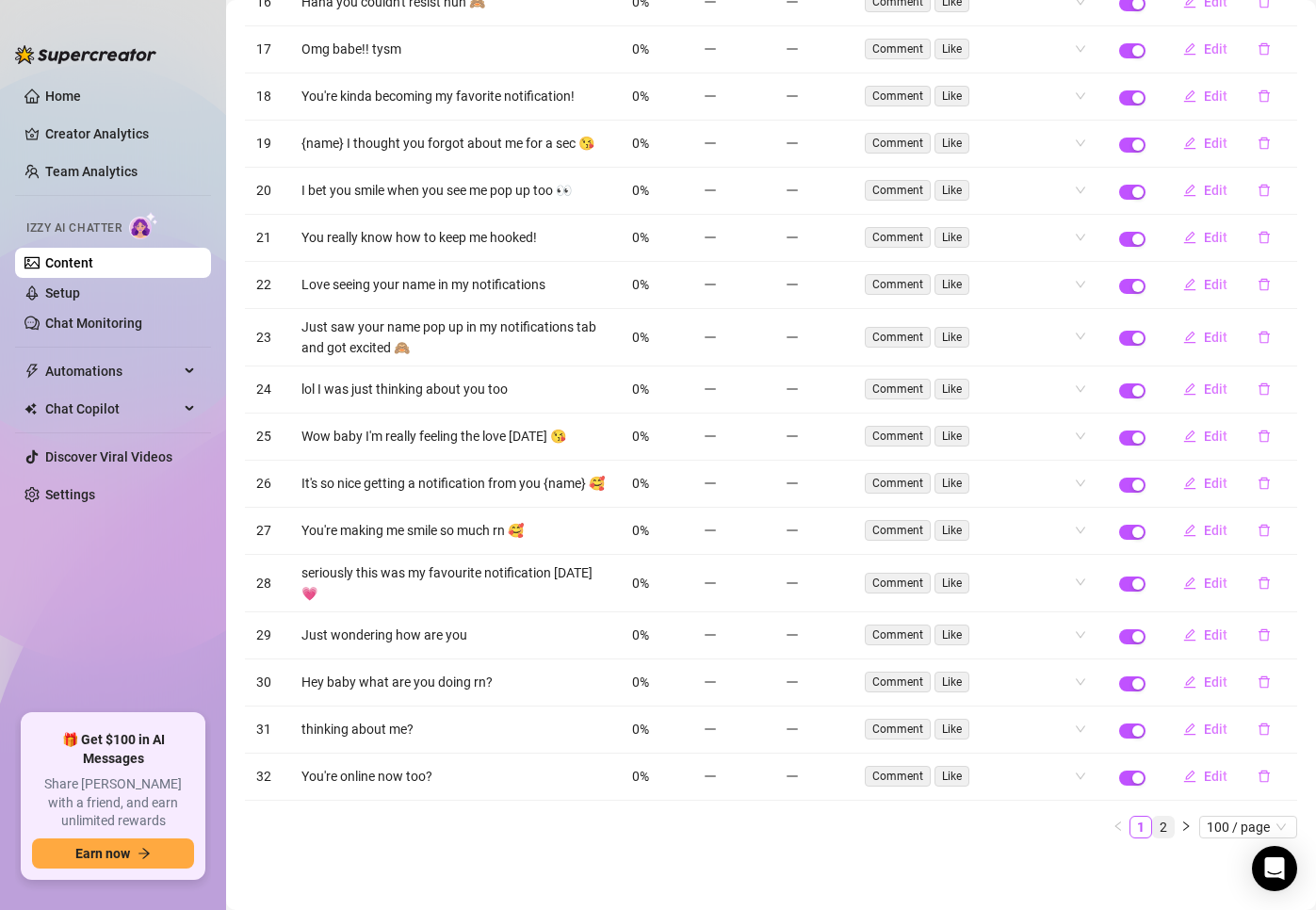
click at [1073, 828] on link "2" at bounding box center [1163, 826] width 21 height 21
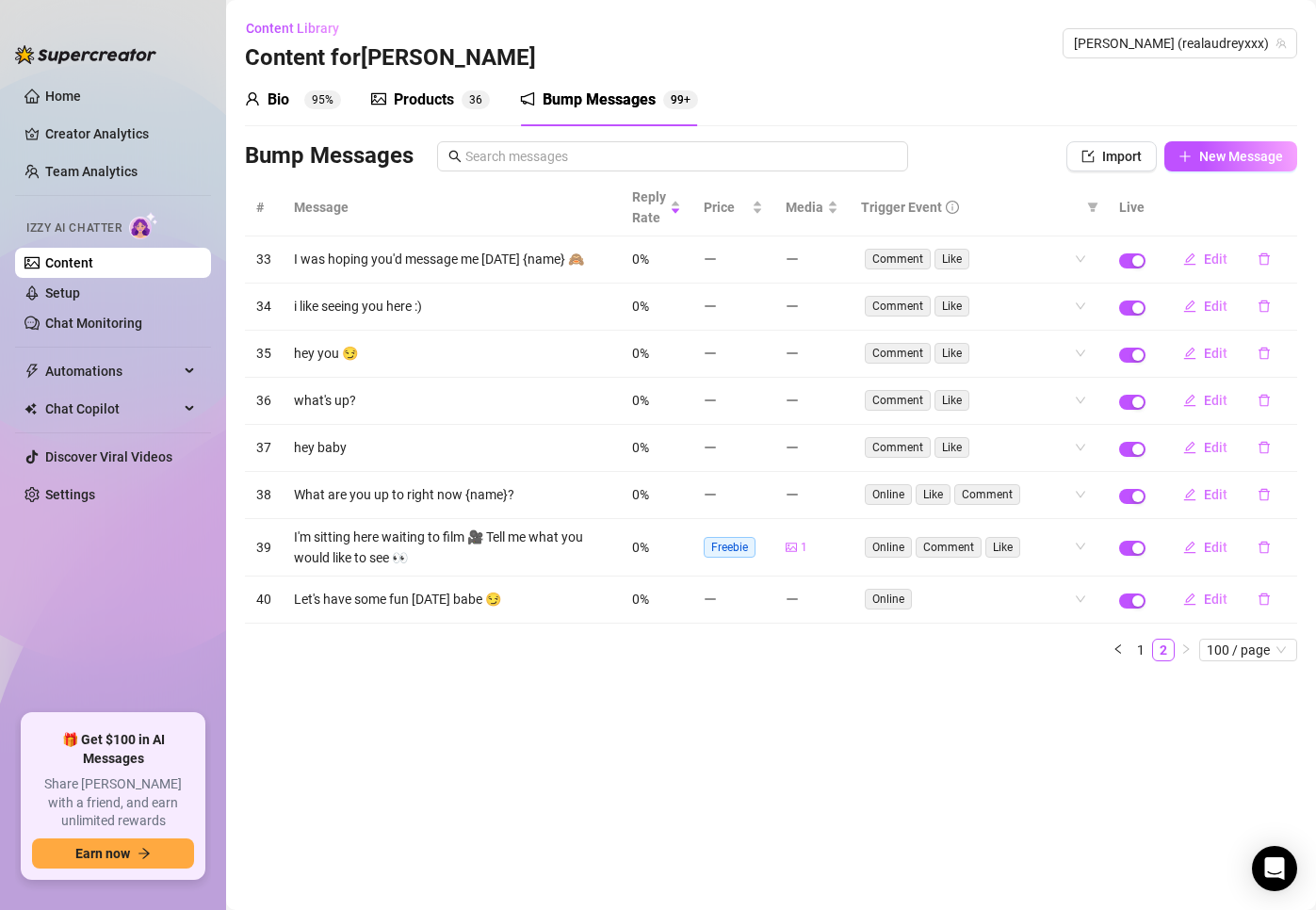
scroll to position [0, 0]
click at [1073, 555] on span "Edit" at bounding box center [1216, 547] width 24 height 15
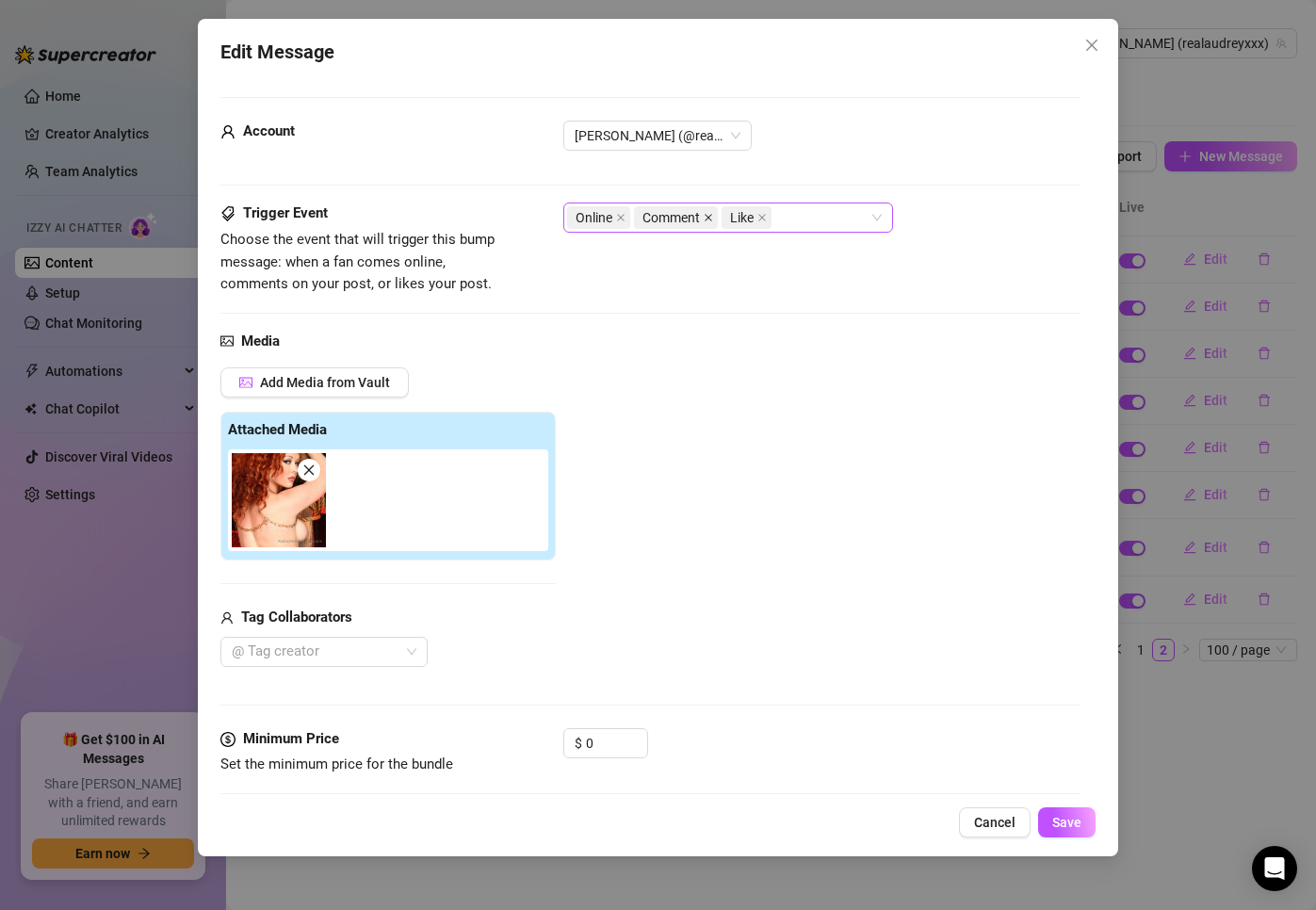
click at [710, 216] on icon "close" at bounding box center [707, 217] width 9 height 9
click at [683, 217] on span "Like" at bounding box center [658, 217] width 50 height 23
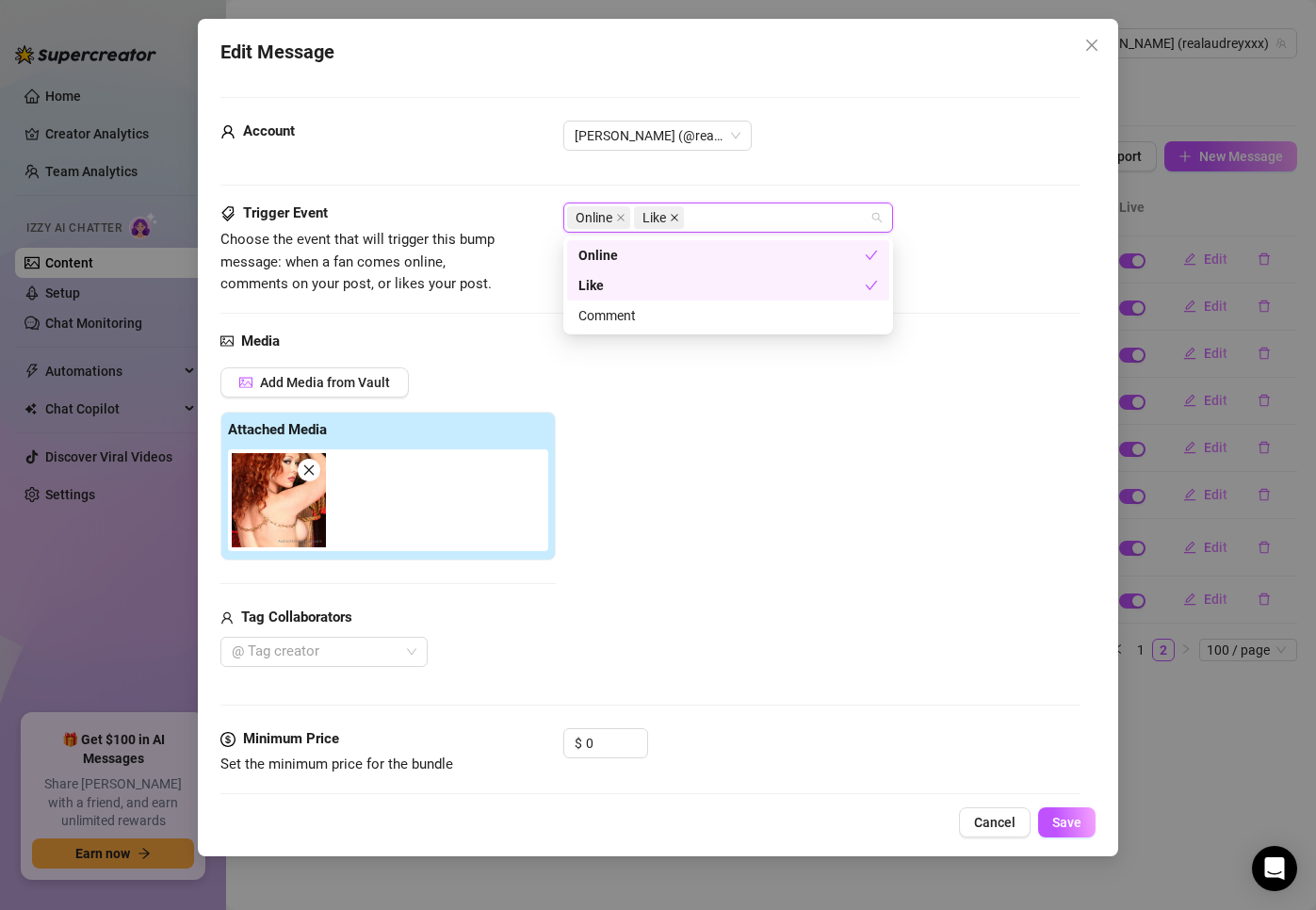
click at [671, 215] on icon "close" at bounding box center [673, 217] width 9 height 9
click at [1057, 829] on span "Save" at bounding box center [1066, 821] width 29 height 15
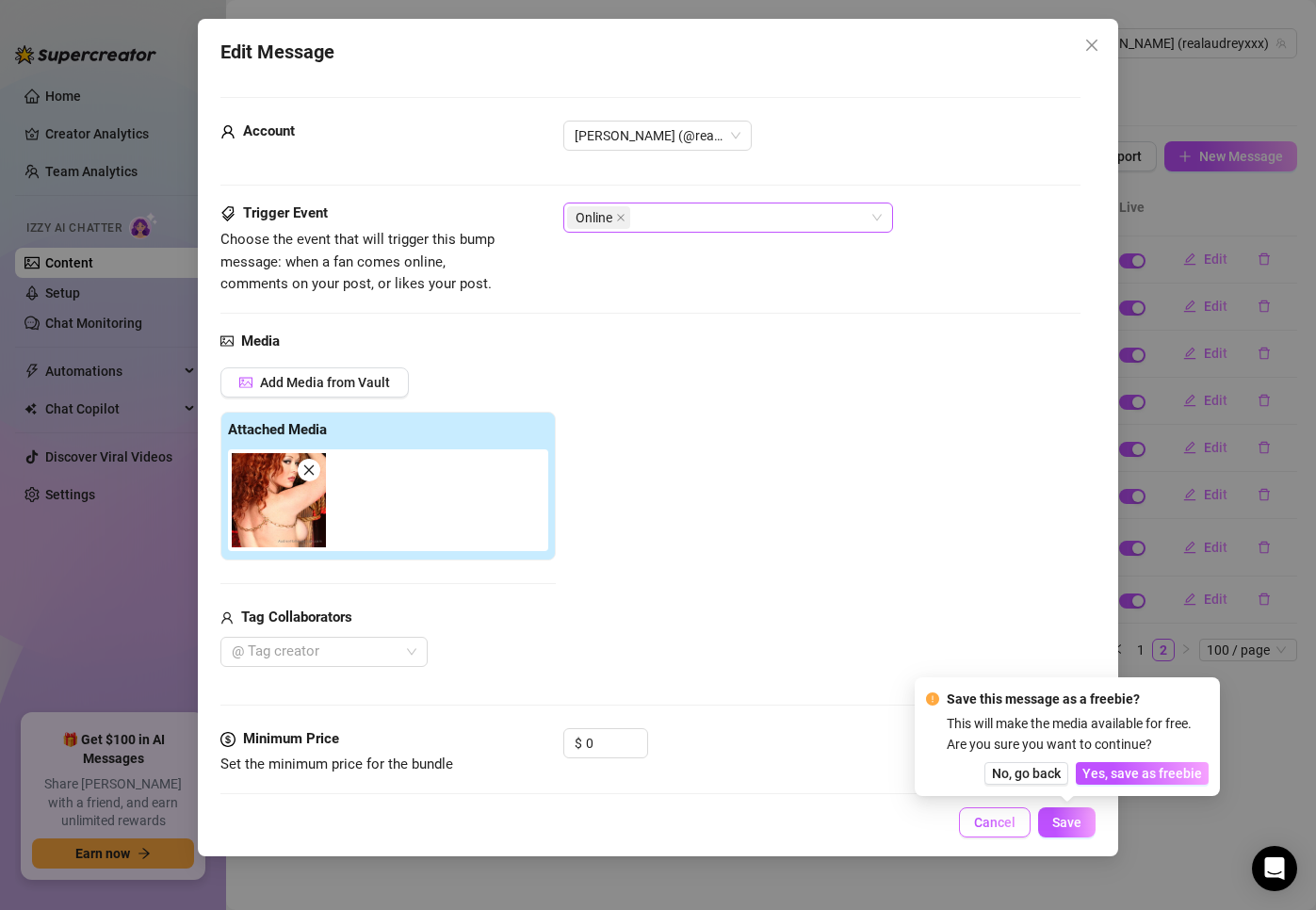
drag, startPoint x: 1147, startPoint y: 784, endPoint x: 972, endPoint y: 810, distance: 176.9
click at [1073, 784] on button "Yes, save as freebie" at bounding box center [1143, 773] width 133 height 23
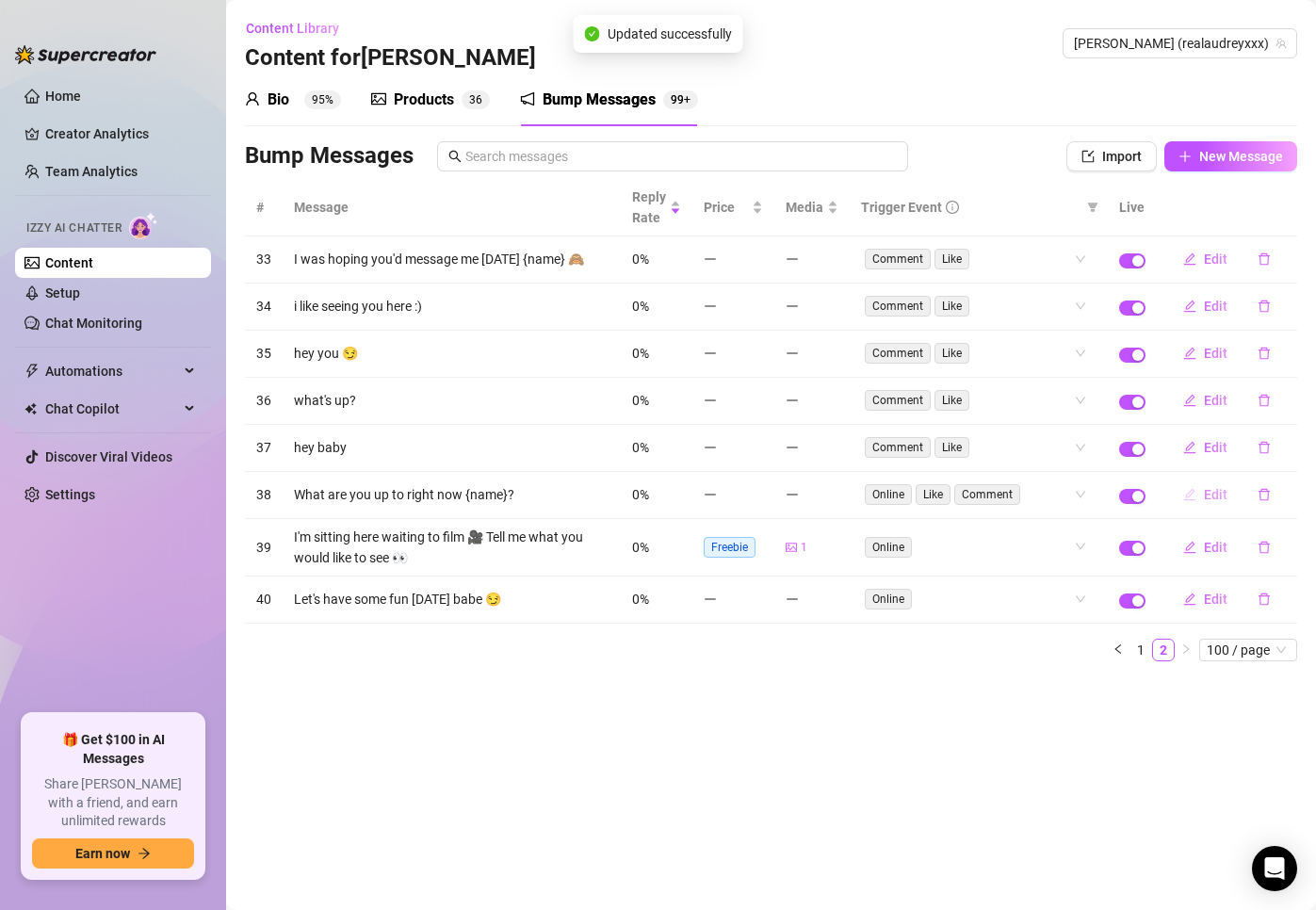
click at [1073, 492] on span "Edit" at bounding box center [1216, 494] width 24 height 15
type textarea "What are you up to right now {name}?"
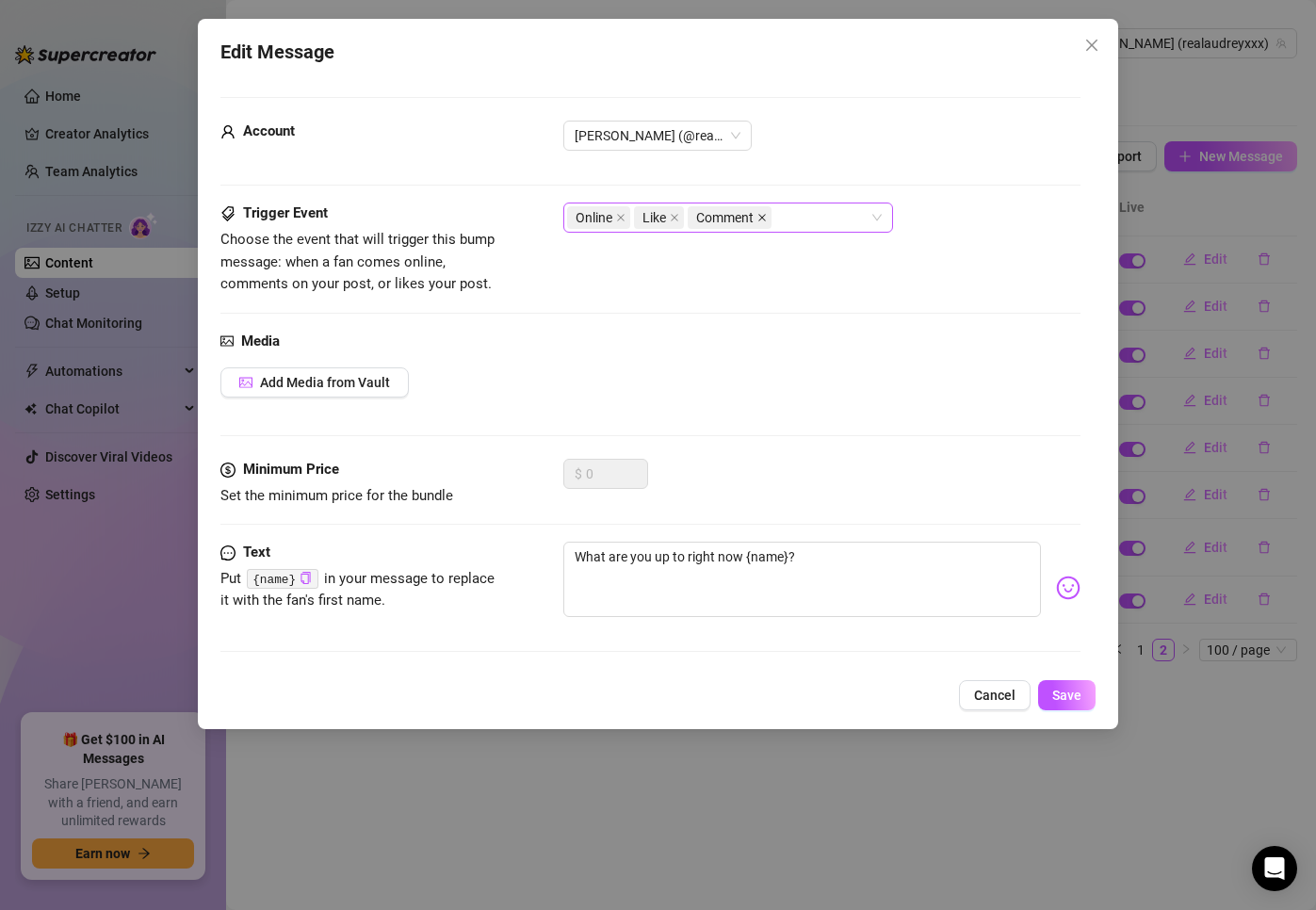
click at [760, 213] on icon "close" at bounding box center [761, 217] width 9 height 9
click at [669, 220] on span "Like" at bounding box center [658, 217] width 50 height 23
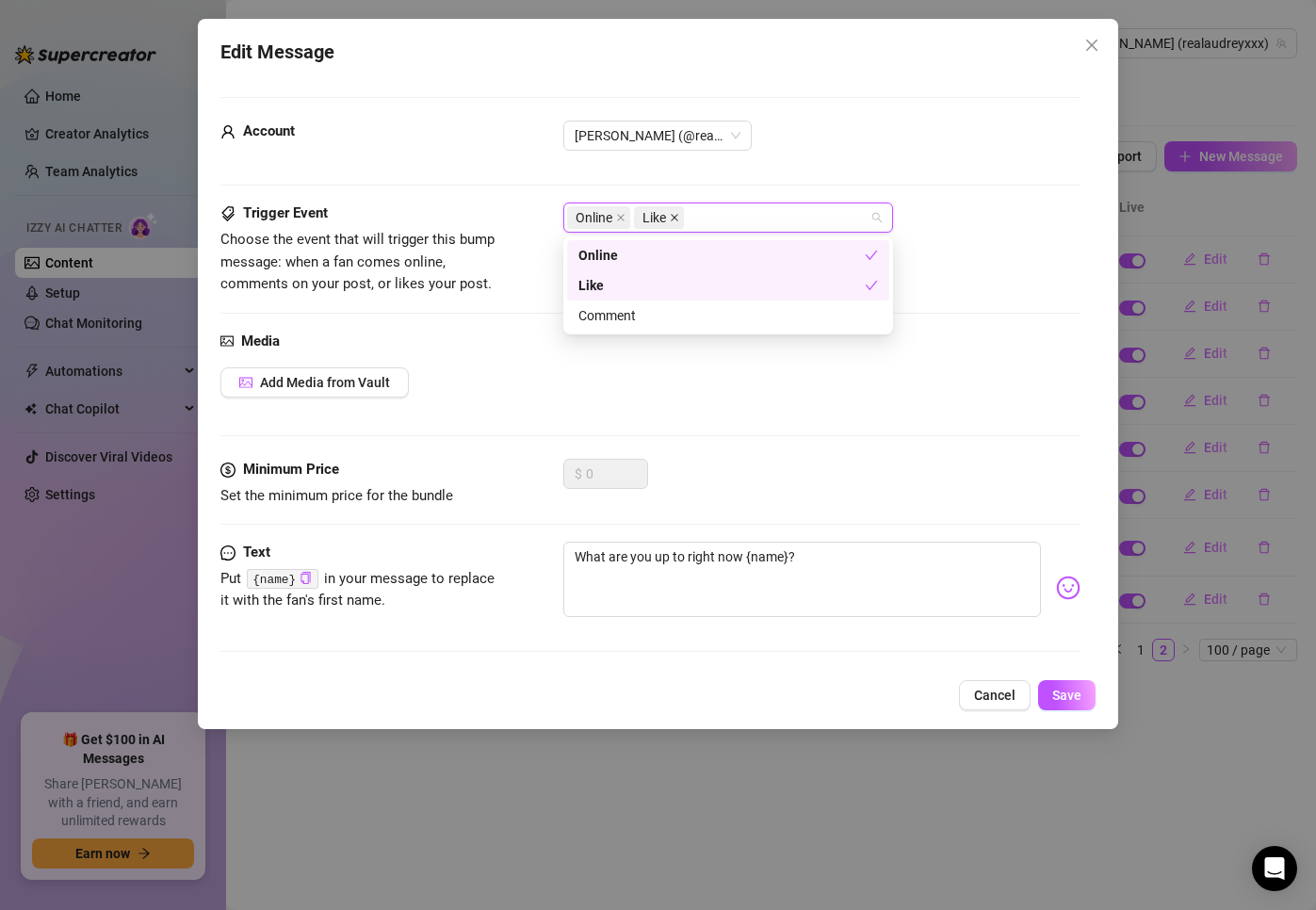
click at [677, 217] on icon "close" at bounding box center [674, 219] width 8 height 8
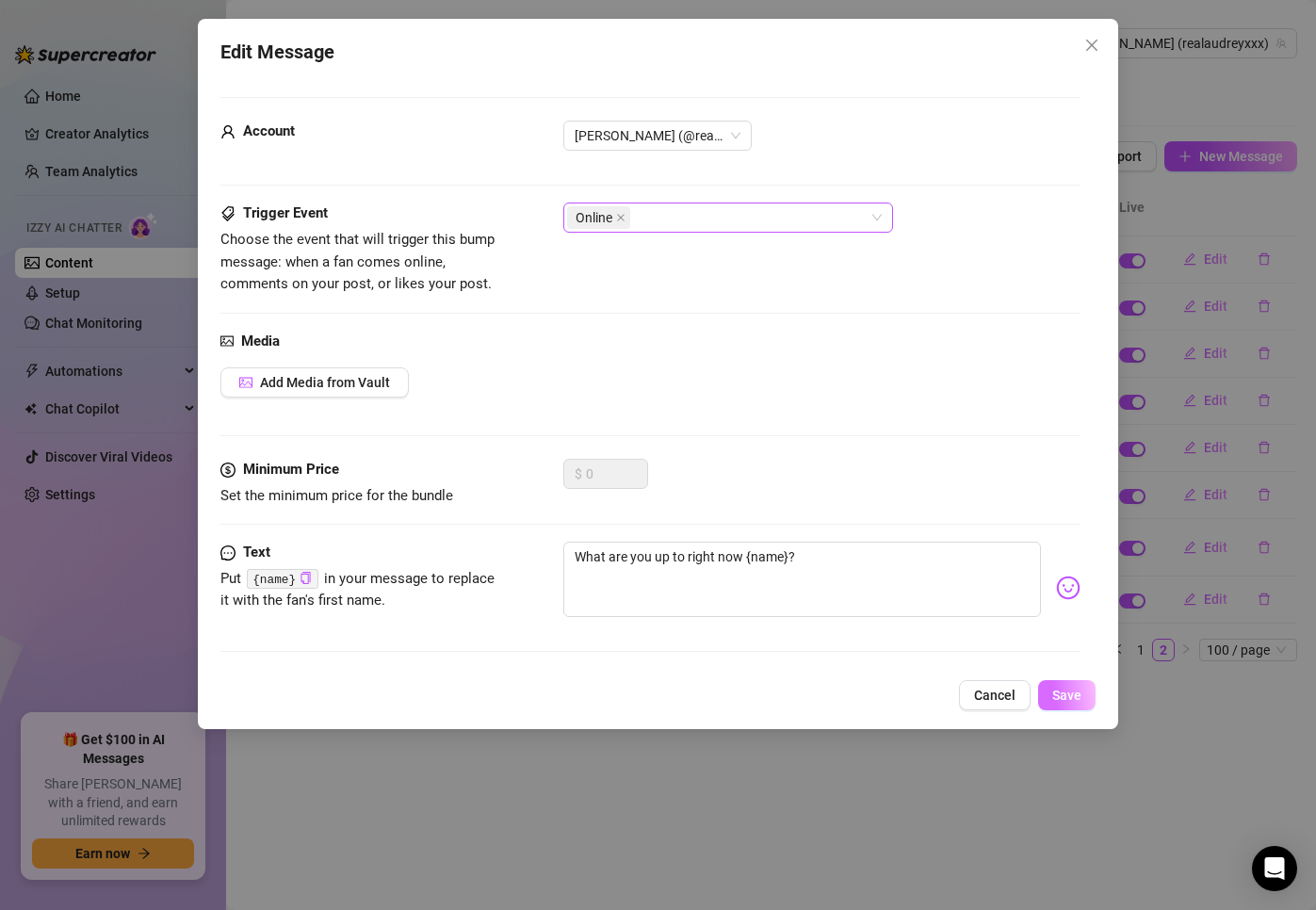
click at [1070, 688] on span "Save" at bounding box center [1066, 694] width 29 height 15
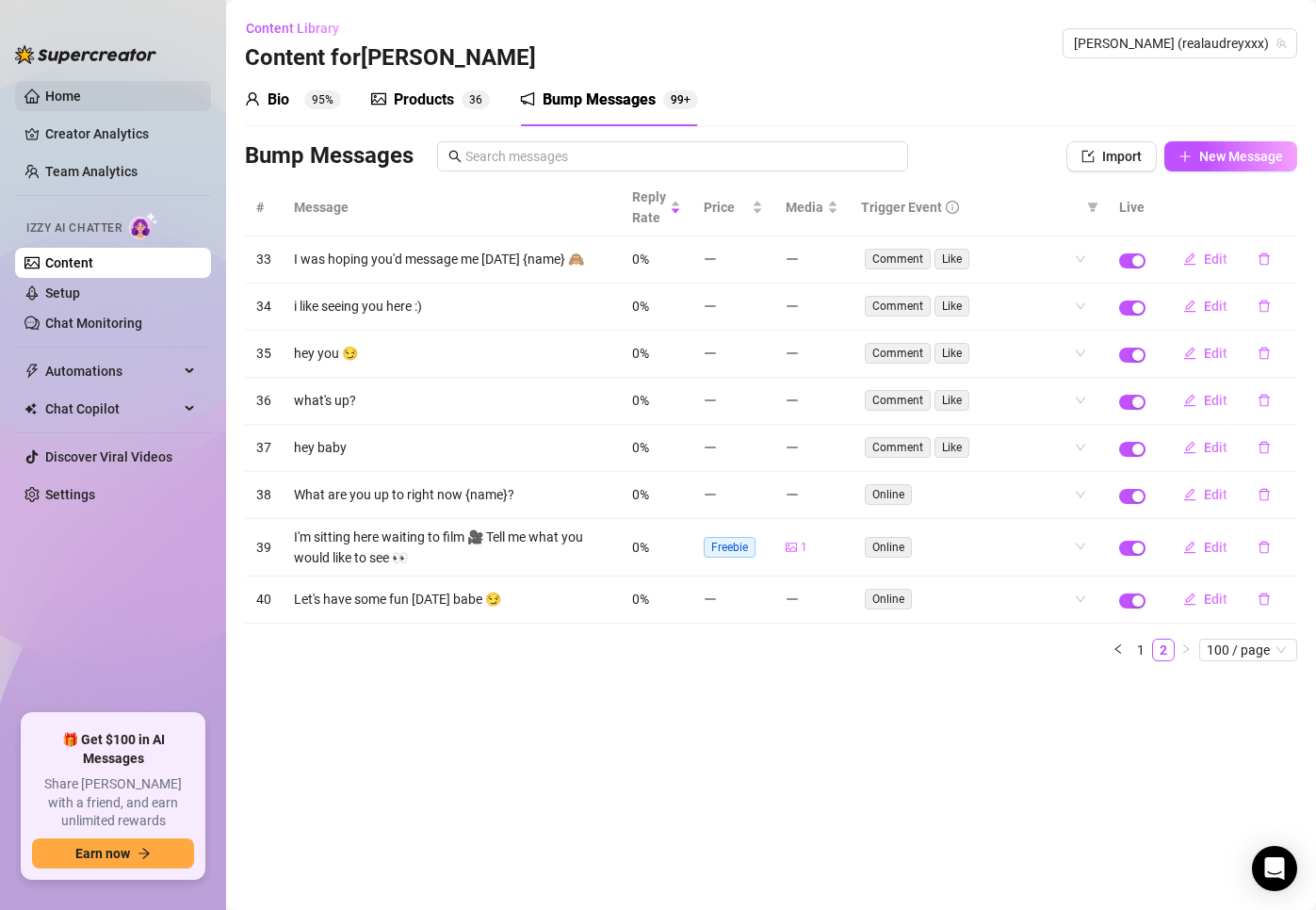
click at [81, 95] on link "Home" at bounding box center [63, 95] width 36 height 15
